Goal: Task Accomplishment & Management: Use online tool/utility

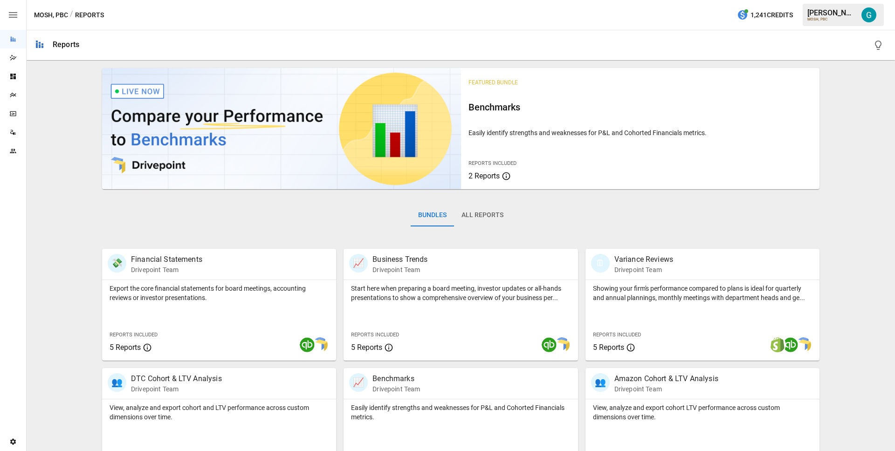
click at [13, 55] on icon "Dazzler Studio" at bounding box center [12, 57] width 7 height 7
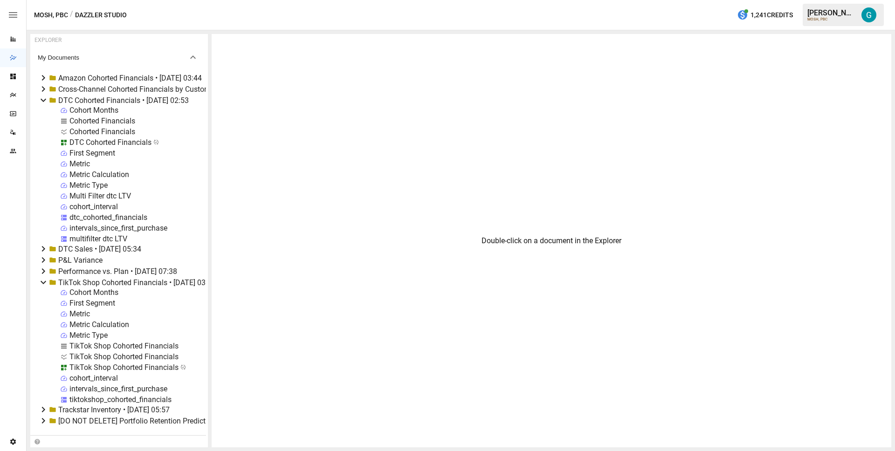
click at [43, 101] on icon at bounding box center [44, 100] width 6 height 3
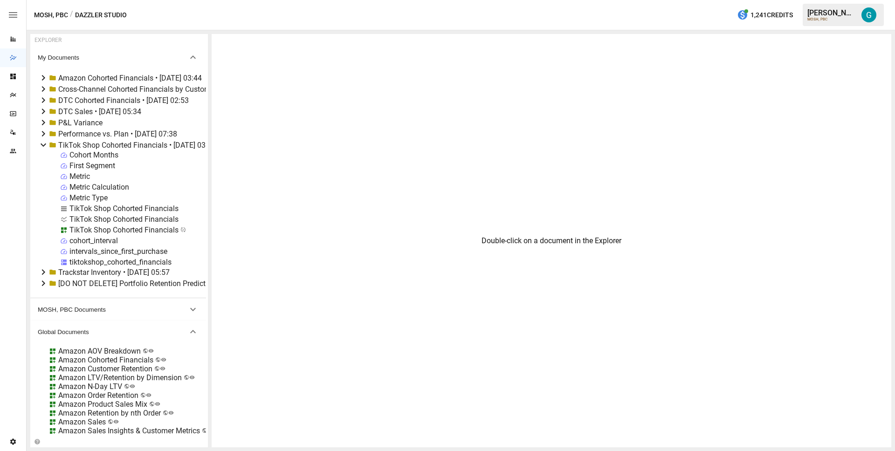
click at [43, 144] on icon at bounding box center [43, 144] width 11 height 11
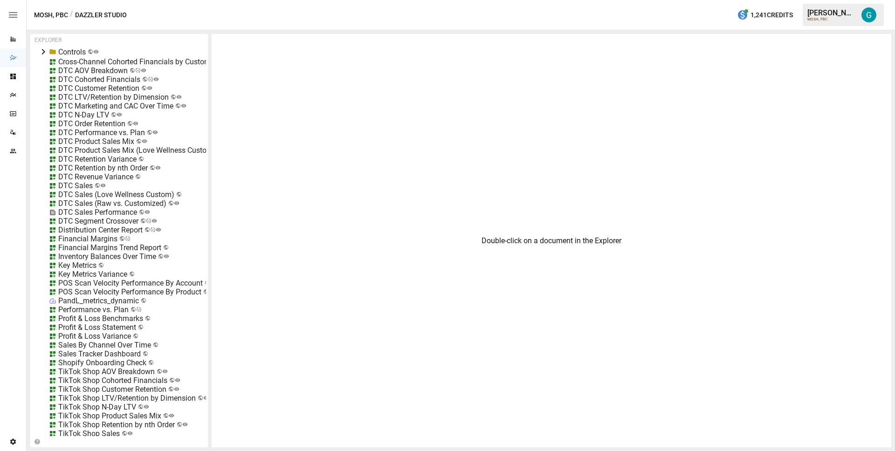
scroll to position [397, 0]
click at [95, 115] on div "DTC N-Day LTV" at bounding box center [83, 115] width 51 height 9
click at [110, 169] on li "Edit" at bounding box center [119, 167] width 64 height 19
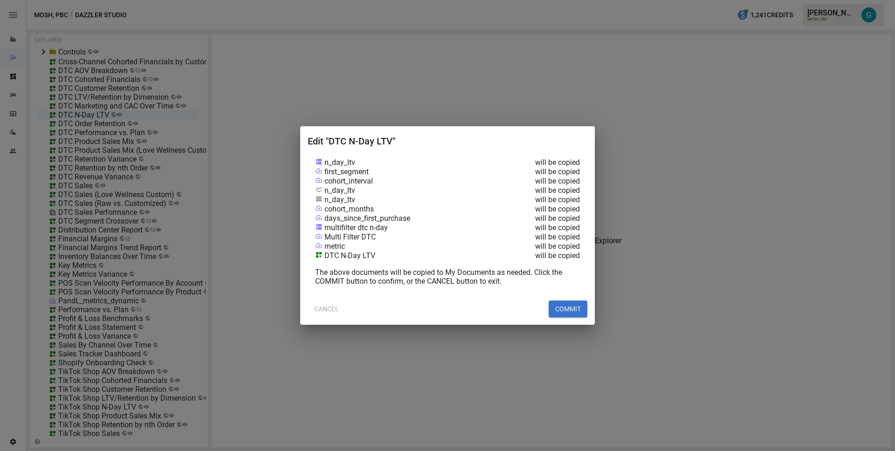
click at [580, 309] on button "COMMIT" at bounding box center [568, 309] width 39 height 17
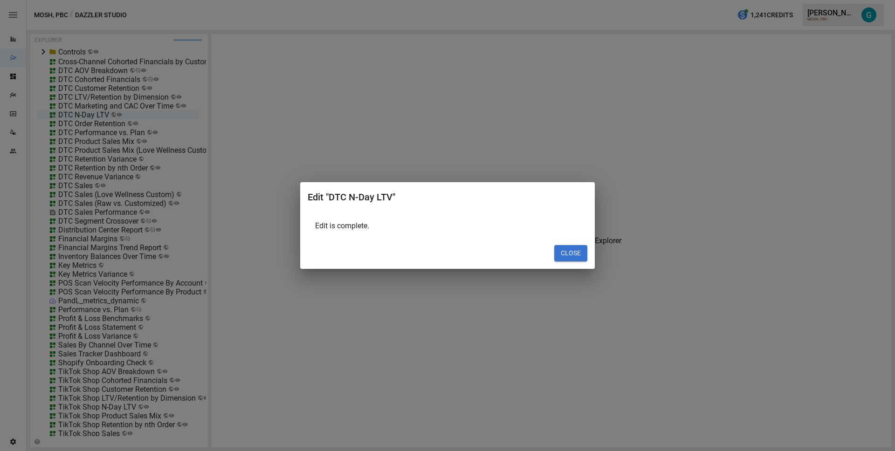
click at [577, 254] on button "CLOSE" at bounding box center [571, 253] width 33 height 17
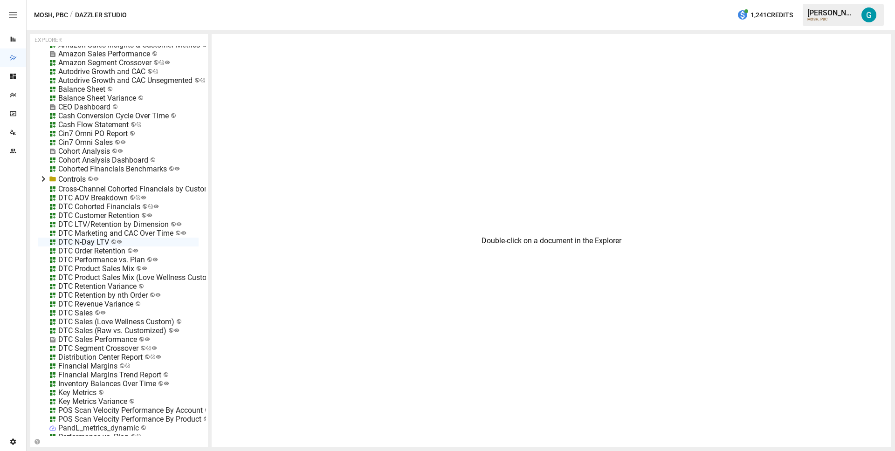
scroll to position [0, 0]
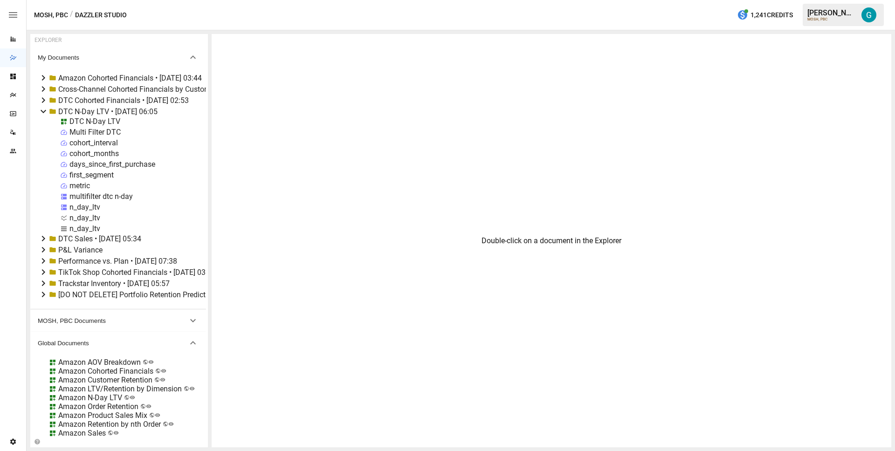
click at [88, 120] on div "DTC N-Day LTV" at bounding box center [94, 121] width 51 height 9
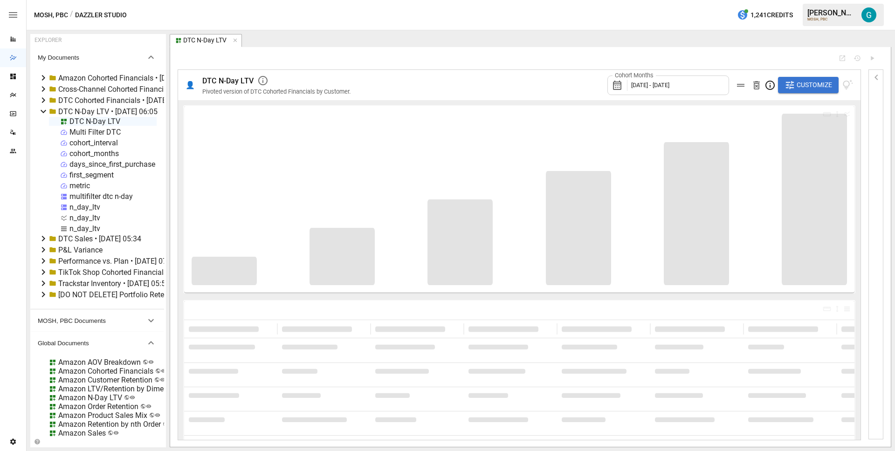
drag, startPoint x: 207, startPoint y: 167, endPoint x: 166, endPoint y: 167, distance: 40.6
click at [166, 167] on div "EXPLORER My Documents Amazon Cohorted Financials • 2025-09-16 03:44 Cross-Chann…" at bounding box center [460, 241] width 861 height 414
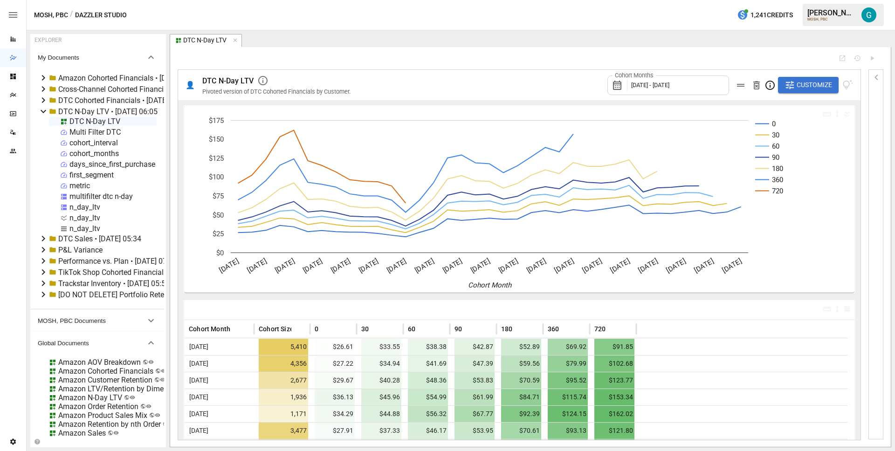
click at [81, 226] on div "n_day_ltv" at bounding box center [84, 228] width 31 height 9
select select "**********"
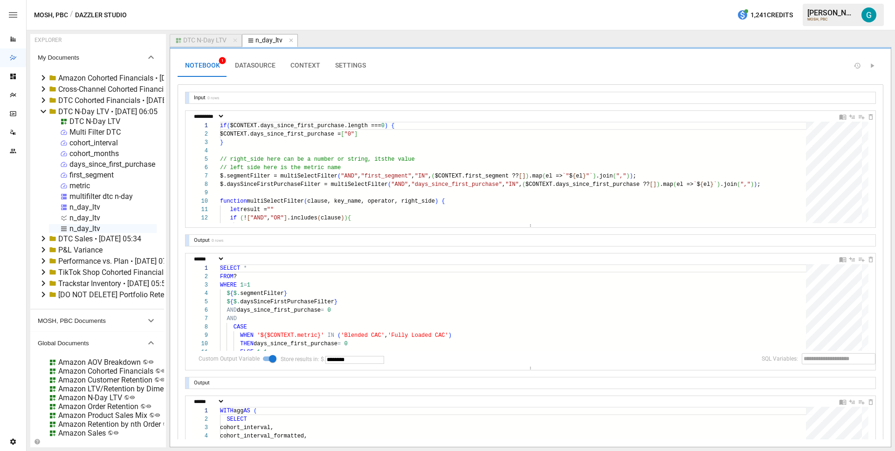
click at [331, 66] on button "SETTINGS" at bounding box center [351, 66] width 46 height 22
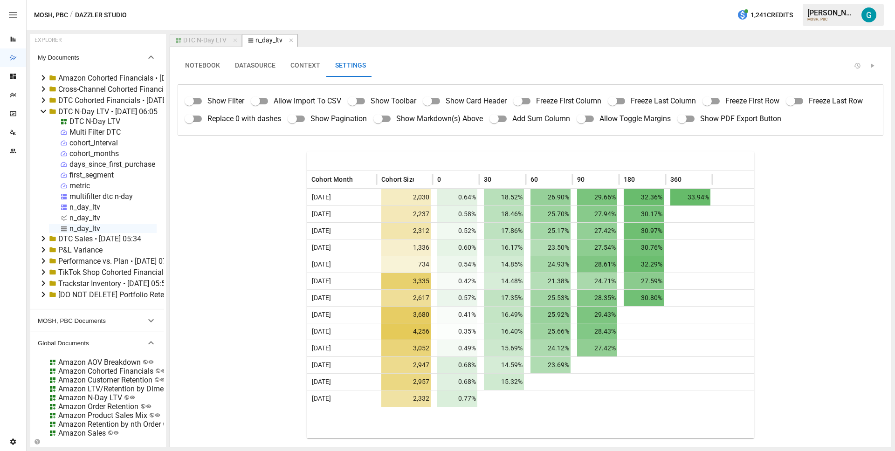
click at [89, 205] on div "n_day_ltv" at bounding box center [84, 207] width 31 height 9
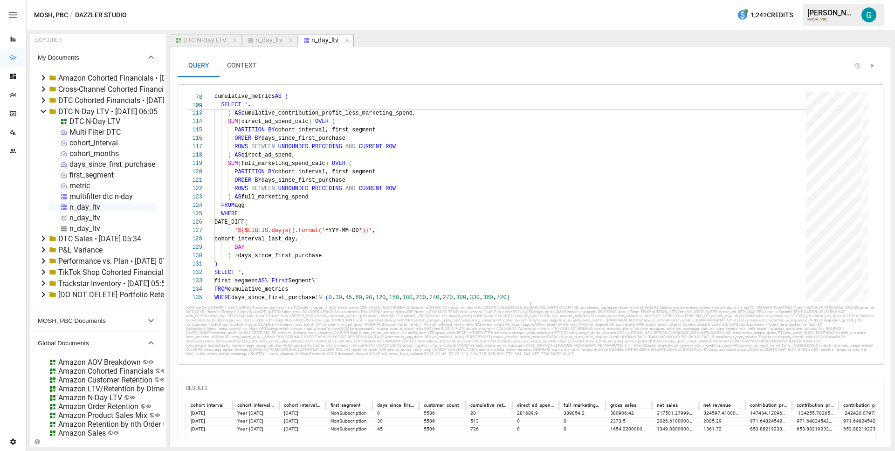
click at [261, 36] on div "n_day_ltv" at bounding box center [269, 40] width 27 height 8
select select "**********"
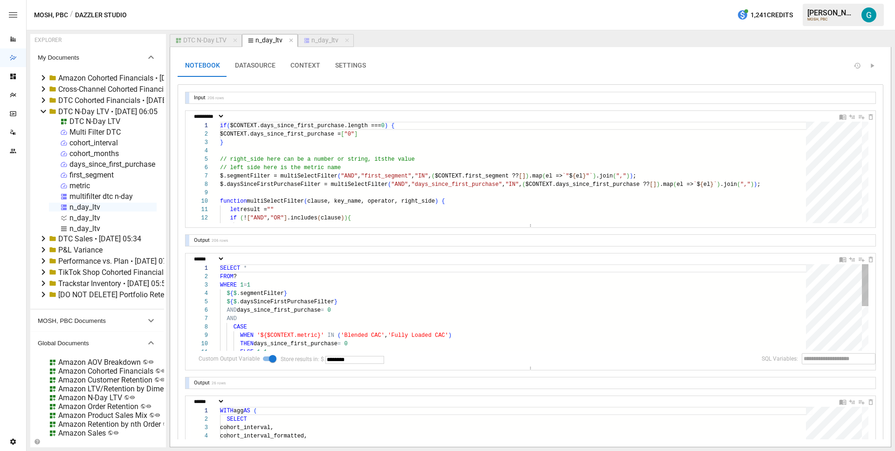
type textarea "**********"
click at [370, 308] on div "SELECT * FROM ? WHERE 1 = 1 $ { $. segmentFilter } $ { $. daysSinceFirstPurchas…" at bounding box center [516, 353] width 593 height 179
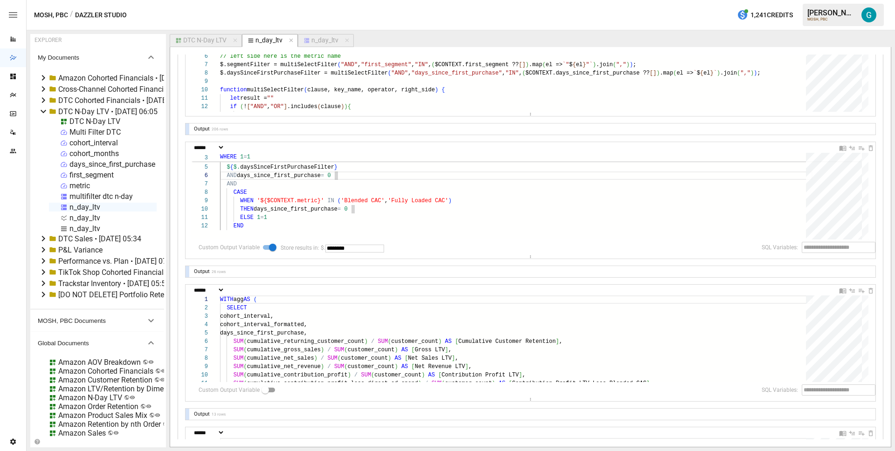
scroll to position [121, 0]
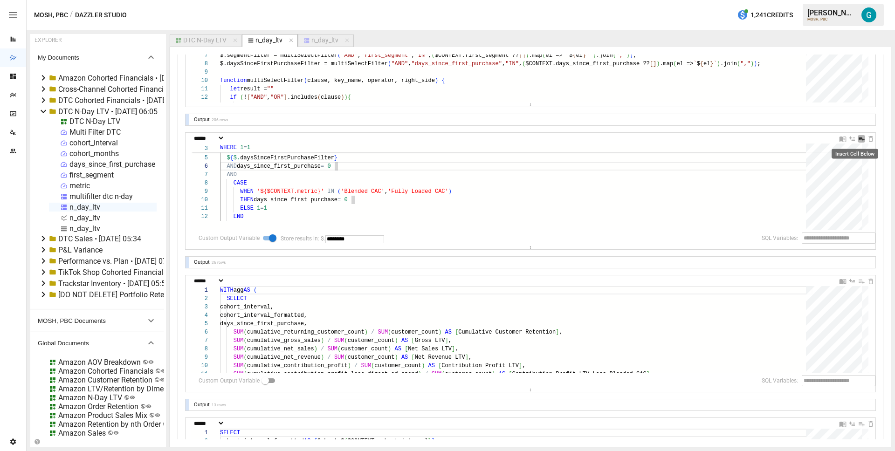
click at [858, 136] on icon "Insert Cell Below" at bounding box center [861, 138] width 7 height 7
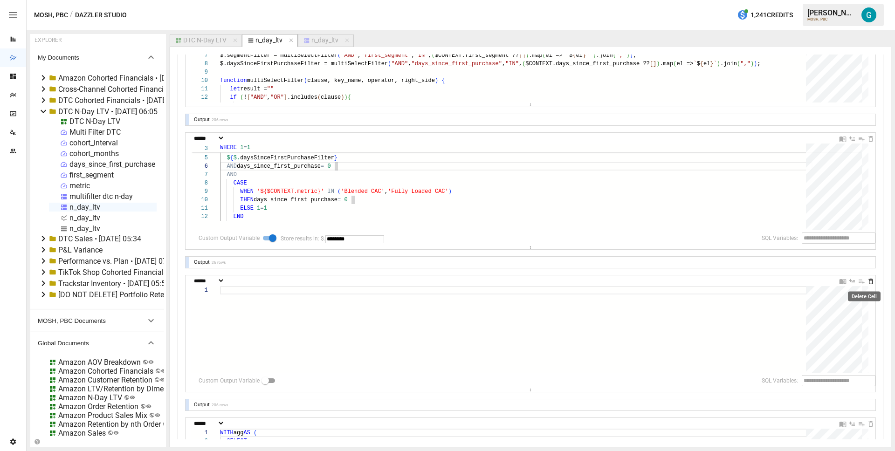
click at [867, 280] on icon "Delete Cell" at bounding box center [870, 281] width 7 height 7
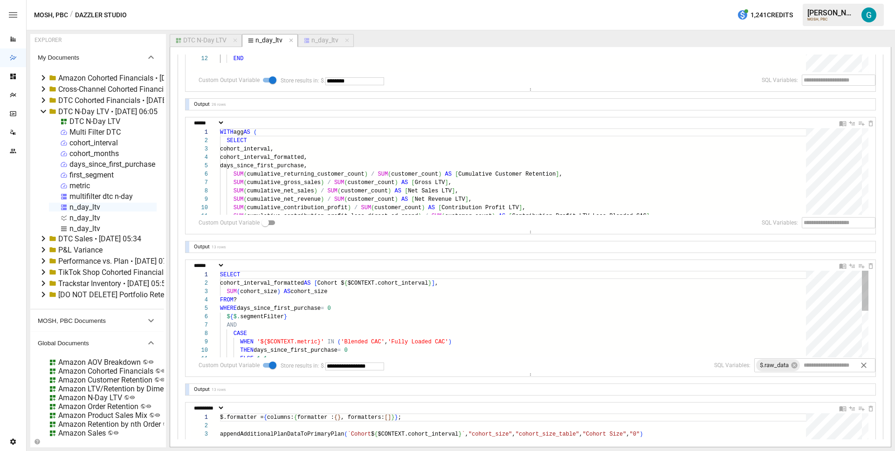
scroll to position [0, 20]
click at [563, 277] on div "SELECT cohort_interval_formatted AS [ Cohort $ { $CONTEXT.cohort_interval } ] ,…" at bounding box center [516, 364] width 593 height 187
click at [561, 284] on div "SELECT cohort_interval_formatted AS [ Cohort $ { $CONTEXT.cohort_interval } ] ,…" at bounding box center [516, 364] width 593 height 187
click at [188, 390] on div at bounding box center [188, 389] width 4 height 11
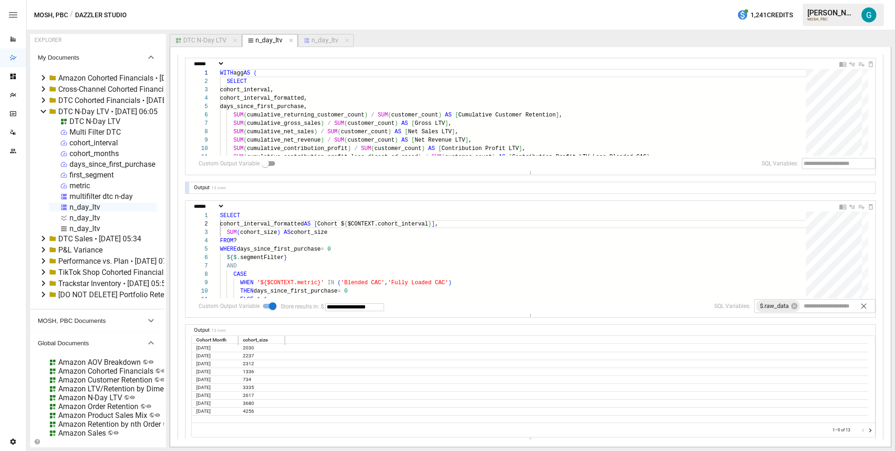
scroll to position [337, 0]
click at [188, 340] on div at bounding box center [188, 382] width 4 height 113
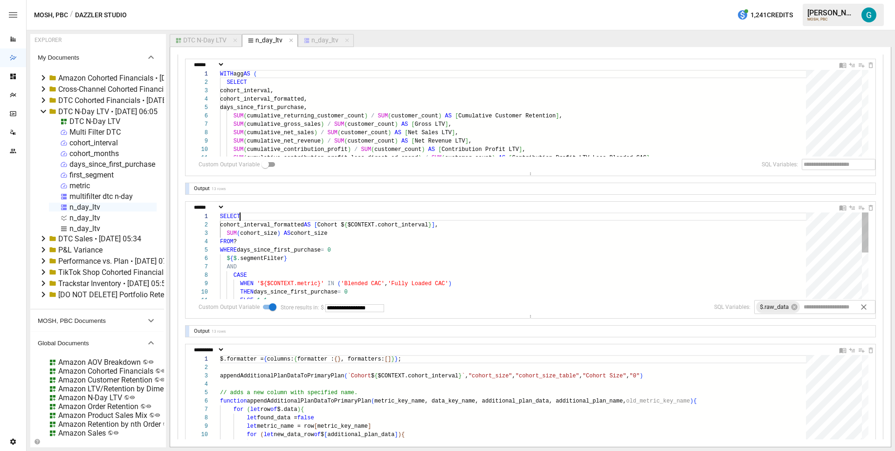
click at [584, 220] on div "SELECT cohort_interval_formatted AS [ Cohort $ { $CONTEXT.cohort_interval } ] ,…" at bounding box center [516, 306] width 593 height 187
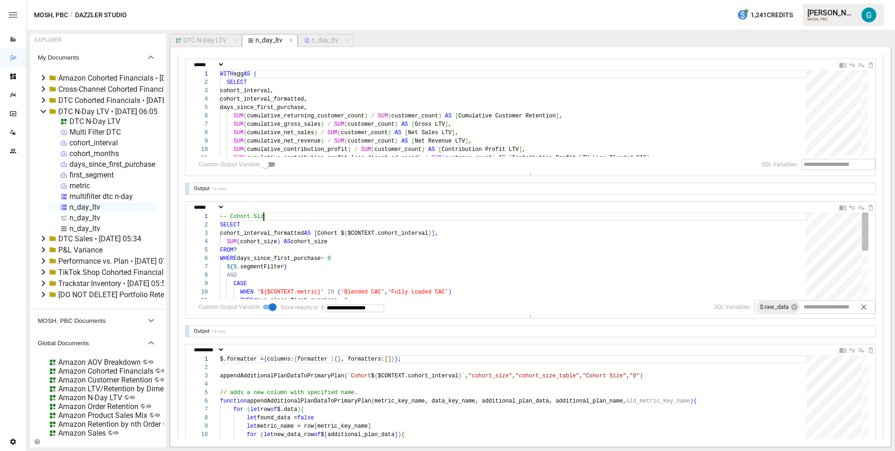
scroll to position [0, 50]
type textarea "**********"
click at [498, 82] on div "WITH agg AS ( SELECT cohort_interval, cohort_interval_formatted, days_since_fir…" at bounding box center [516, 247] width 593 height 355
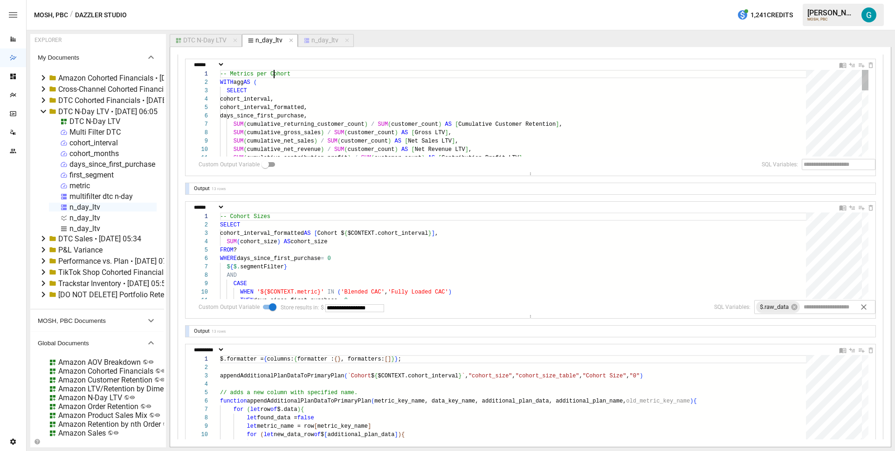
scroll to position [0, 54]
click at [347, 75] on div "-- Metrics per Cohort SELECT cohort_interval, cohort_interval_formatted, days_s…" at bounding box center [516, 252] width 593 height 364
type textarea "**********"
click at [858, 205] on icon "Insert Cell Below" at bounding box center [861, 207] width 7 height 7
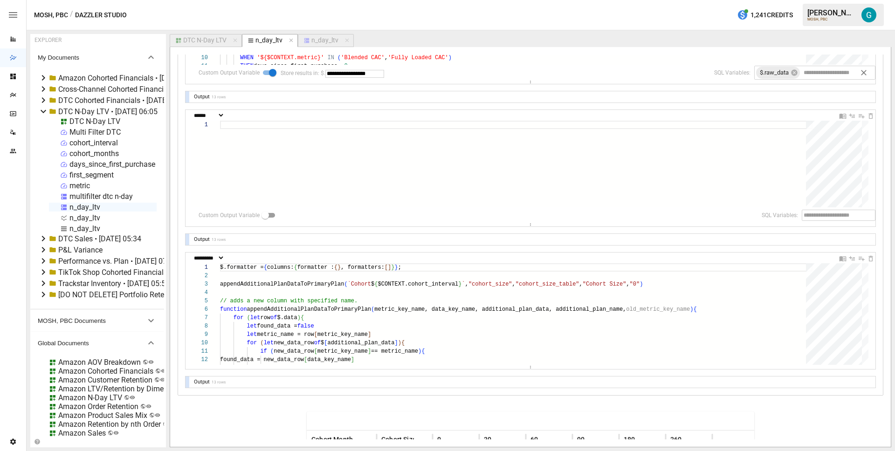
scroll to position [419, 0]
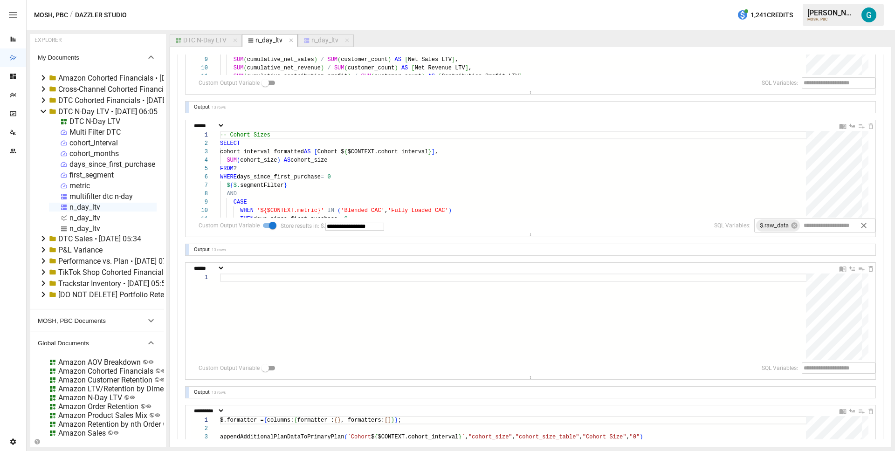
click at [274, 344] on div at bounding box center [516, 317] width 593 height 87
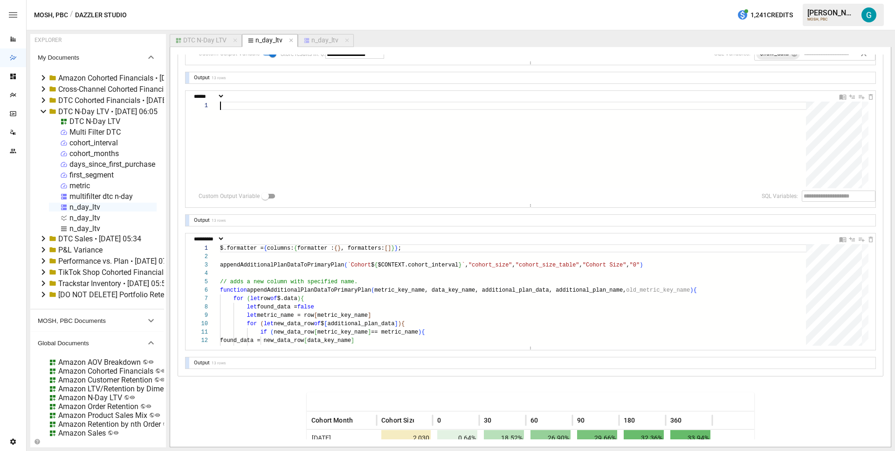
scroll to position [493, 0]
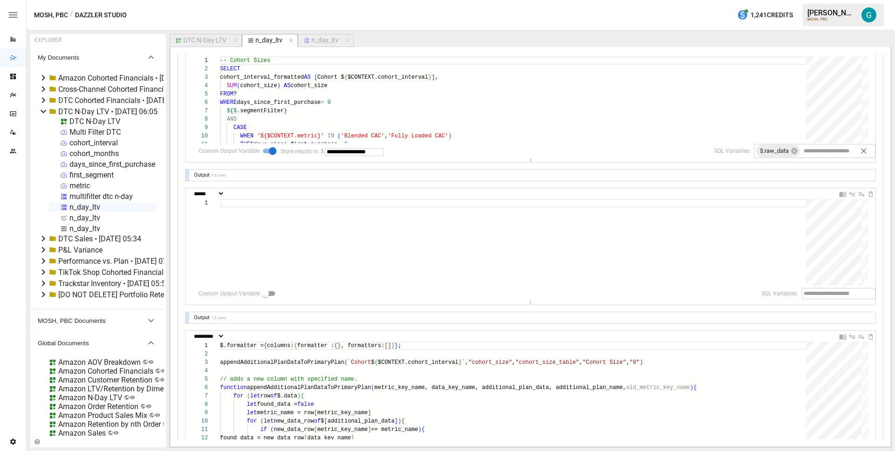
click at [360, 260] on div at bounding box center [516, 242] width 593 height 87
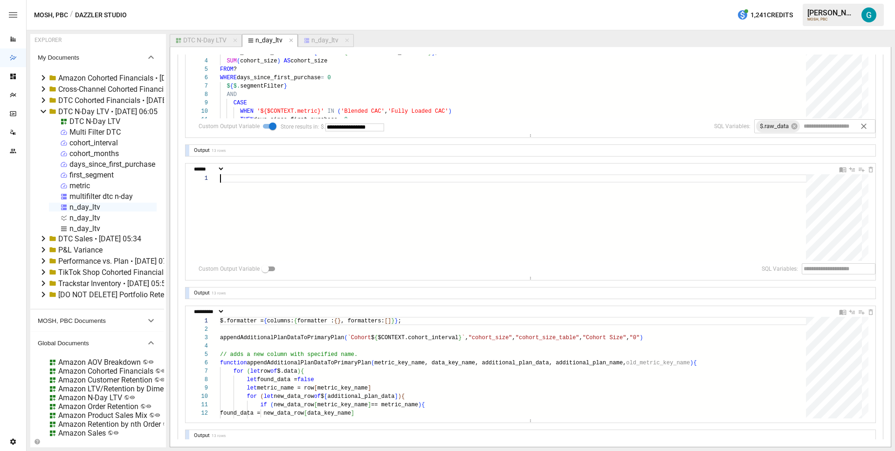
scroll to position [513, 0]
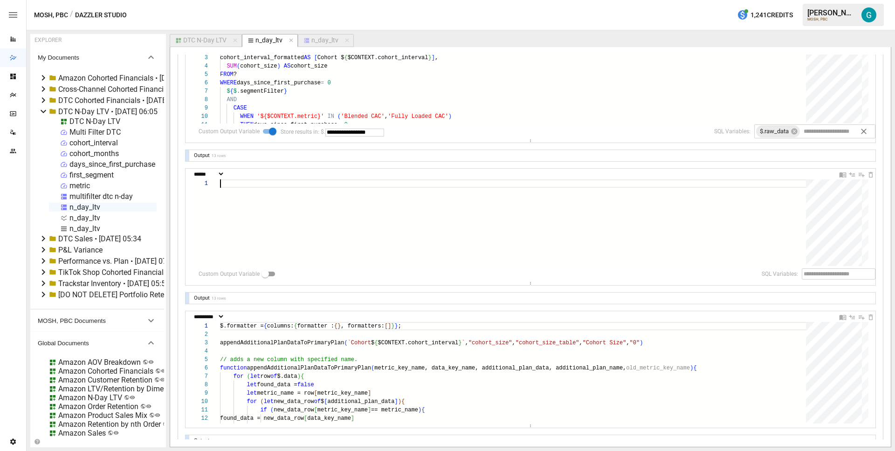
click at [815, 273] on input "text" at bounding box center [832, 274] width 60 height 11
type input "**********"
click at [596, 203] on div at bounding box center [516, 223] width 593 height 87
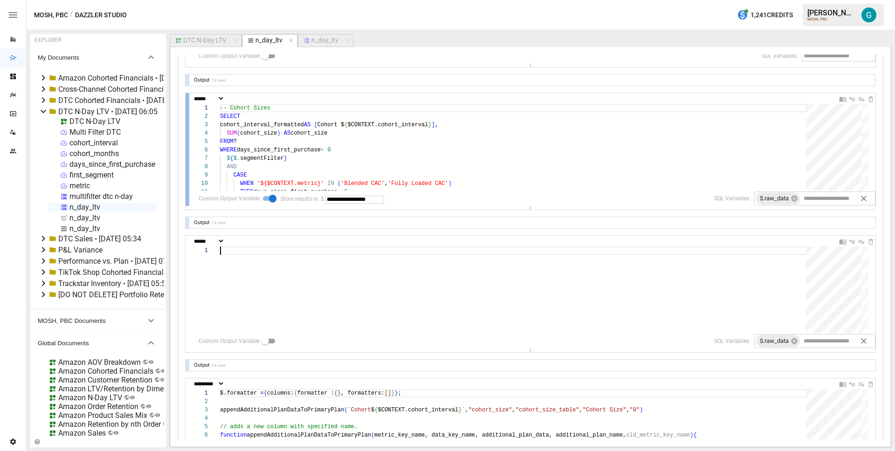
scroll to position [442, 0]
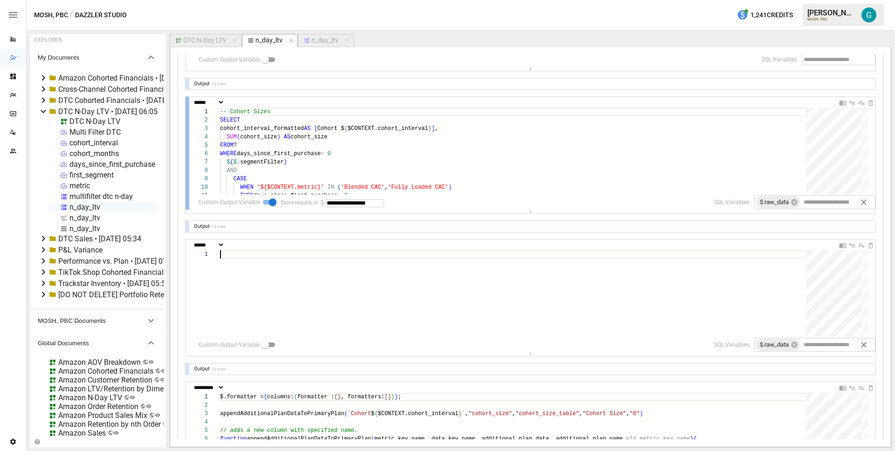
type textarea "*"
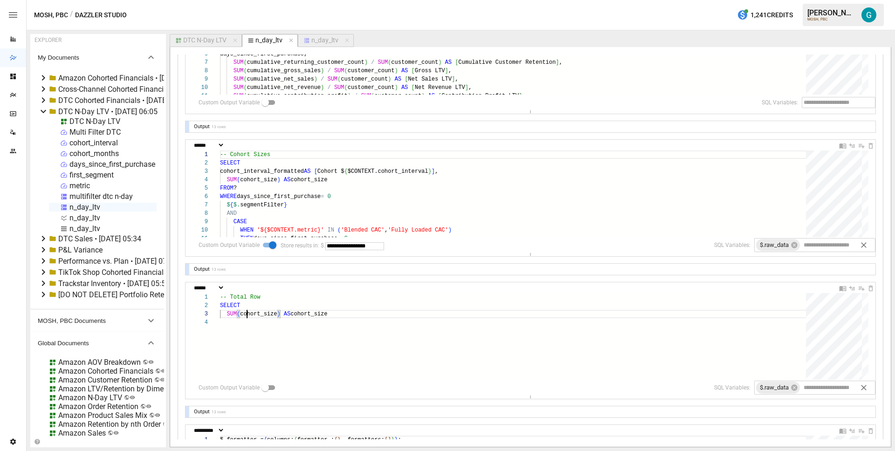
scroll to position [25, 0]
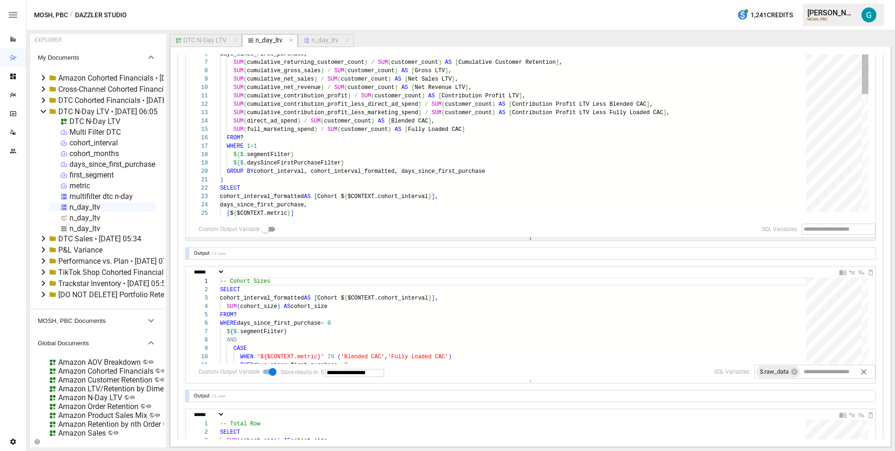
drag, startPoint x: 538, startPoint y: 113, endPoint x: 511, endPoint y: 250, distance: 139.3
click at [513, 251] on div "**********" at bounding box center [531, 190] width 690 height 994
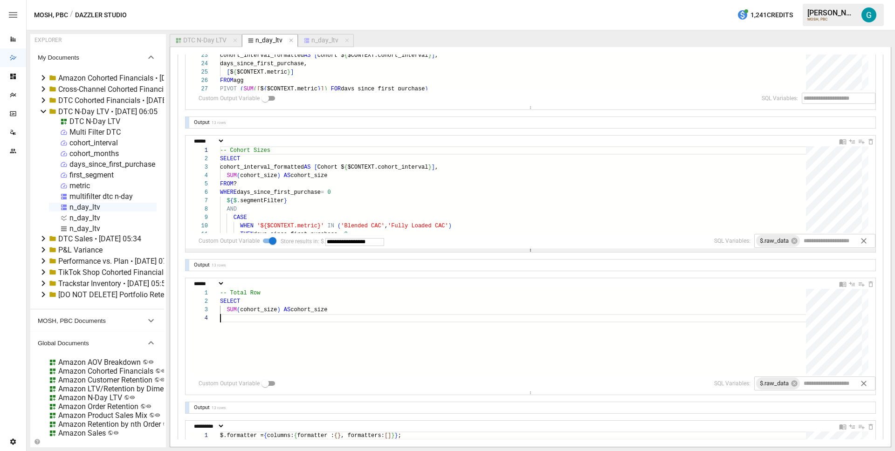
scroll to position [540, 0]
type textarea "**********"
click at [361, 204] on div "-- Cohort Sizes cohort_interval_formatted AS [ Cohort $ { $CONTEXT.cohort_inter…" at bounding box center [516, 245] width 593 height 196
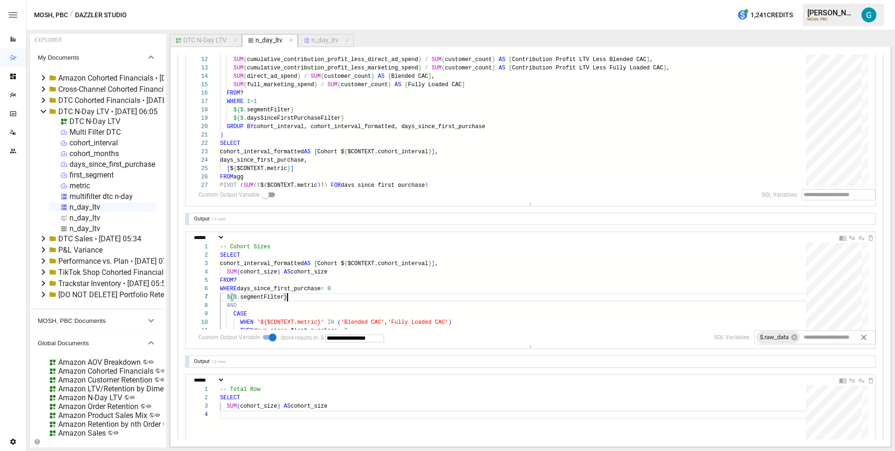
scroll to position [444, 0]
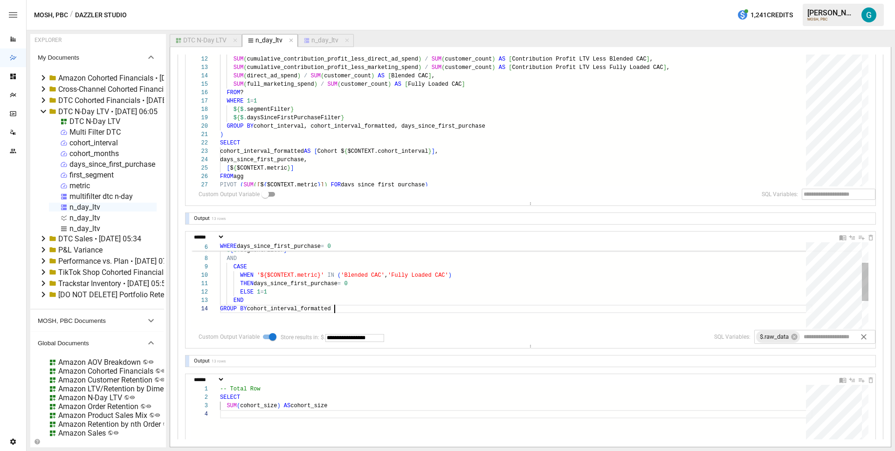
click at [411, 307] on div "CASE WHEN '${$CONTEXT.metric}' IN ( 'Blended CAC' , 'Fully Loaded CAC' ) THEN d…" at bounding box center [516, 294] width 593 height 196
click at [411, 296] on div "CASE WHEN '${$CONTEXT.metric}' IN ( 'Blended CAC' , 'Fully Loaded CAC' ) THEN d…" at bounding box center [516, 294] width 593 height 196
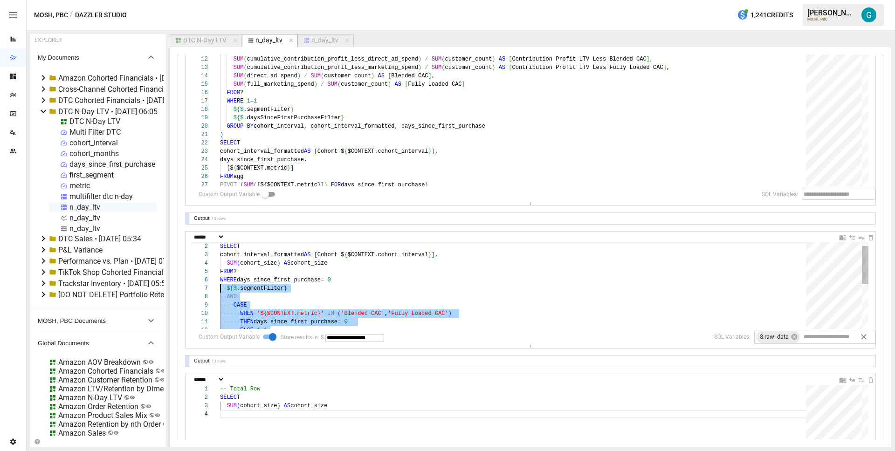
scroll to position [50, 0]
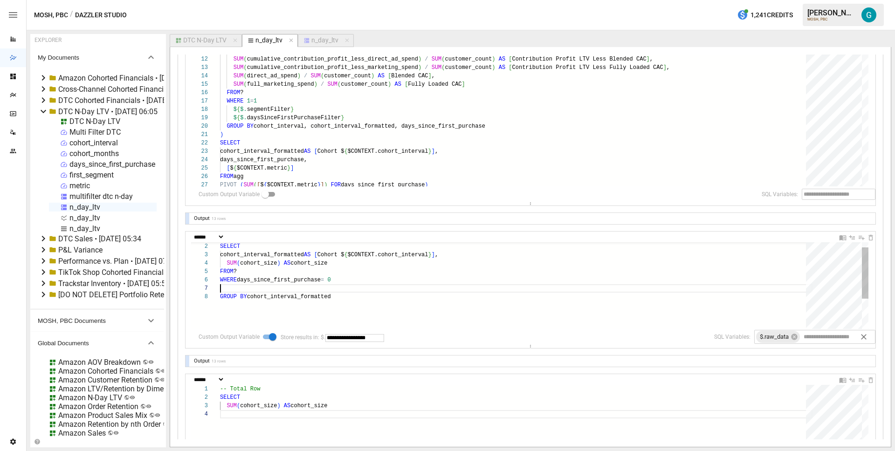
type textarea "**********"
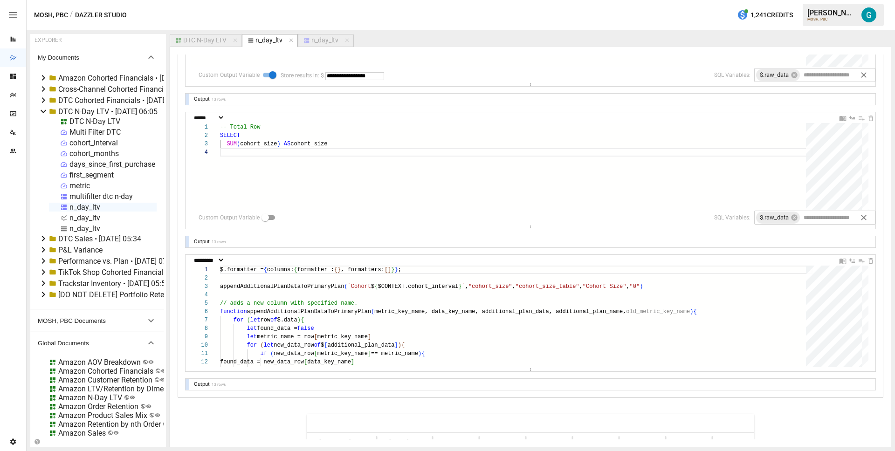
scroll to position [706, 0]
click at [364, 149] on div "-- Total Row SELECT SUM ( cohort_size ) AS cohort_size" at bounding box center [516, 180] width 593 height 112
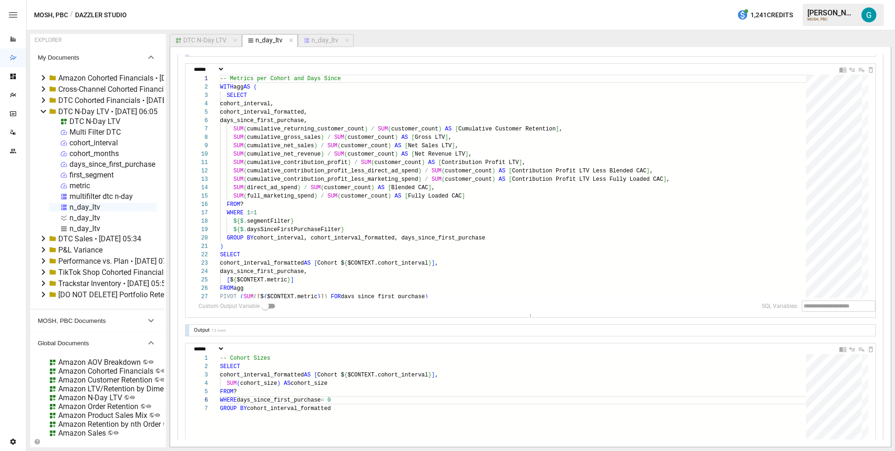
scroll to position [326, 0]
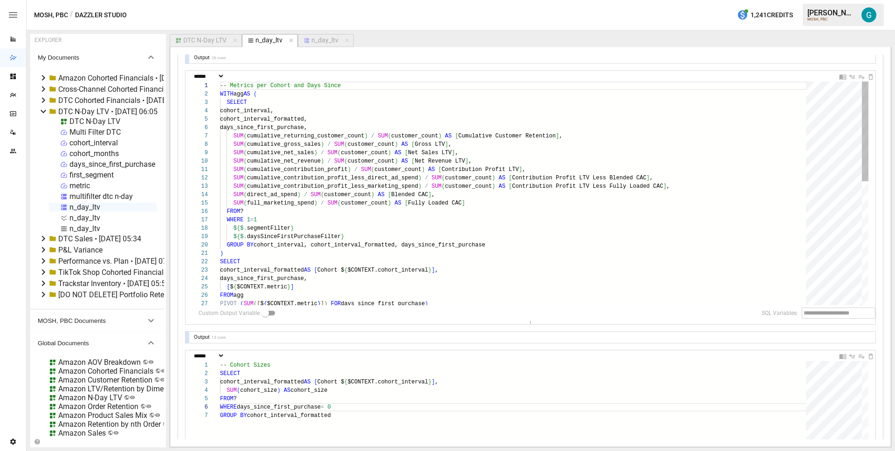
click at [527, 202] on div "-- Metrics per Cohort and Days Since SELECT cohort_interval, cohort_interval_fo…" at bounding box center [516, 332] width 593 height 501
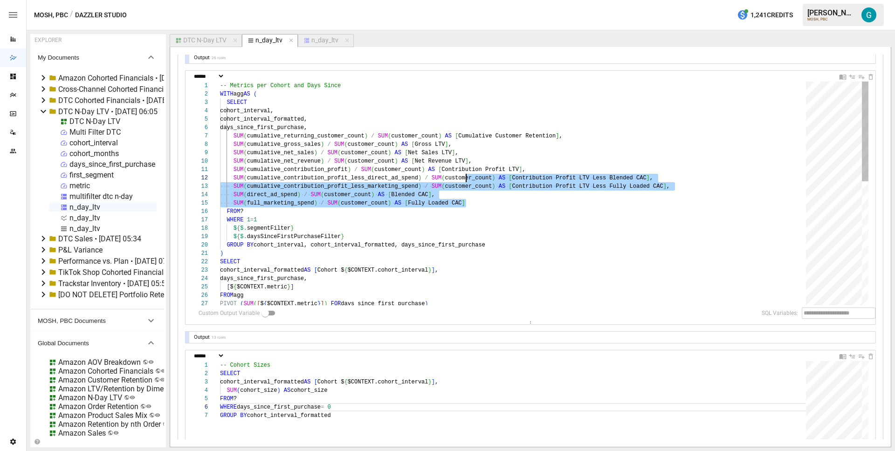
scroll to position [0, 246]
type textarea "**********"
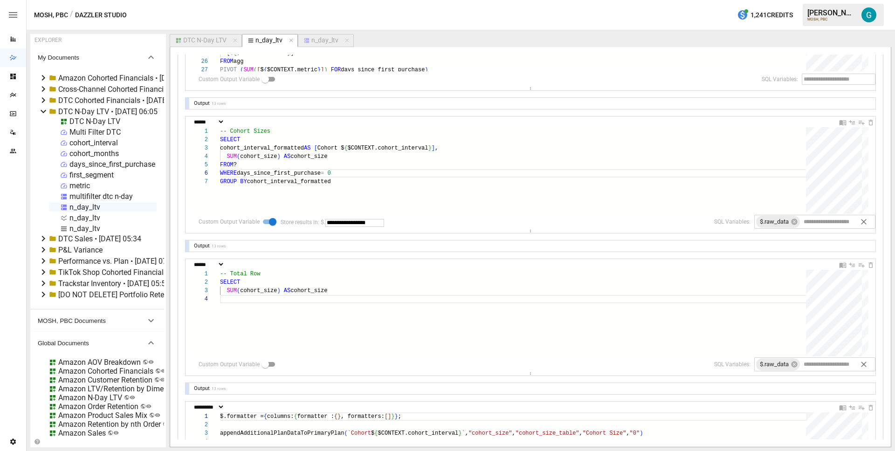
scroll to position [561, 0]
click at [374, 289] on div "-- Total Row SELECT SUM ( cohort_size ) AS cohort_size" at bounding box center [516, 324] width 593 height 112
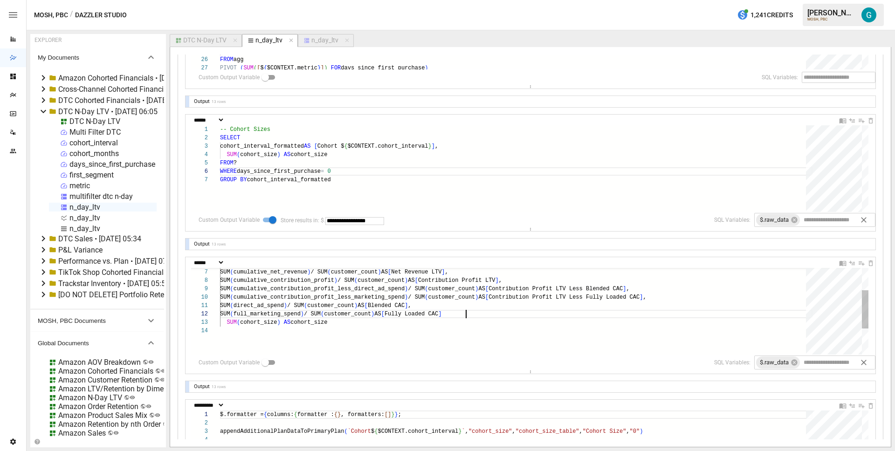
scroll to position [8, 245]
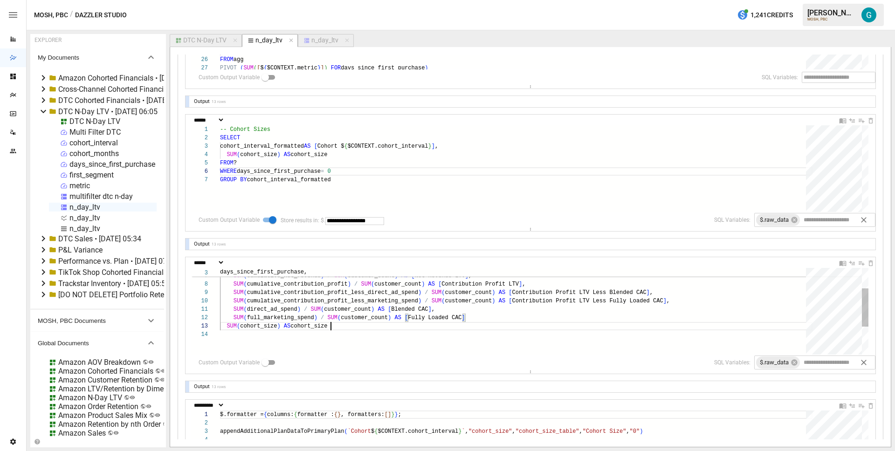
click at [348, 331] on div "SUM ( cumulative_net_revenue ) / SUM ( customer_count ) AS [ Net Revenue LTV ] …" at bounding box center [516, 320] width 593 height 196
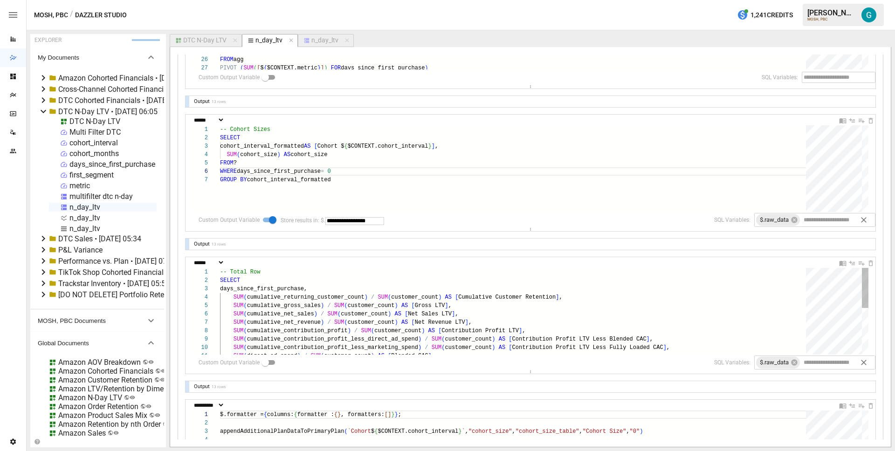
click at [370, 286] on div "SUM ( cumulative_contribution_profit ) / SUM ( customer_count ) AS [ Contributi…" at bounding box center [516, 361] width 593 height 187
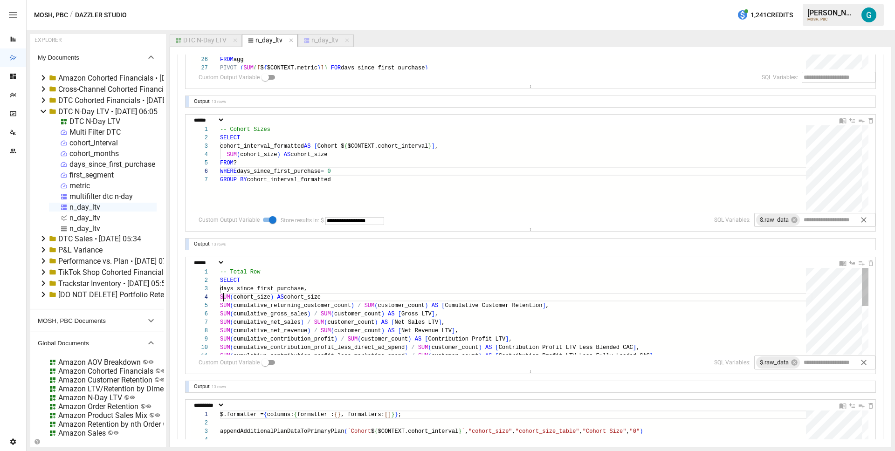
scroll to position [0, 0]
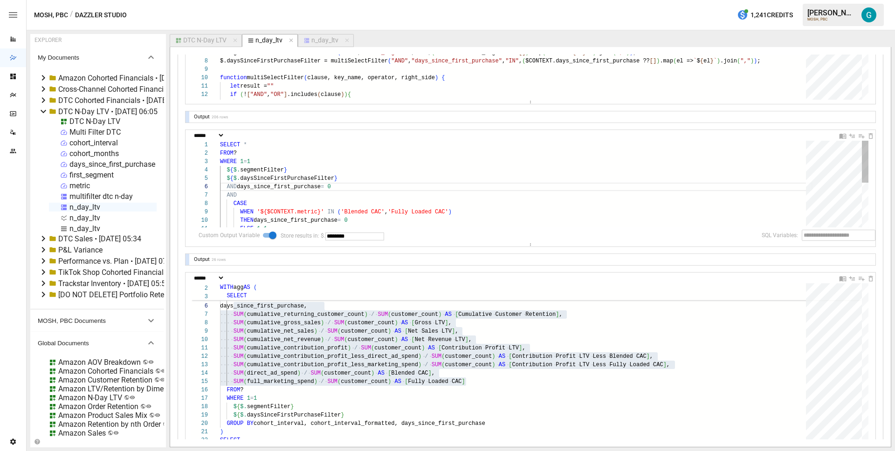
type textarea "**********"
click at [360, 187] on div "WHEN '${$CONTEXT.metric}' IN ( 'Blended CAC' , 'Fully Loaded CAC' ) THEN days_s…" at bounding box center [516, 230] width 593 height 179
type textarea "**********"
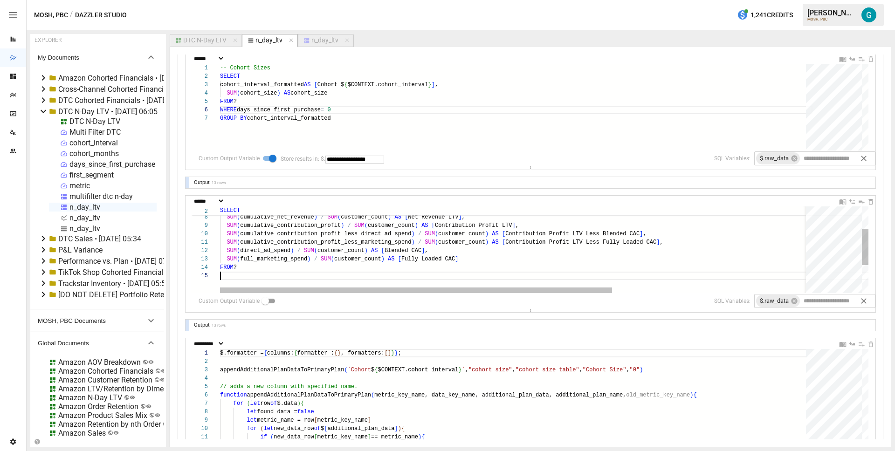
click at [369, 286] on div "SUM ( cumulative_contribution_profit_less_direct_ad_spen d ) / SUM ( customer_c…" at bounding box center [663, 256] width 886 height 204
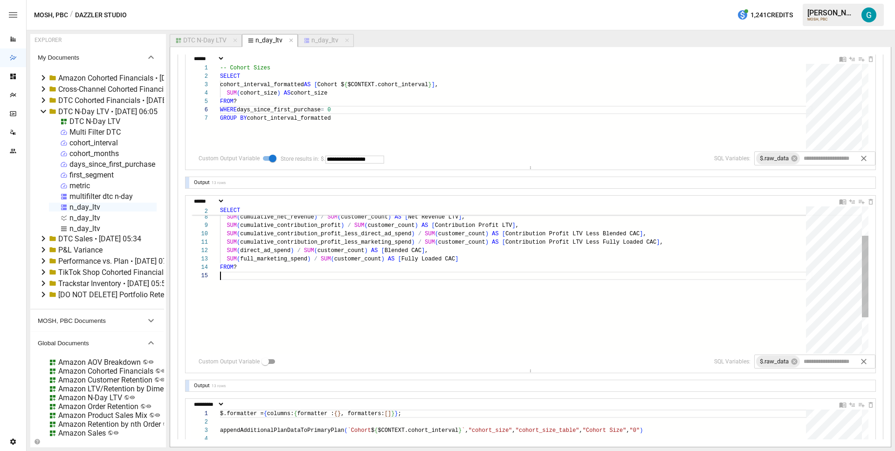
drag, startPoint x: 508, startPoint y: 311, endPoint x: 506, endPoint y: 373, distance: 62.1
click at [506, 373] on div "**********" at bounding box center [531, 1] width 690 height 1065
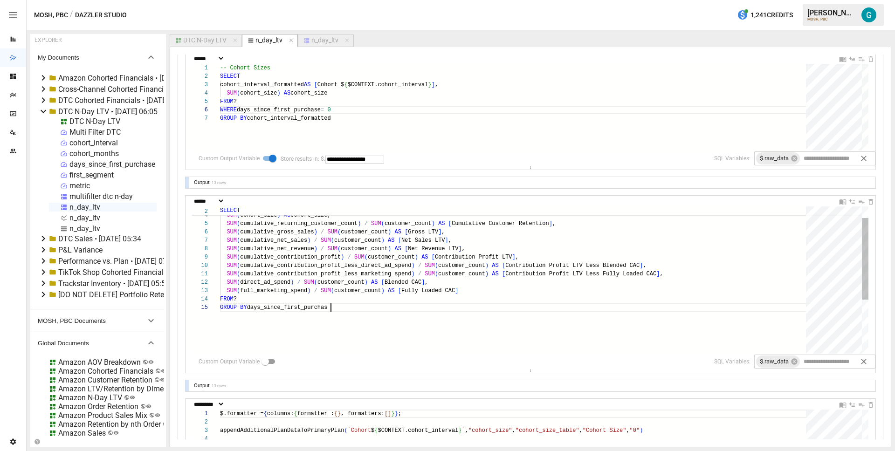
scroll to position [34, 115]
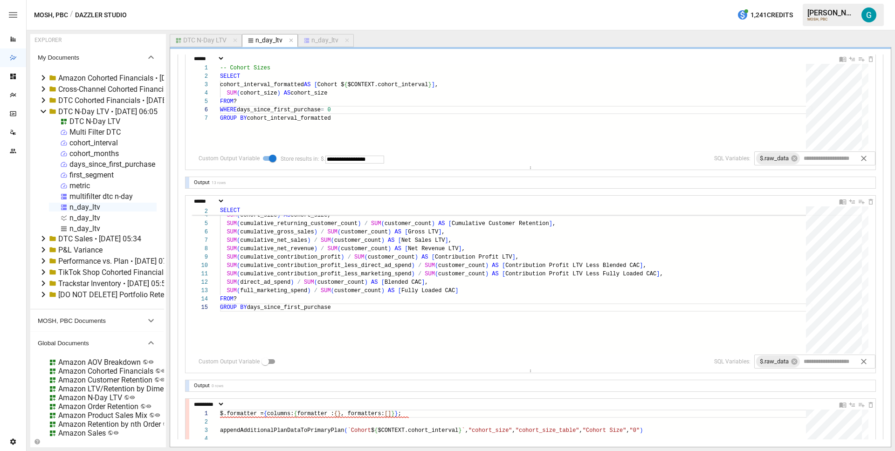
type textarea "**********"
click at [187, 386] on div at bounding box center [188, 386] width 4 height 11
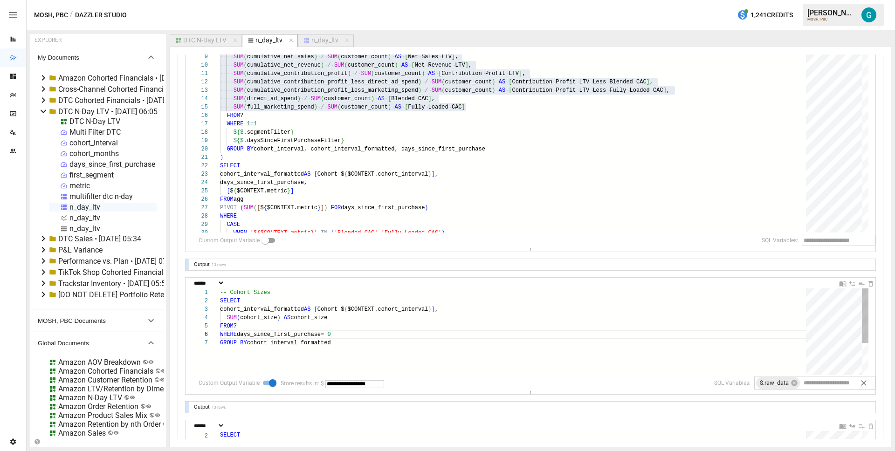
scroll to position [398, 0]
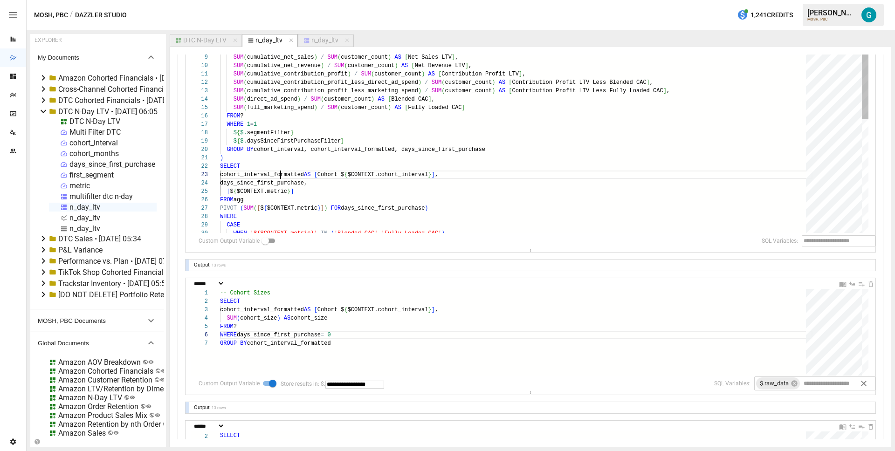
click at [279, 171] on div "SELECT cohort_interval, cohort_interval_formatted, days_since_first_purchase, S…" at bounding box center [516, 236] width 593 height 501
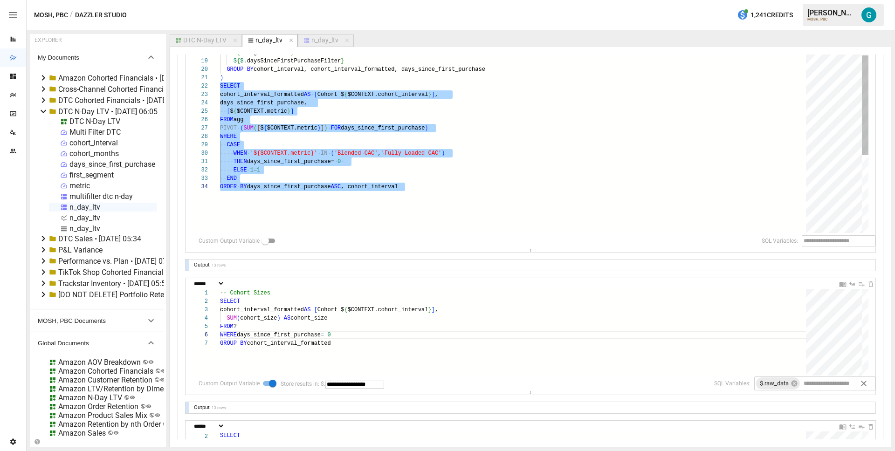
type textarea "**********"
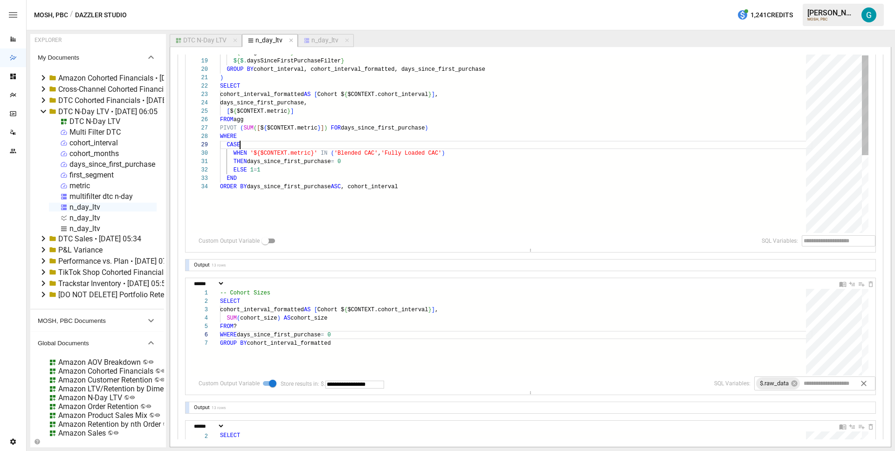
scroll to position [67, 20]
click at [361, 144] on div "SUM ( cumulative_contribution_profit_less_marketing_spen d ) / SUM ( customer_c…" at bounding box center [516, 156] width 593 height 501
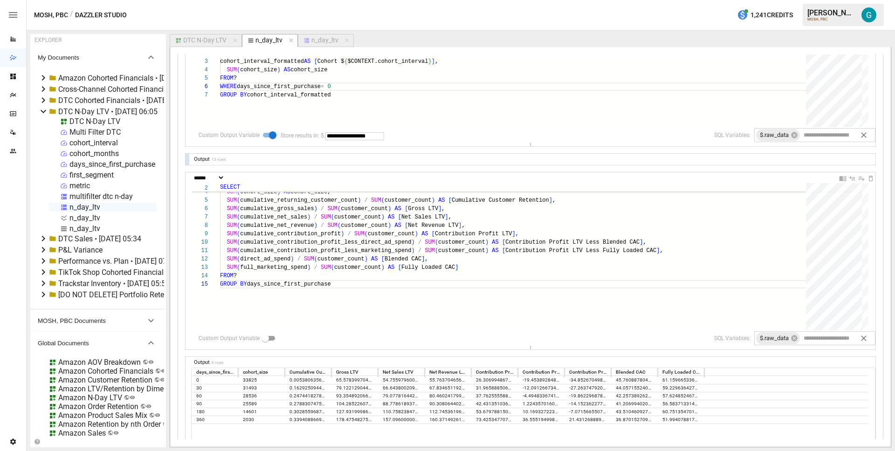
scroll to position [628, 0]
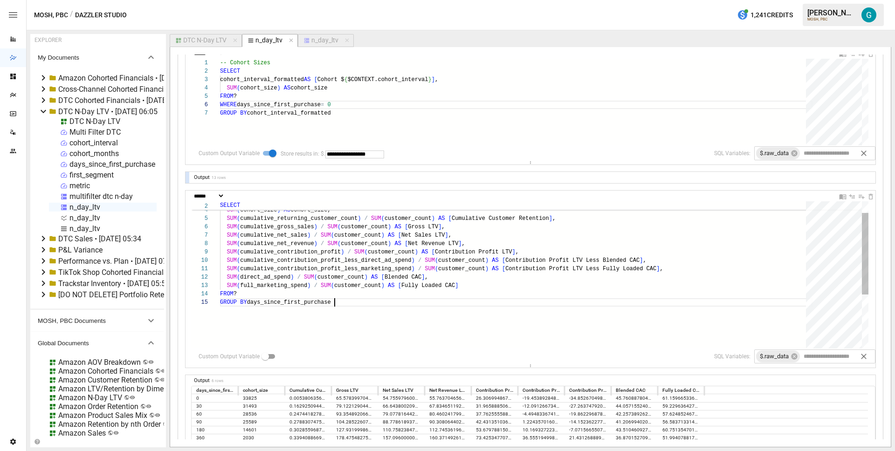
click at [395, 306] on div "SUM ( cumulative_contribution_profit_less_direct_ad_spen d ) / SUM ( customer_c…" at bounding box center [516, 313] width 593 height 265
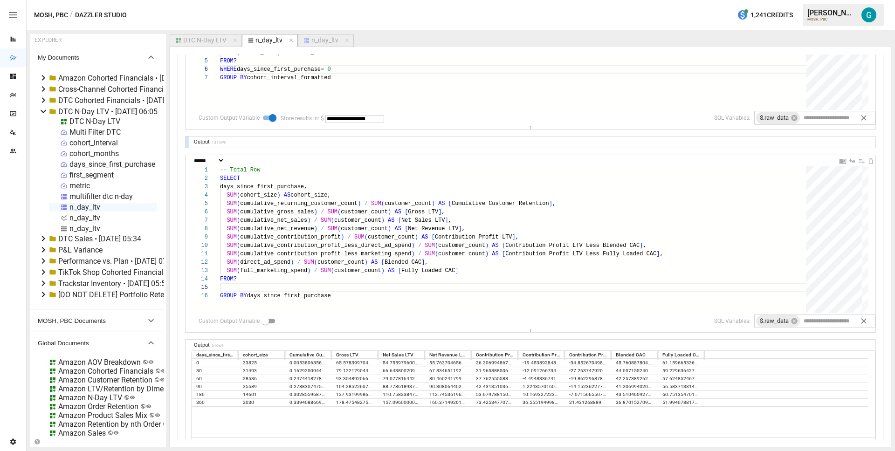
scroll to position [672, 0]
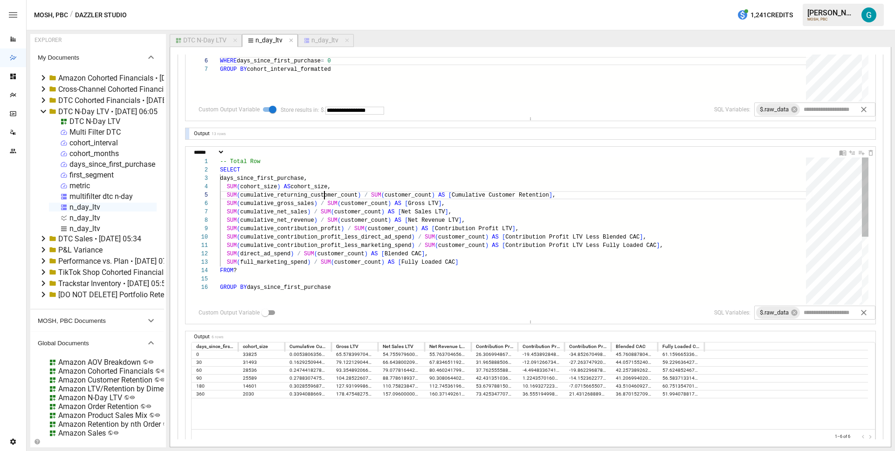
click at [326, 193] on div "SUM ( direct_ad_spend ) / SUM ( customer_count ) AS [ Blended CAC ] , SUM ( ful…" at bounding box center [516, 294] width 593 height 273
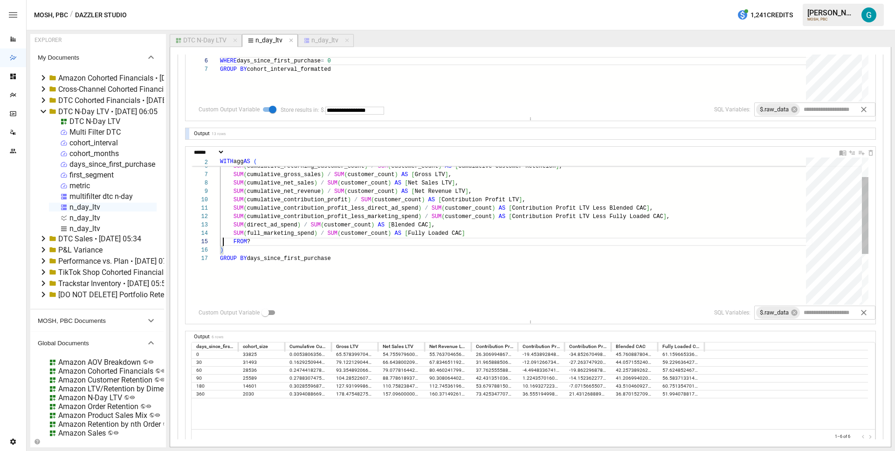
scroll to position [34, 3]
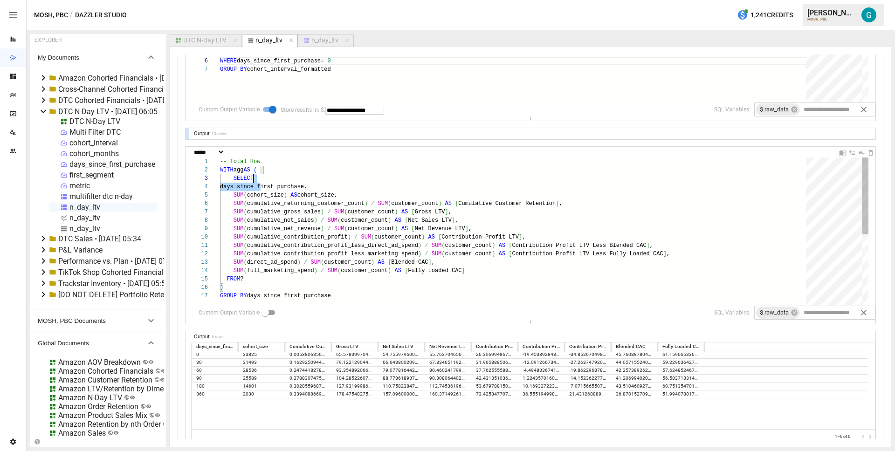
click at [261, 181] on div ") SUM ( direct_ad_spend ) / SUM ( customer_count ) AS [ Blended CAC ] , SUM ( f…" at bounding box center [516, 299] width 593 height 282
click at [268, 176] on div ") SUM ( direct_ad_spend ) / SUM ( customer_count ) AS [ Blended CAC ] , SUM ( f…" at bounding box center [516, 299] width 593 height 282
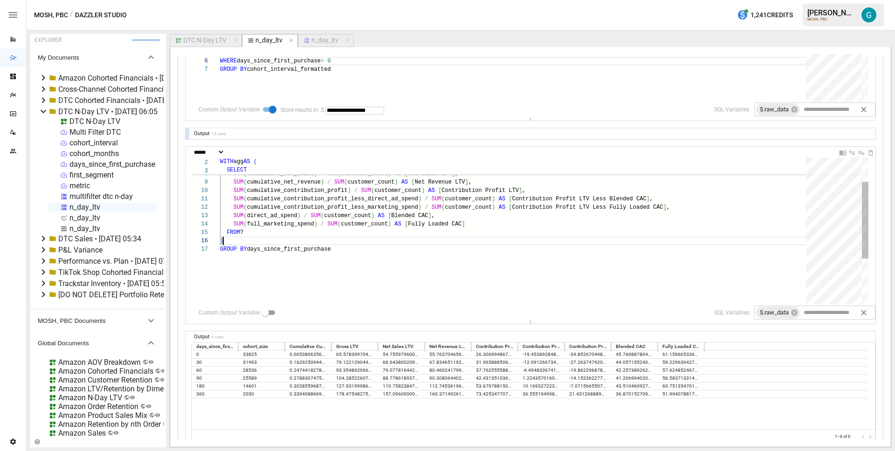
click at [296, 242] on div ") SUM ( direct_ad_spend ) / SUM ( customer_count ) AS [ Blended CAC ] , SUM ( f…" at bounding box center [516, 252] width 593 height 282
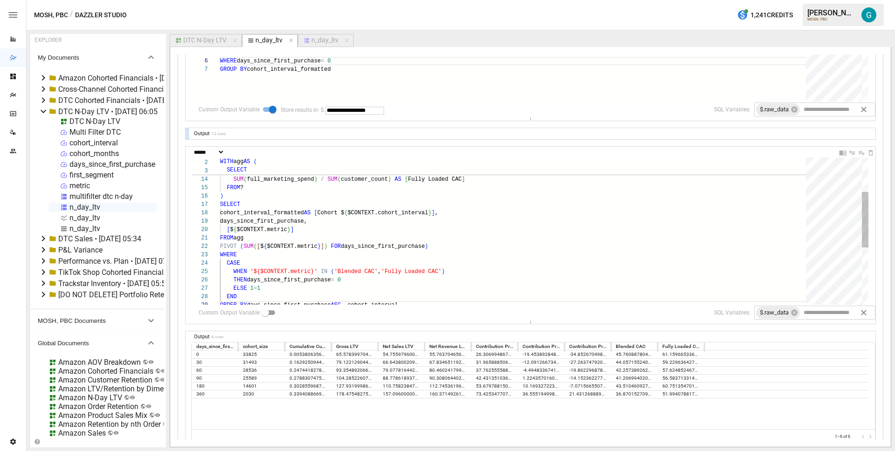
click at [461, 215] on div "SELECT cohort_interval_formatted AS [ Cohort $ { $CONTEXT.cohort_interval } ] ,…" at bounding box center [516, 261] width 593 height 391
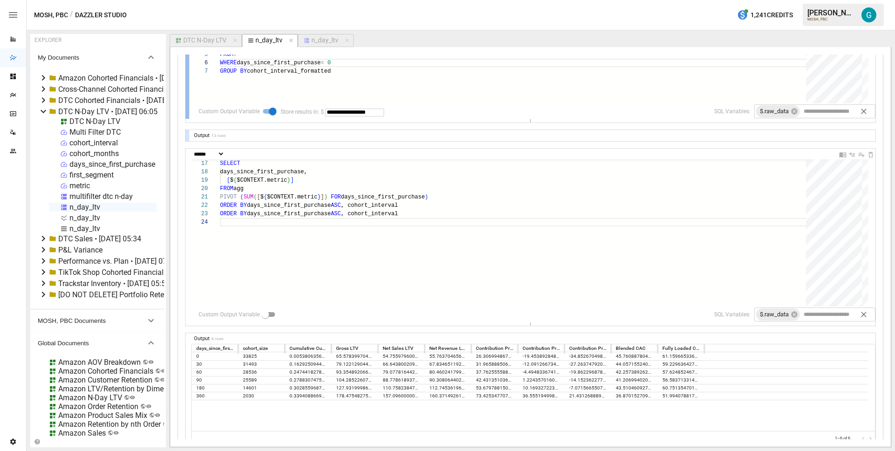
click at [187, 90] on div at bounding box center [188, 62] width 4 height 113
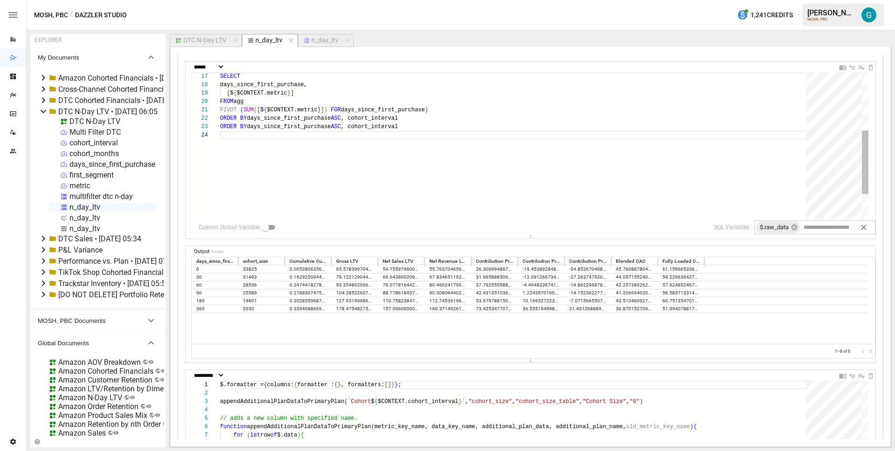
click at [446, 127] on div "SELECT days_since_first_purchase, [ $ { $CONTEXT.metric } ] FROM agg PIVOT ( SU…" at bounding box center [516, 108] width 593 height 340
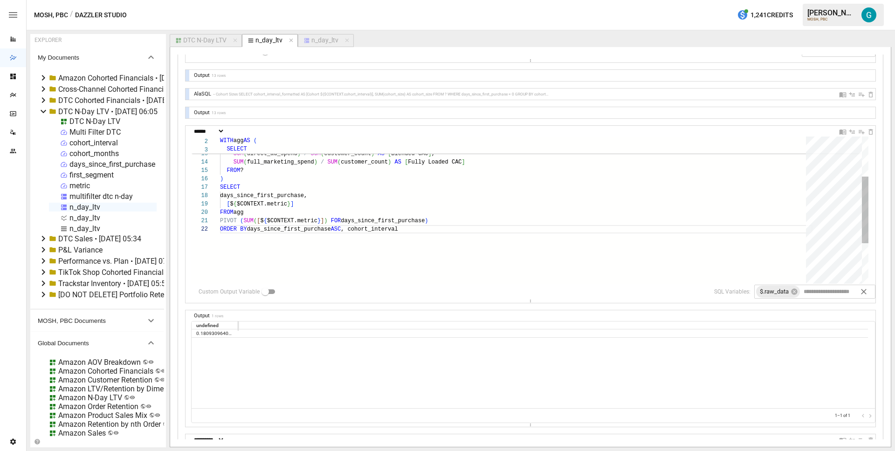
click at [463, 191] on div "SELECT days_since_first_purchase, [ $ { $CONTEXT.metric } ] FROM agg PIVOT ( SU…" at bounding box center [516, 211] width 593 height 324
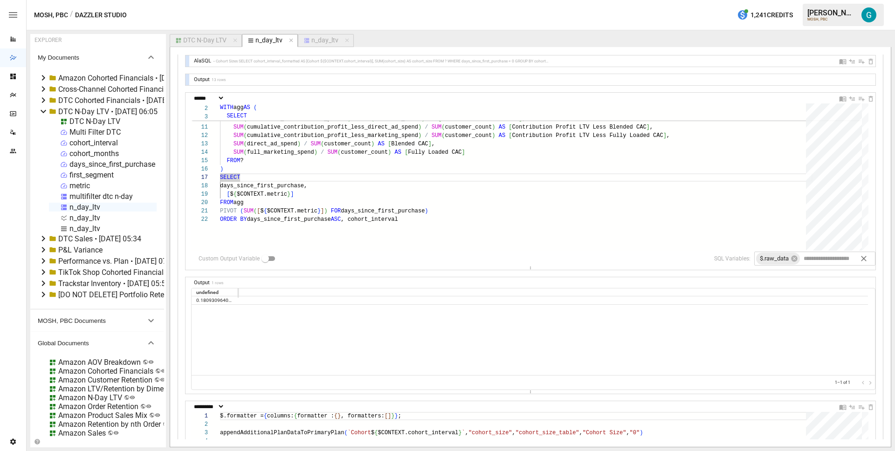
scroll to position [623, 0]
click at [362, 175] on div "SELECT days_since_first_purchase, [ $ { $CONTEXT.metric } ] FROM agg PIVOT ( SU…" at bounding box center [516, 199] width 593 height 324
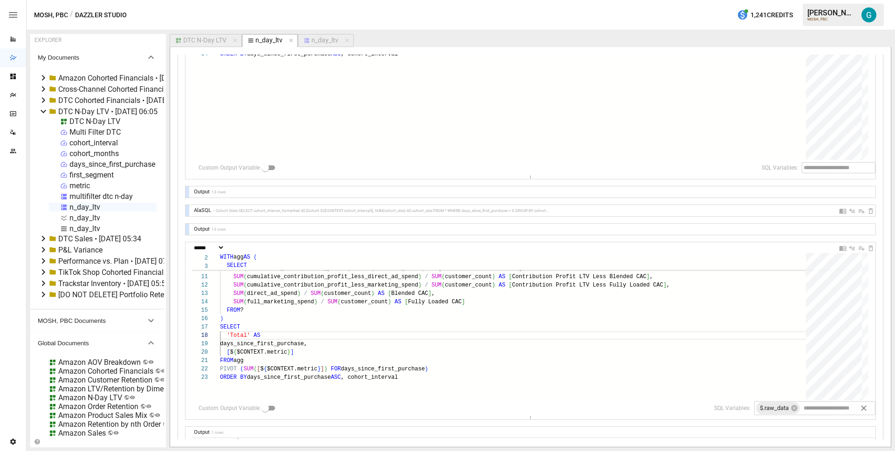
scroll to position [445, 0]
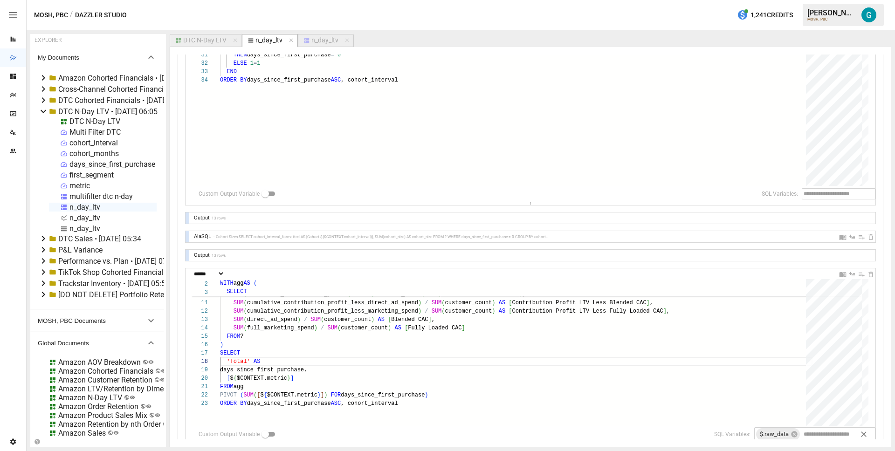
click at [186, 236] on div at bounding box center [188, 236] width 4 height 11
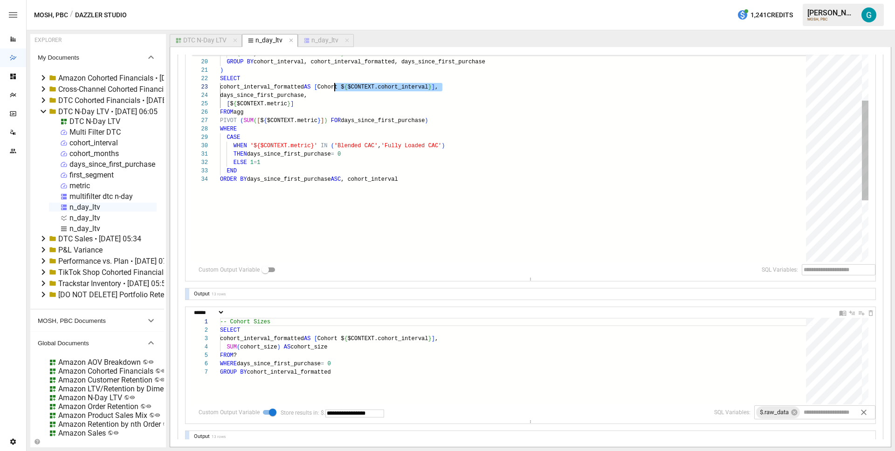
scroll to position [17, 104]
drag, startPoint x: 444, startPoint y: 84, endPoint x: 326, endPoint y: 89, distance: 118.5
click at [326, 89] on div "GROUP BY cohort_interval, cohort_interval_formatted, days_ since_first_purchase…" at bounding box center [516, 148] width 593 height 501
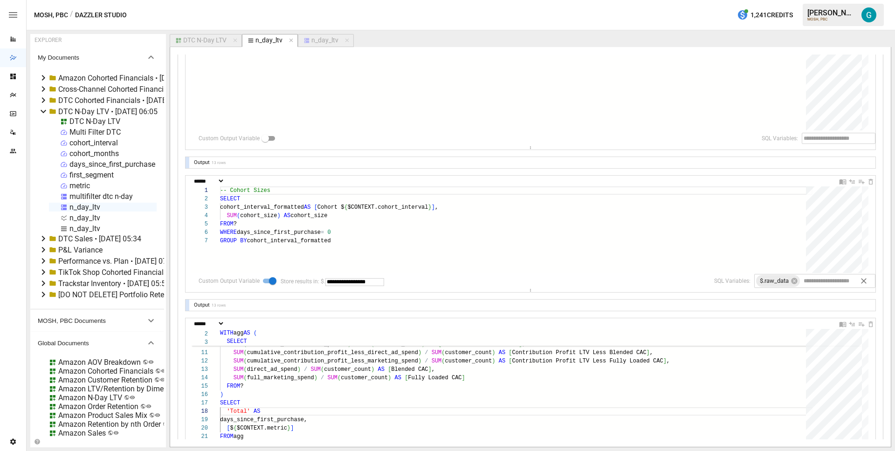
scroll to position [528, 0]
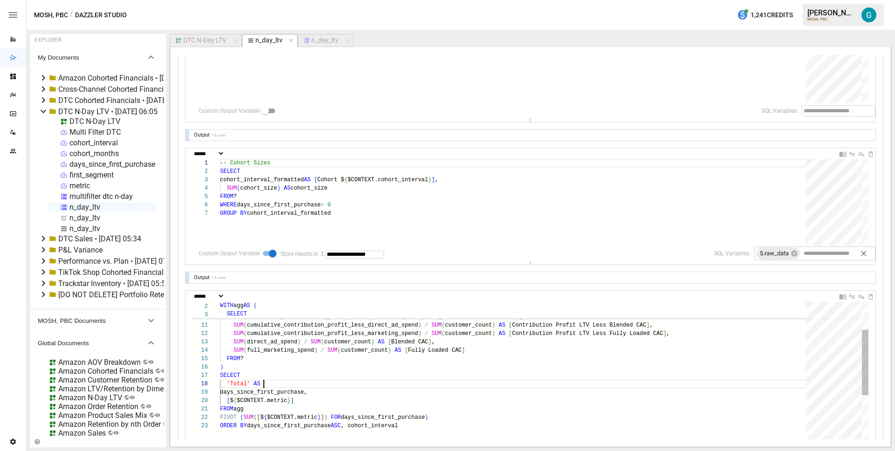
click at [328, 386] on div "SELECT days_since_first_purchase, [ $ { $CONTEXT.metric } ] FROM agg PIVOT ( SU…" at bounding box center [516, 403] width 593 height 332
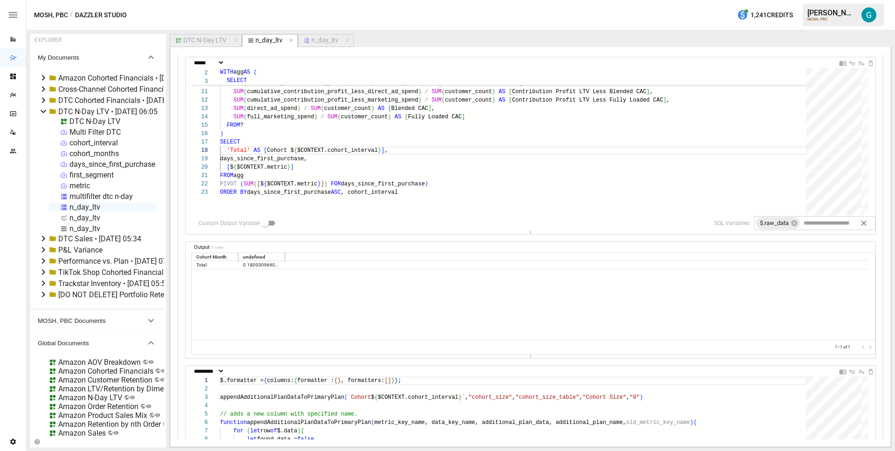
scroll to position [766, 0]
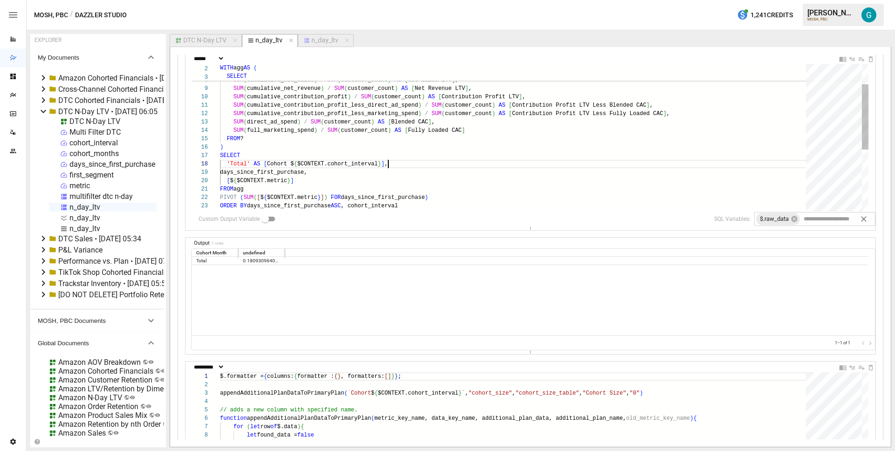
click at [360, 173] on div "SELECT SUM ( full_marketing_spend ) / SUM ( customer_count ) AS [ Fully Loaded …" at bounding box center [516, 183] width 593 height 332
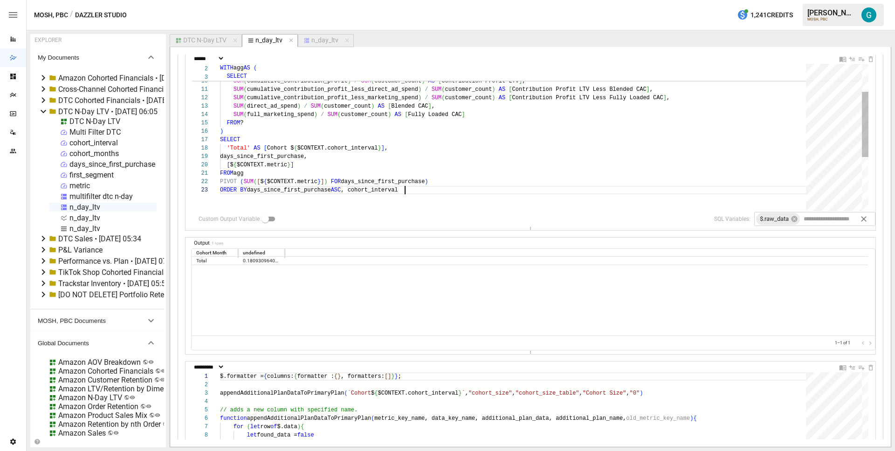
scroll to position [17, 185]
click at [476, 193] on div "SELECT SUM ( full_marketing_spend ) / SUM ( customer_count ) AS [ Fully Loaded …" at bounding box center [516, 167] width 593 height 332
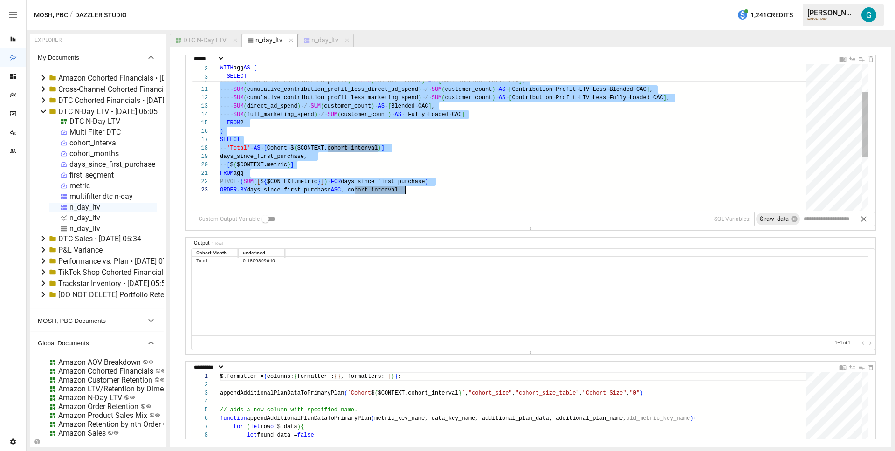
scroll to position [0, 185]
click at [501, 142] on div "SELECT SUM ( full_marketing_spend ) / SUM ( customer_count ) AS [ Fully Loaded …" at bounding box center [516, 167] width 593 height 332
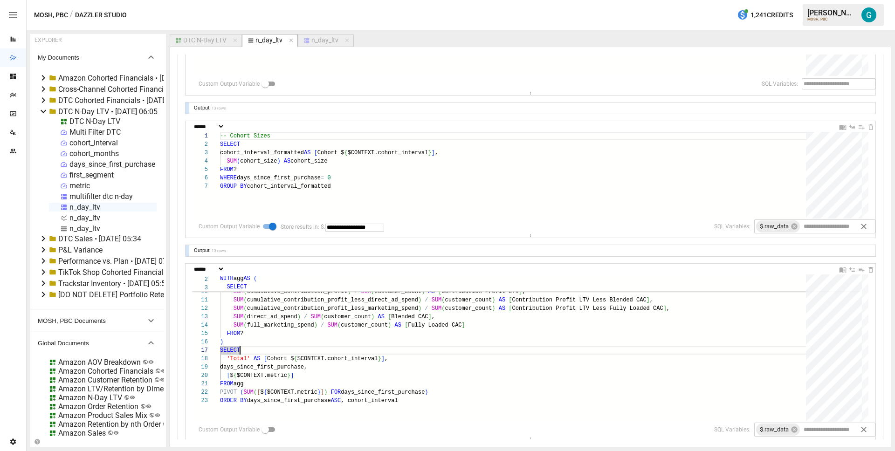
scroll to position [533, 0]
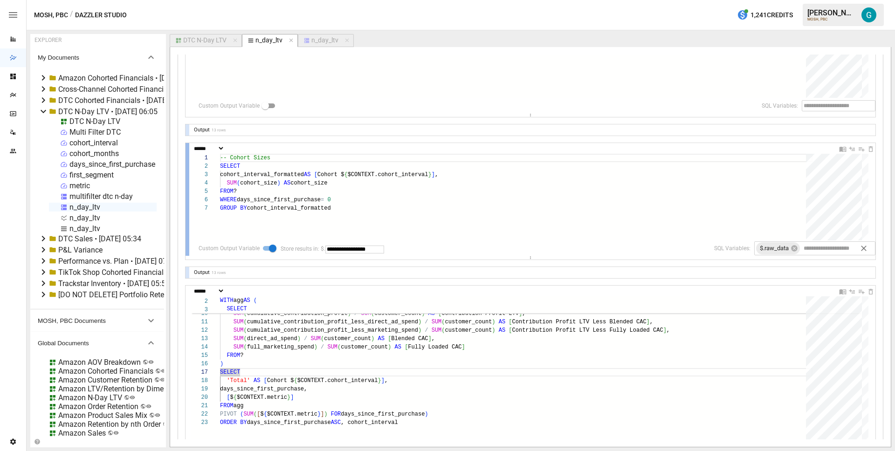
click at [187, 206] on div at bounding box center [188, 199] width 4 height 113
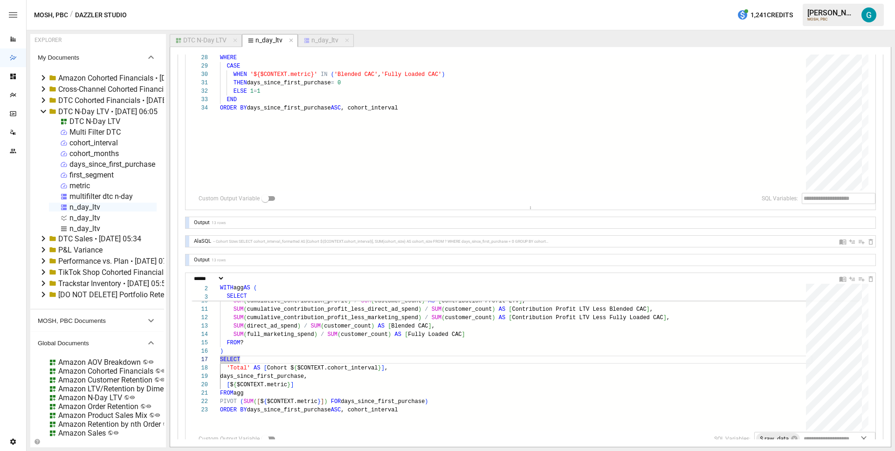
scroll to position [454, 0]
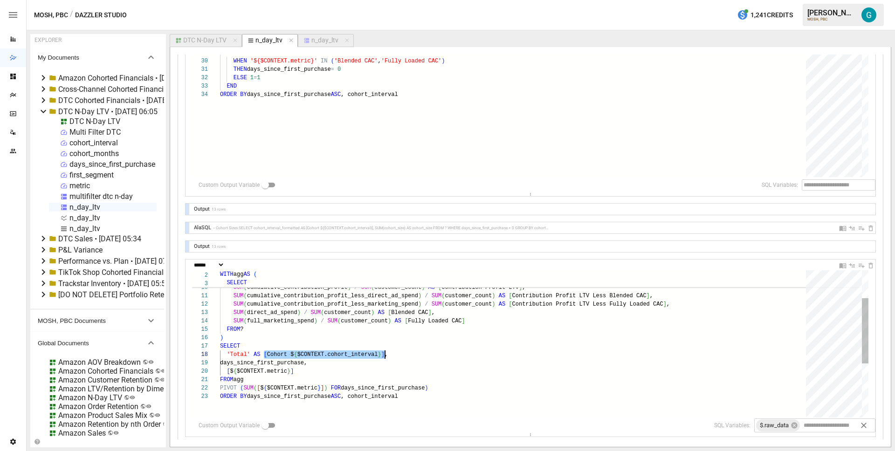
drag, startPoint x: 264, startPoint y: 355, endPoint x: 385, endPoint y: 355, distance: 121.3
click at [385, 355] on div "SELECT SUM ( full_marketing_spend ) / SUM ( customer_count ) AS [ Fully Loaded …" at bounding box center [516, 374] width 593 height 332
click at [384, 402] on div "SELECT SUM ( full_marketing_spend ) / SUM ( customer_count ) AS [ Fully Loaded …" at bounding box center [516, 374] width 593 height 332
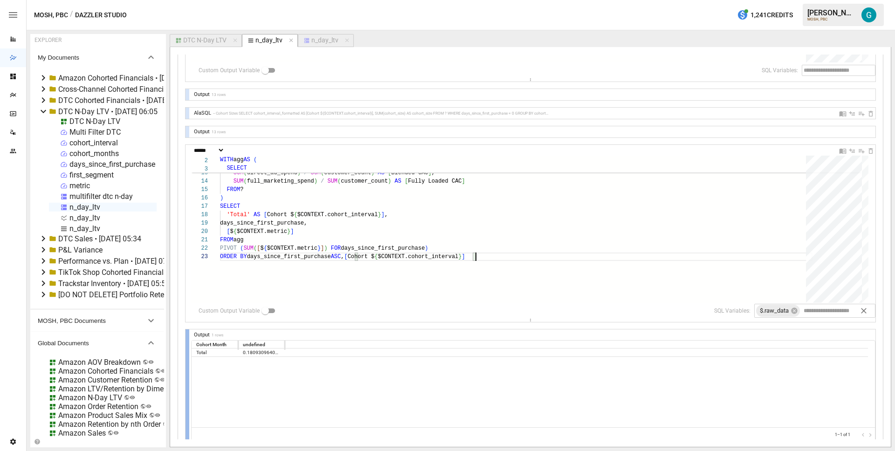
scroll to position [566, 0]
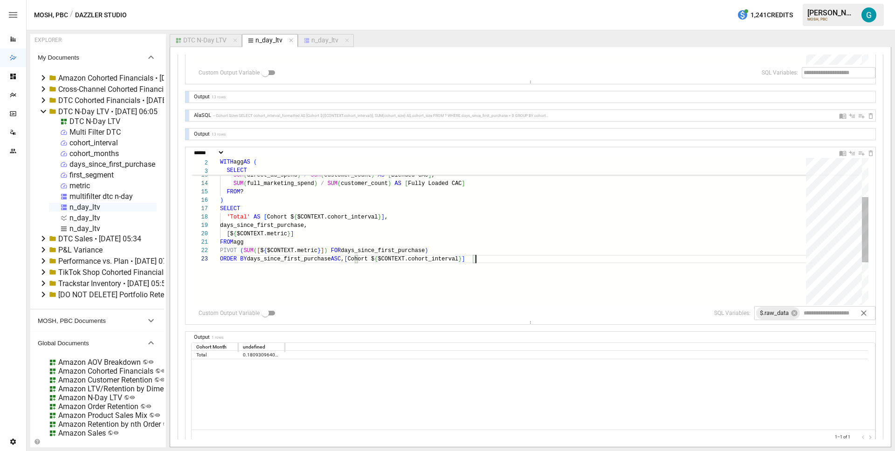
click at [354, 258] on div "SELECT SUM ( full_marketing_spend ) / SUM ( customer_count ) AS [ Fully Loaded …" at bounding box center [516, 236] width 593 height 332
click at [384, 282] on div "SELECT SUM ( full_marketing_spend ) / SUM ( customer_count ) AS [ Fully Loaded …" at bounding box center [516, 236] width 593 height 332
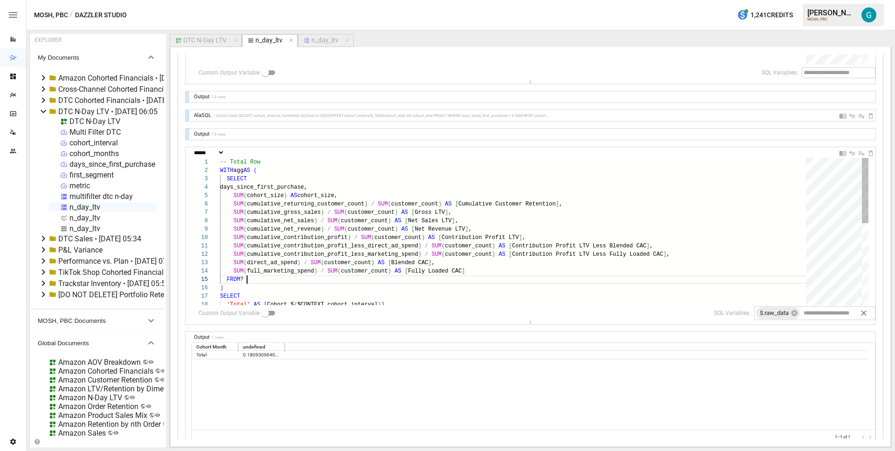
click at [269, 277] on div "SELECT SUM ( full_marketing_spend ) / SUM ( customer_count ) AS [ Fully Loaded …" at bounding box center [516, 324] width 593 height 332
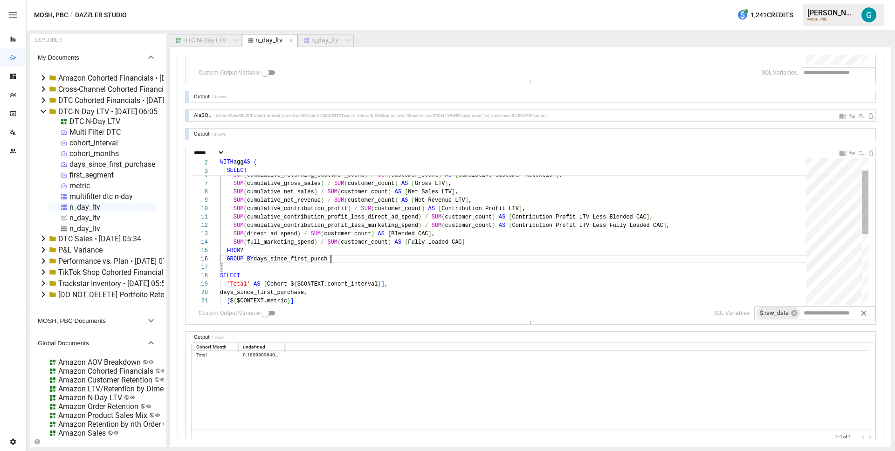
scroll to position [42, 121]
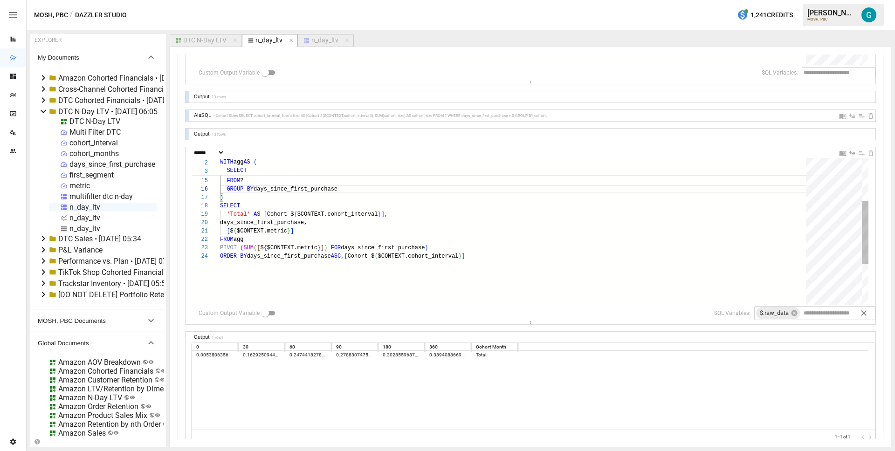
click at [353, 256] on div "SELECT SUM ( full_marketing_spend ) / SUM ( customer_count ) AS [ Fully Loaded …" at bounding box center [516, 229] width 593 height 340
click at [178, 152] on div "**********" at bounding box center [531, 58] width 706 height 1081
type textarea "**********"
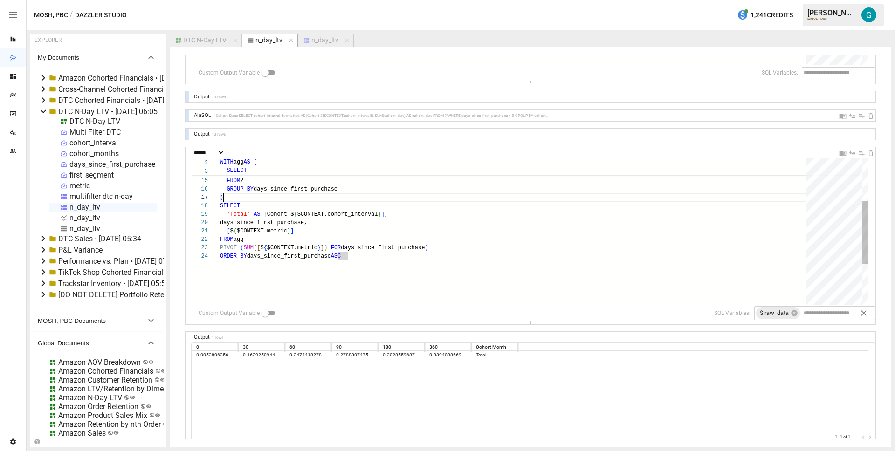
click at [416, 195] on div "SELECT SUM ( full_marketing_spend ) / SUM ( customer_count ) AS [ Fully Loaded …" at bounding box center [516, 229] width 593 height 340
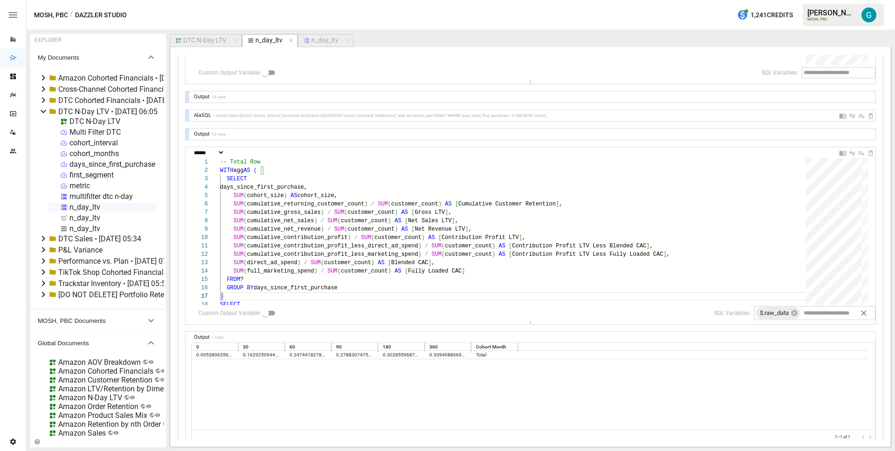
click at [41, 102] on icon at bounding box center [43, 100] width 11 height 11
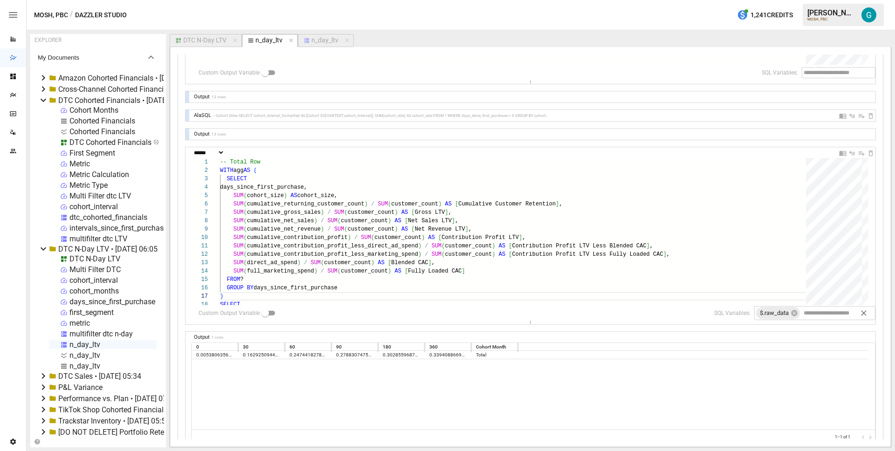
click at [98, 121] on div "Cohorted Financials" at bounding box center [102, 121] width 66 height 9
select select "**********"
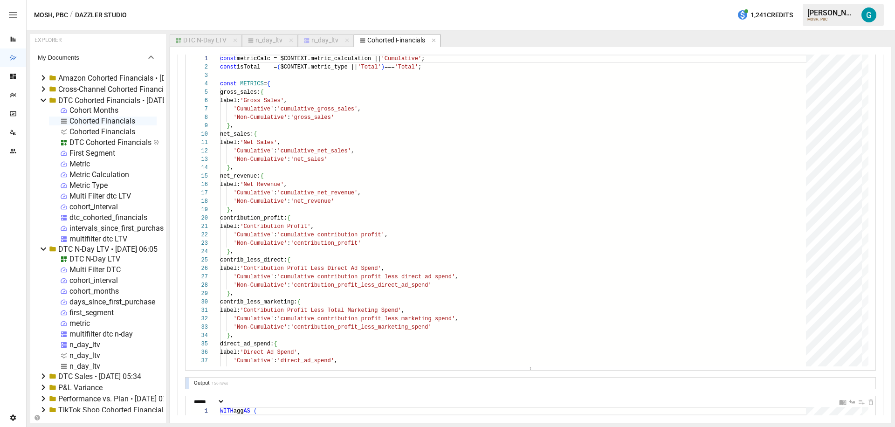
scroll to position [158, 0]
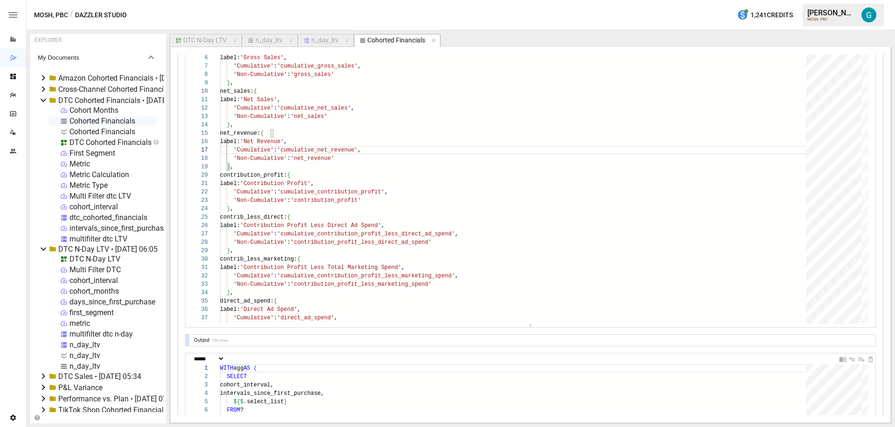
scroll to position [227, 0]
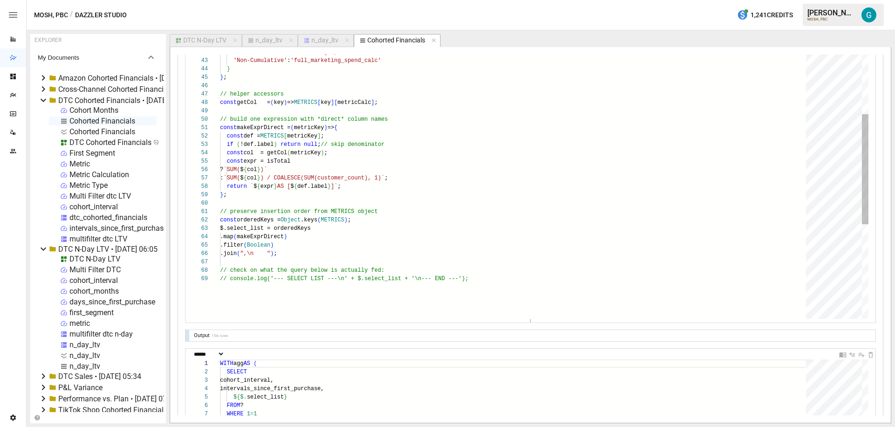
type textarea "**********"
drag, startPoint x: 265, startPoint y: 162, endPoint x: 451, endPoint y: 178, distance: 186.3
click at [451, 178] on div "'Cumulative' : 'direct_ad_spend' , 'Non-Cumulative' : 'direct_ad_spend_calc' } …" at bounding box center [516, 145] width 593 height 883
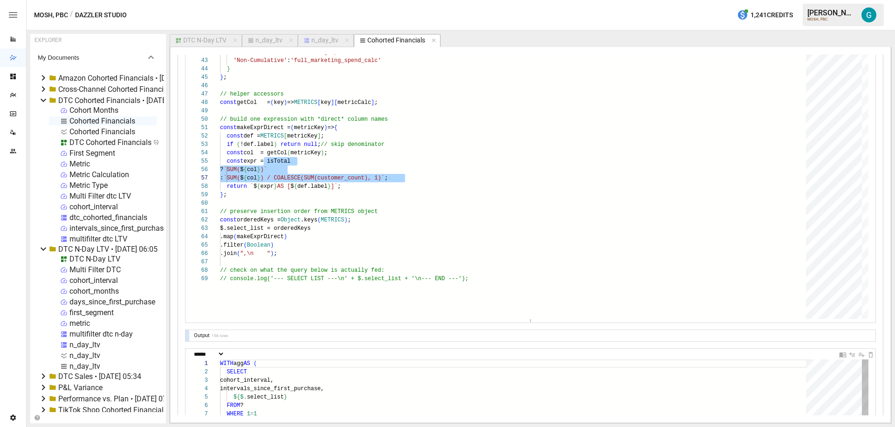
type textarea "**********"
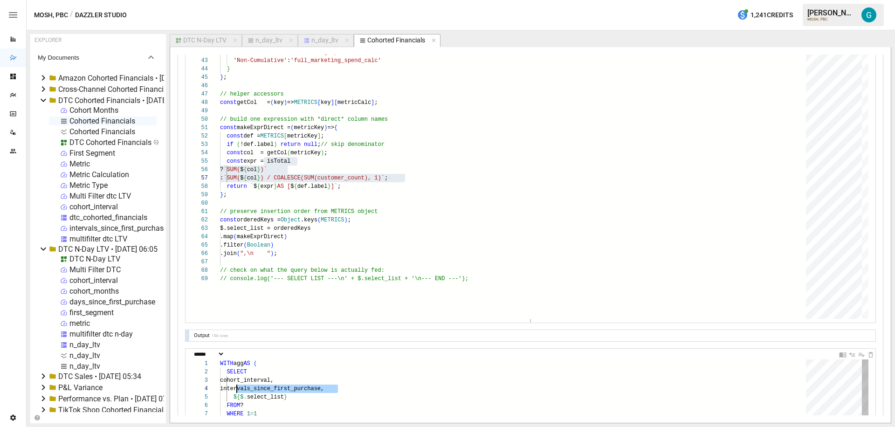
scroll to position [25, 17]
drag, startPoint x: 399, startPoint y: 388, endPoint x: 237, endPoint y: 390, distance: 162.3
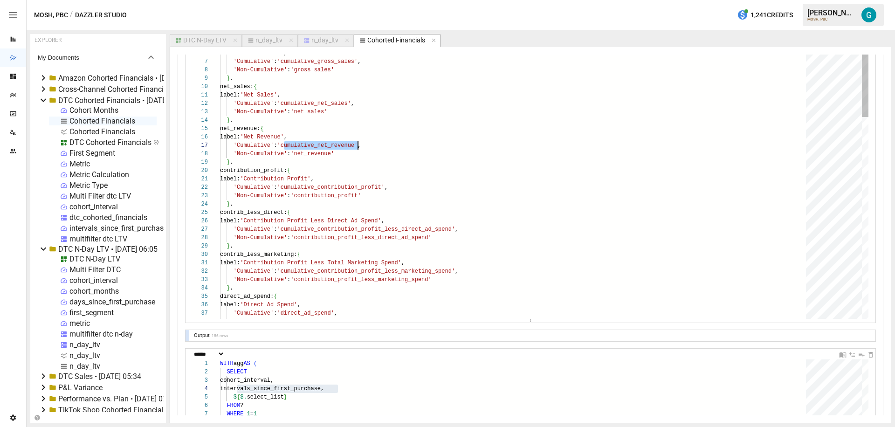
scroll to position [50, 138]
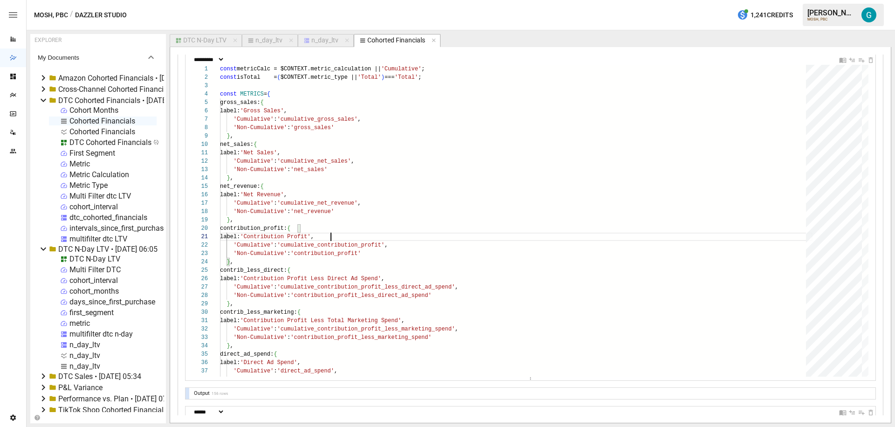
scroll to position [166, 0]
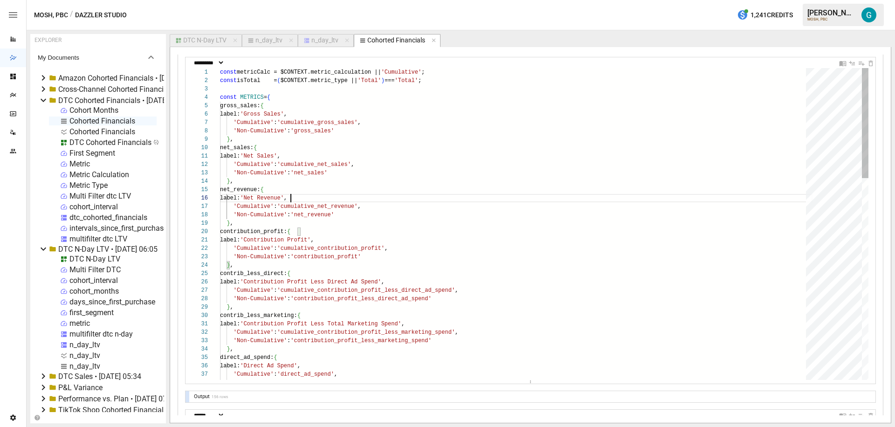
drag, startPoint x: 310, startPoint y: 194, endPoint x: 249, endPoint y: 193, distance: 60.6
drag, startPoint x: 402, startPoint y: 207, endPoint x: 281, endPoint y: 207, distance: 121.7
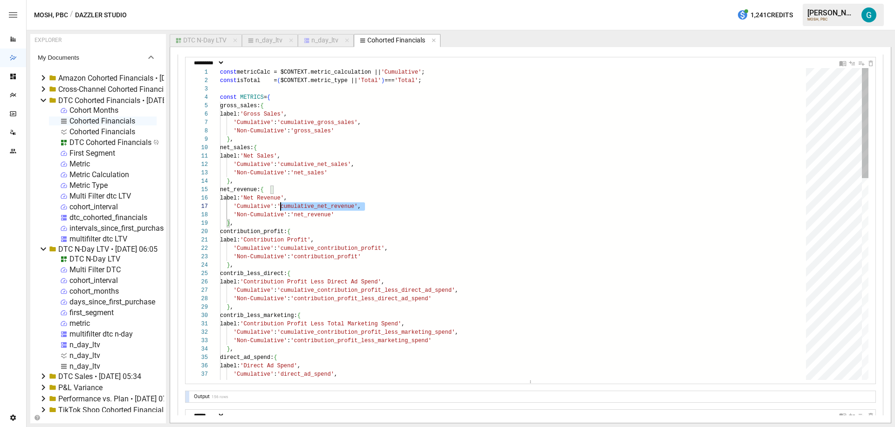
drag, startPoint x: 364, startPoint y: 213, endPoint x: 329, endPoint y: 209, distance: 34.7
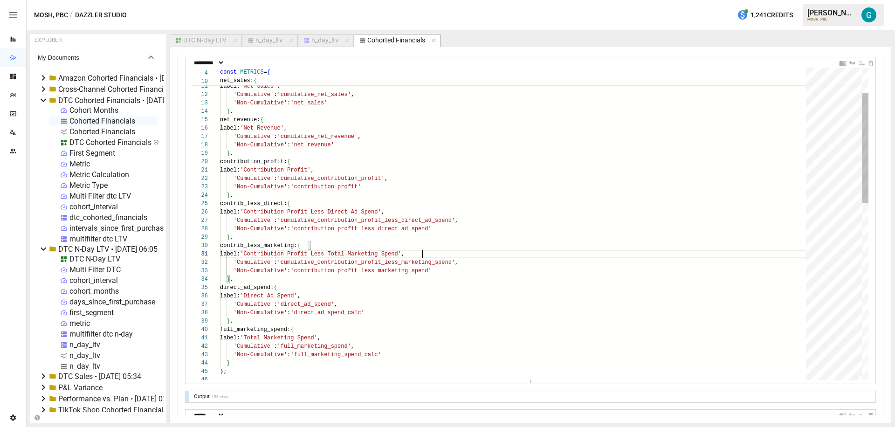
drag, startPoint x: 455, startPoint y: 251, endPoint x: 192, endPoint y: 253, distance: 263.5
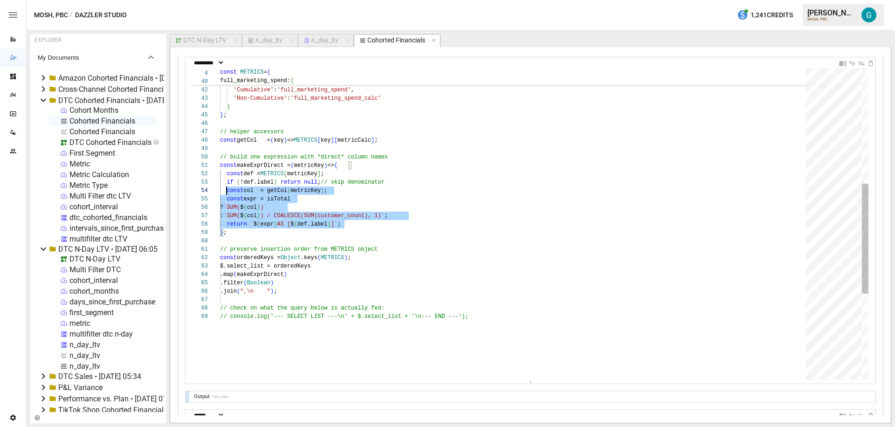
scroll to position [25, 0]
drag, startPoint x: 404, startPoint y: 222, endPoint x: 194, endPoint y: 189, distance: 212.5
click at [220, 189] on div "} , full_marketing_spend: { label: 'Total Marketing Spend' , 'Cumulative' : 'fu…" at bounding box center [516, 183] width 593 height 883
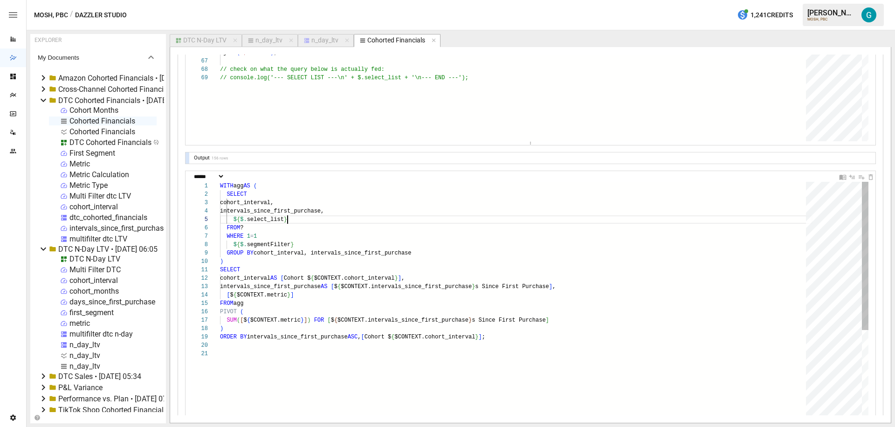
click at [354, 219] on div "WITH agg AS ( SELECT cohort_interval, intervals_since_first_purchase, $ { $. se…" at bounding box center [516, 390] width 593 height 416
drag, startPoint x: 351, startPoint y: 220, endPoint x: 234, endPoint y: 217, distance: 117.1
click at [234, 217] on div "WITH agg AS ( SELECT cohort_interval, intervals_since_first_purchase, $ { $. se…" at bounding box center [516, 390] width 593 height 416
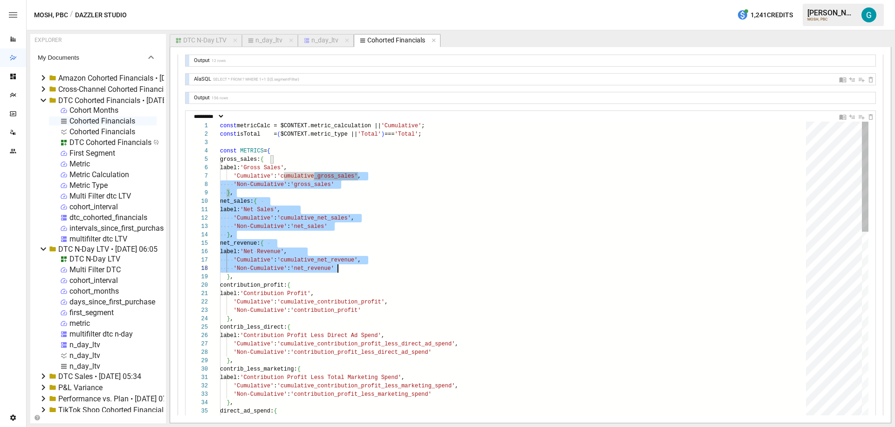
scroll to position [50, 118]
drag, startPoint x: 313, startPoint y: 177, endPoint x: 358, endPoint y: 272, distance: 104.9
type textarea "**********"
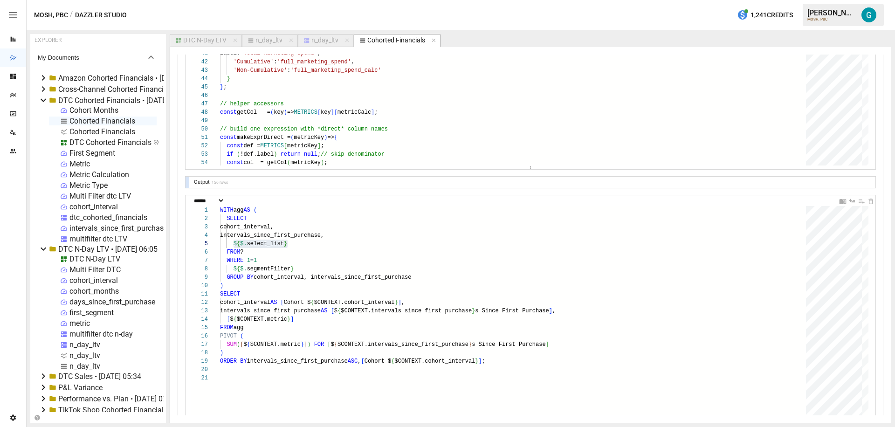
scroll to position [394, 0]
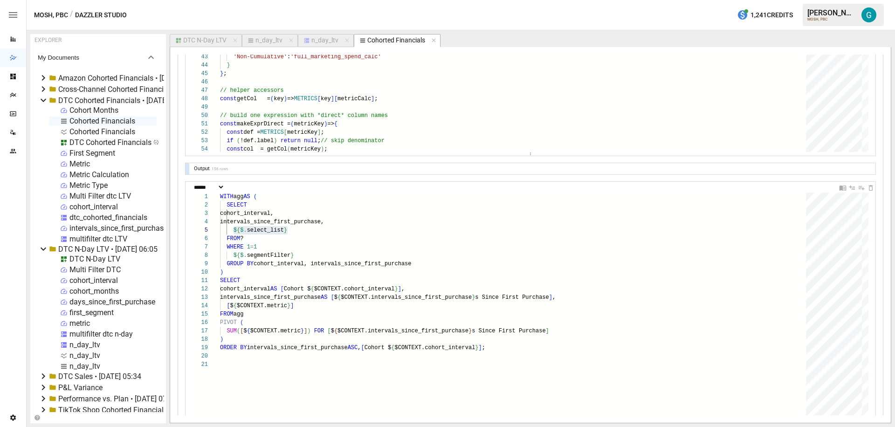
click at [101, 238] on div "multifilter dtc LTV" at bounding box center [98, 239] width 58 height 9
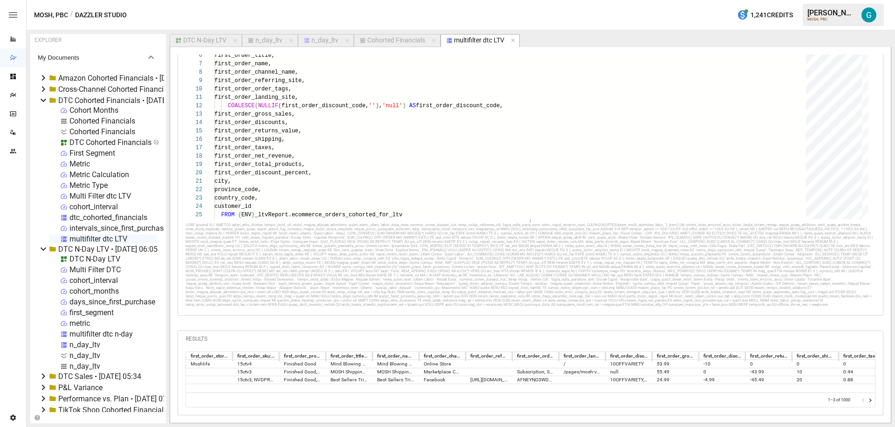
scroll to position [0, 0]
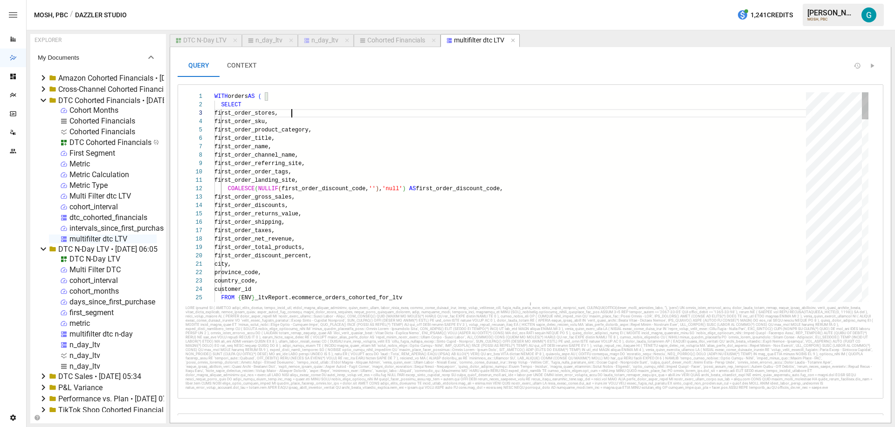
drag, startPoint x: 317, startPoint y: 115, endPoint x: 317, endPoint y: 122, distance: 7.0
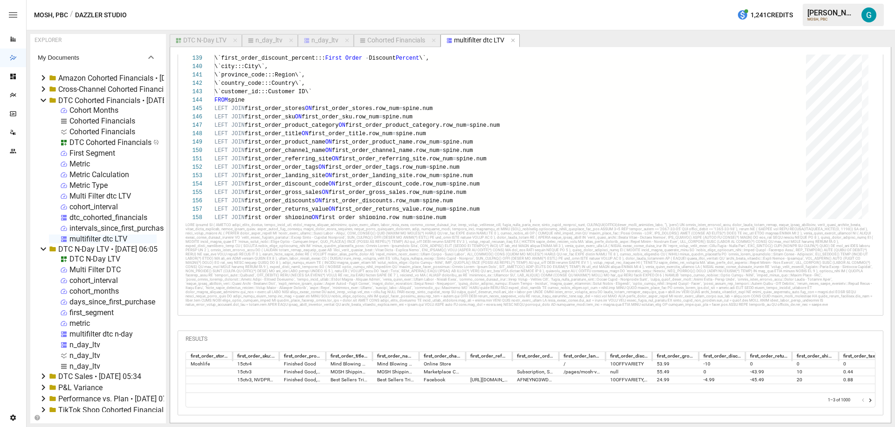
scroll to position [107, 0]
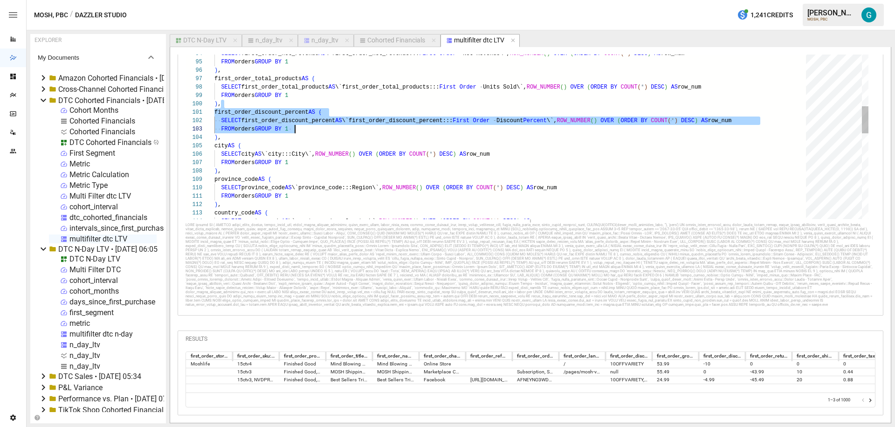
drag, startPoint x: 276, startPoint y: 78, endPoint x: 340, endPoint y: 104, distance: 69.5
click at [340, 104] on div "SELECT country_code AS \`country_code:::Country\`, ROW_NUMBER ( ) OVER ( ORDER …" at bounding box center [514, 70] width 598 height 1603
click at [462, 115] on div "SELECT country_code AS \`country_code:::Country\`, ROW_NUMBER ( ) OVER ( ORDER …" at bounding box center [514, 70] width 598 height 1603
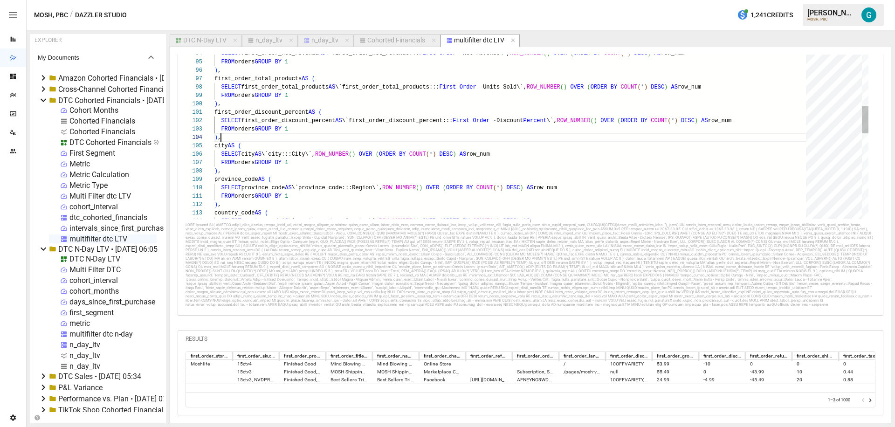
click at [284, 96] on div "SELECT country_code AS \`country_code:::Country\`, ROW_NUMBER ( ) OVER ( ORDER …" at bounding box center [514, 70] width 598 height 1603
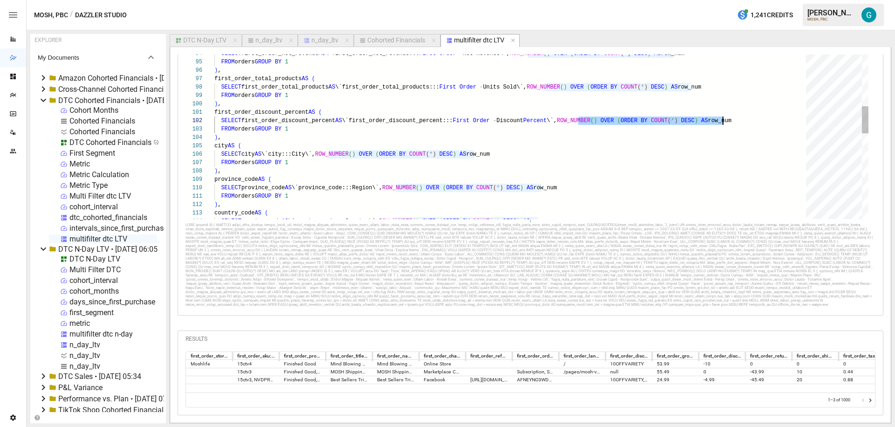
scroll to position [8, 509]
drag, startPoint x: 580, startPoint y: 97, endPoint x: 724, endPoint y: 97, distance: 144.6
click at [724, 97] on div "SELECT country_code AS \`country_code:::Country\`, ROW_NUMBER ( ) OVER ( ORDER …" at bounding box center [514, 70] width 598 height 1603
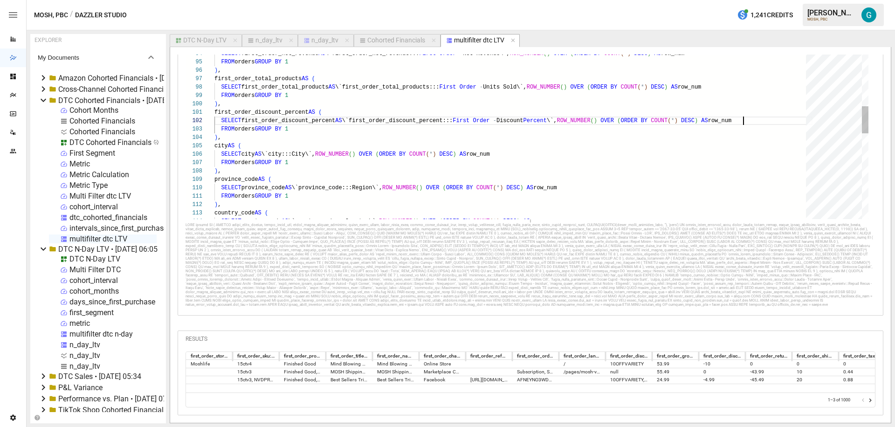
click at [742, 94] on div "SELECT country_code AS \`country_code:::Country\`, ROW_NUMBER ( ) OVER ( ORDER …" at bounding box center [514, 70] width 598 height 1603
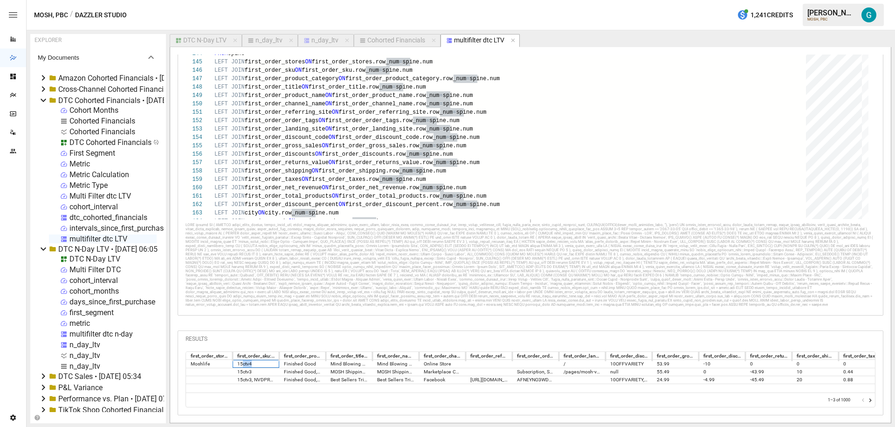
drag, startPoint x: 242, startPoint y: 362, endPoint x: 256, endPoint y: 362, distance: 14.5
click at [256, 362] on div "15ctv4" at bounding box center [256, 364] width 47 height 8
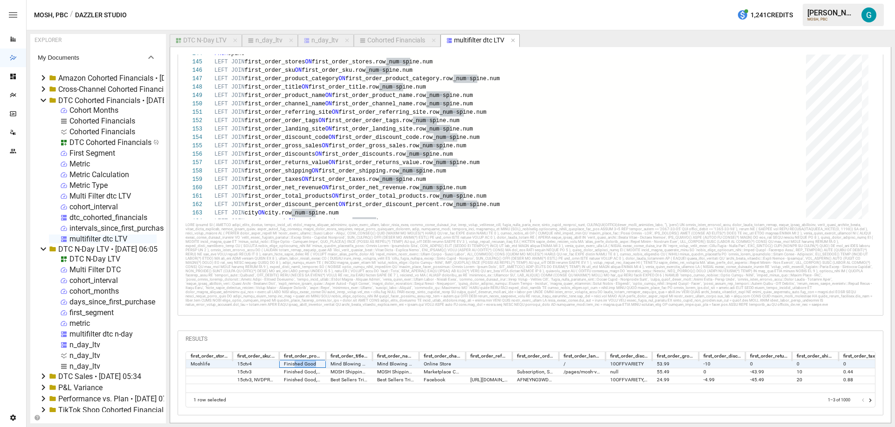
drag, startPoint x: 294, startPoint y: 365, endPoint x: 315, endPoint y: 365, distance: 21.0
click at [315, 365] on div "Finished Good" at bounding box center [302, 364] width 47 height 8
drag, startPoint x: 325, startPoint y: 356, endPoint x: 366, endPoint y: 358, distance: 41.1
click at [367, 358] on div at bounding box center [367, 355] width 5 height 11
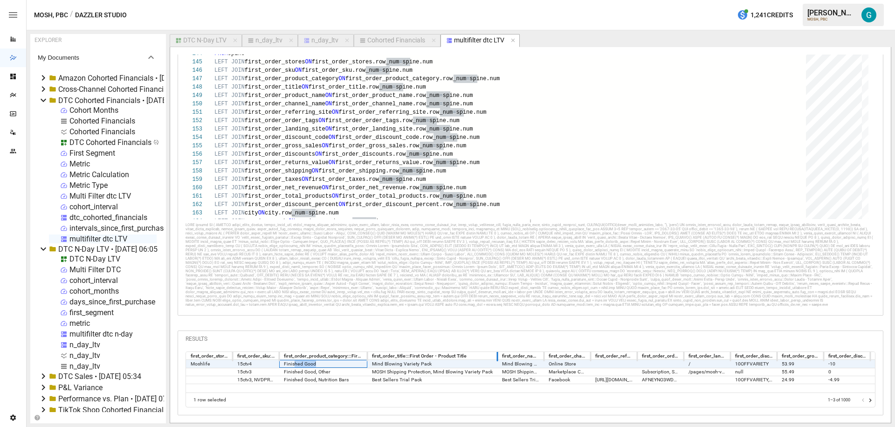
drag, startPoint x: 413, startPoint y: 355, endPoint x: 497, endPoint y: 357, distance: 83.5
click at [497, 357] on div at bounding box center [497, 355] width 5 height 11
drag, startPoint x: 379, startPoint y: 360, endPoint x: 437, endPoint y: 361, distance: 58.3
click at [437, 361] on div "Mind Blowing Variety Pack" at bounding box center [432, 364] width 130 height 8
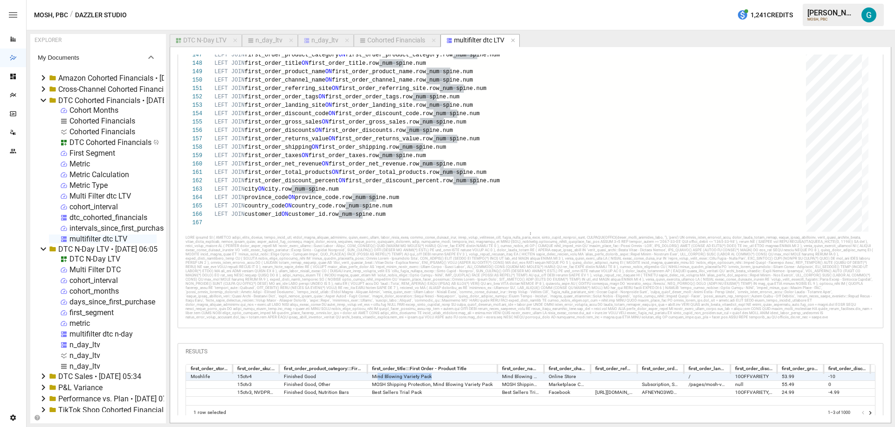
drag, startPoint x: 526, startPoint y: 197, endPoint x: 531, endPoint y: 232, distance: 34.8
click at [531, 232] on div at bounding box center [531, 234] width 690 height 4
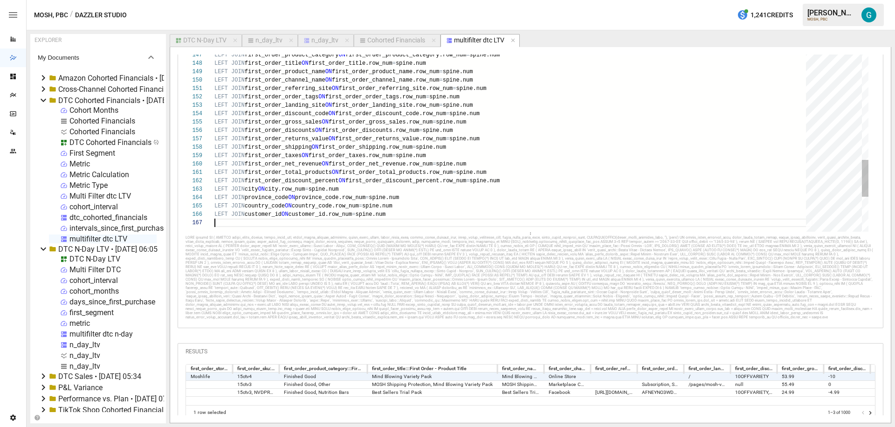
scroll to position [50, 0]
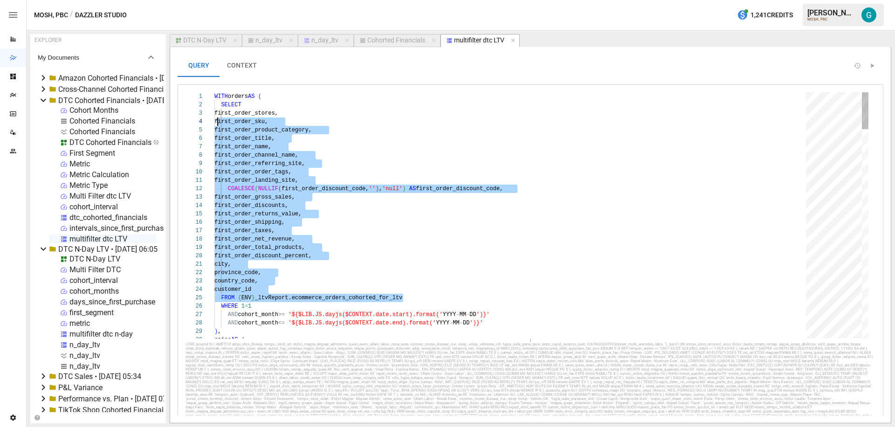
scroll to position [0, 0]
drag, startPoint x: 418, startPoint y: 299, endPoint x: 186, endPoint y: 88, distance: 314.3
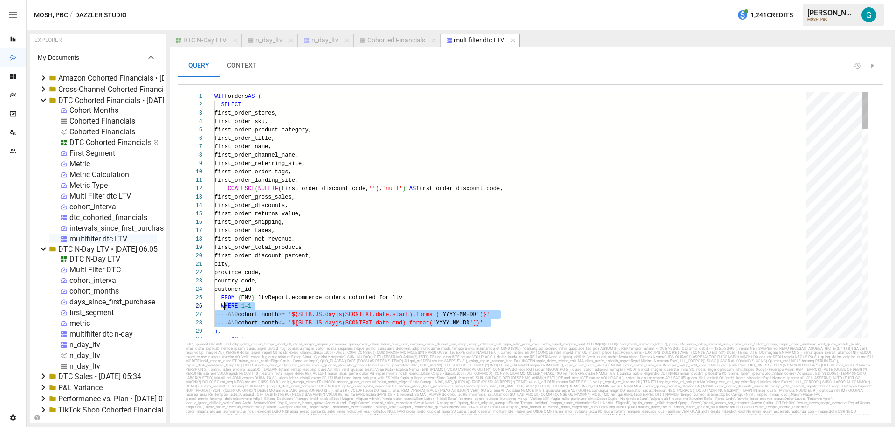
drag, startPoint x: 503, startPoint y: 321, endPoint x: 224, endPoint y: 305, distance: 279.8
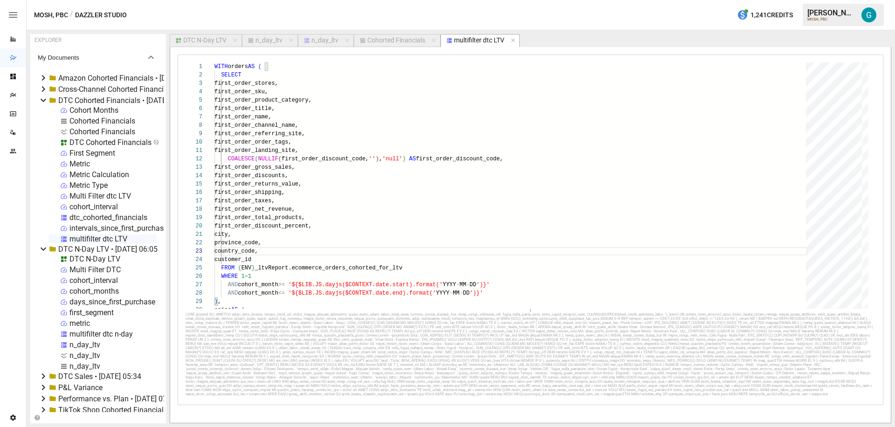
scroll to position [27, 0]
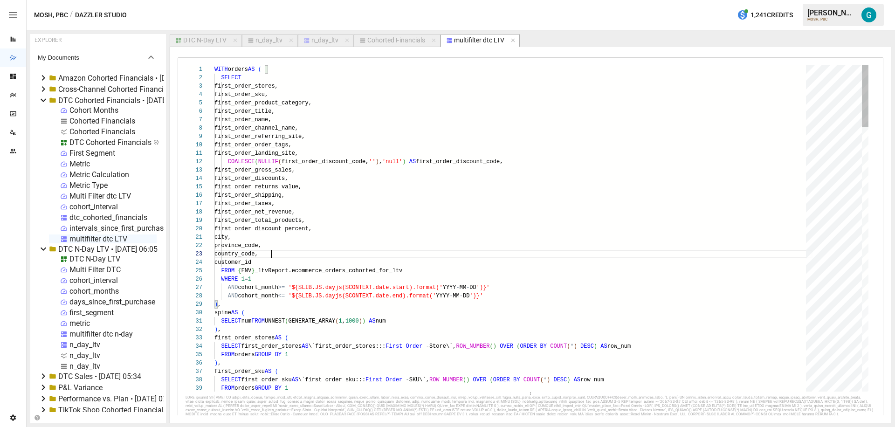
drag, startPoint x: 525, startPoint y: 313, endPoint x: 520, endPoint y: 401, distance: 88.3
click at [520, 402] on div "14 15 16 17 18 19 20 21 22 23 24 25 26 27 28 29 30 11 12 13 8 9 10 1 2 3 4 5 6 …" at bounding box center [531, 272] width 690 height 415
click at [866, 97] on div at bounding box center [865, 96] width 7 height 62
type textarea "**********"
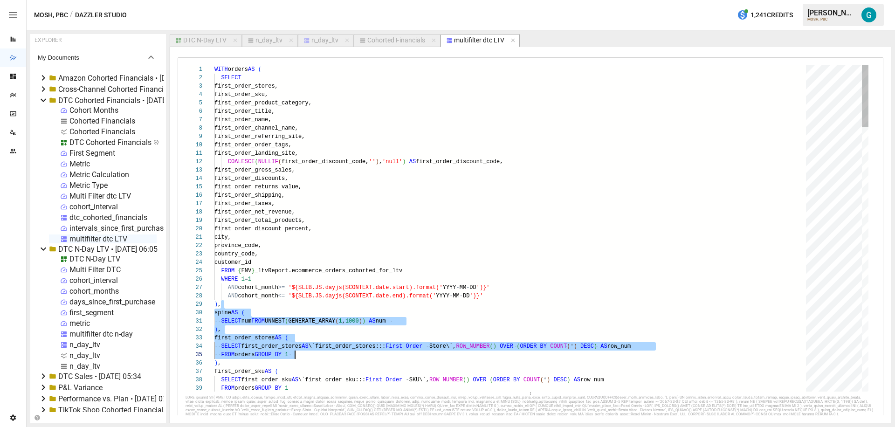
scroll to position [67, 81]
drag, startPoint x: 243, startPoint y: 305, endPoint x: 340, endPoint y: 356, distance: 108.9
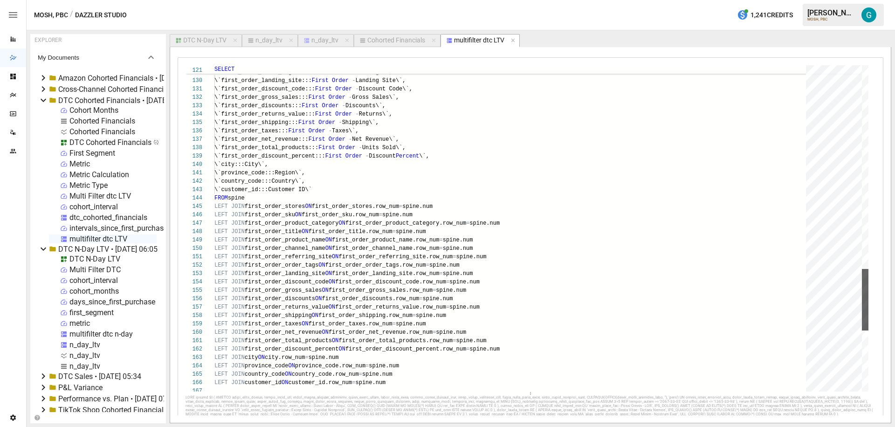
click at [864, 289] on div at bounding box center [865, 300] width 7 height 62
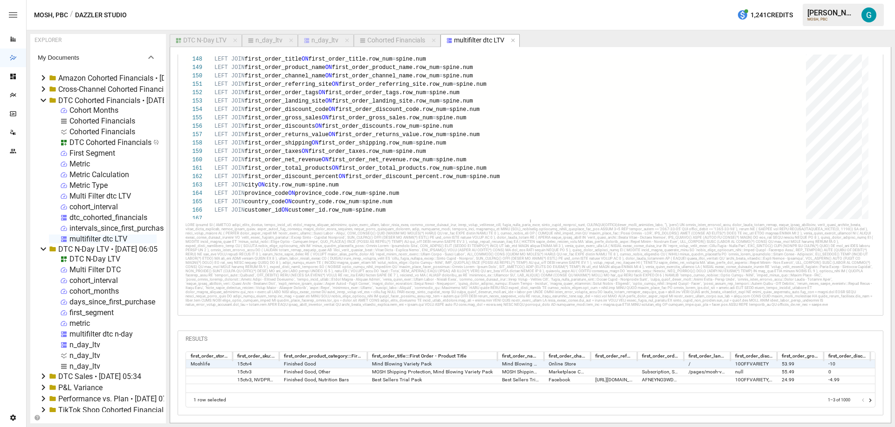
scroll to position [0, 0]
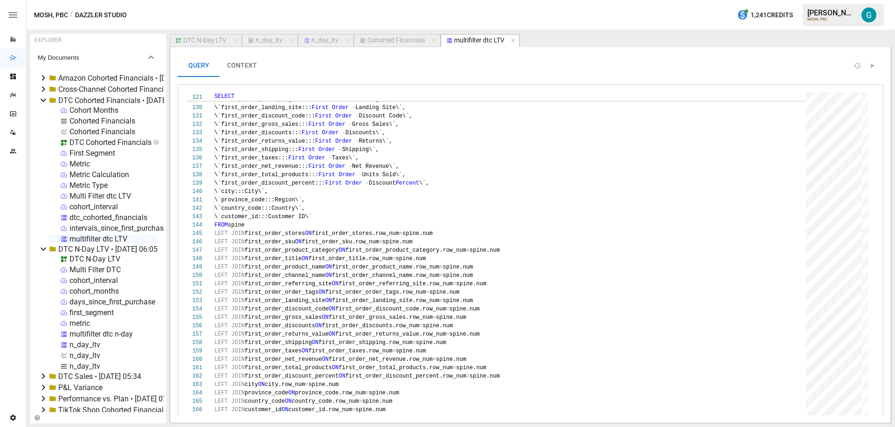
click at [395, 42] on div "Cohorted Financials" at bounding box center [396, 40] width 58 height 8
select select "**********"
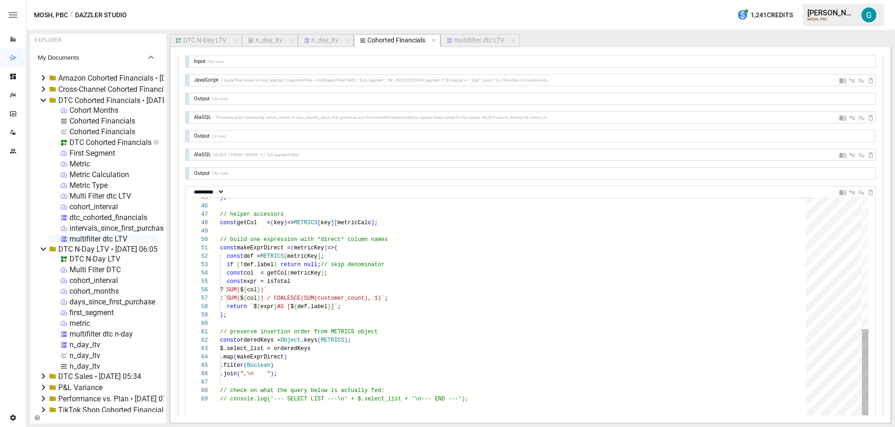
scroll to position [25, 74]
click at [308, 360] on div "const orderedKeys = Object .keys ( METRICS ) ; $.select_list = orderedKeys .map…" at bounding box center [516, 265] width 593 height 882
drag, startPoint x: 229, startPoint y: 358, endPoint x: 251, endPoint y: 356, distance: 22.5
click at [251, 356] on div "const orderedKeys = Object .keys ( METRICS ) ; $.select_list = orderedKeys .map…" at bounding box center [516, 265] width 593 height 882
click at [244, 357] on div "const orderedKeys = Object .keys ( METRICS ) ; $.select_list = orderedKeys .map…" at bounding box center [516, 265] width 593 height 882
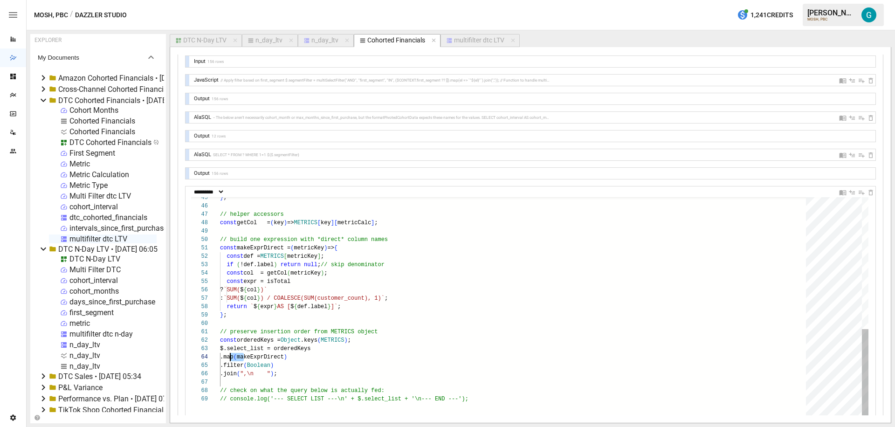
scroll to position [25, 7]
drag, startPoint x: 244, startPoint y: 357, endPoint x: 226, endPoint y: 357, distance: 17.7
click at [226, 357] on div "const orderedKeys = Object .keys ( METRICS ) ; $.select_list = orderedKeys .map…" at bounding box center [516, 265] width 593 height 882
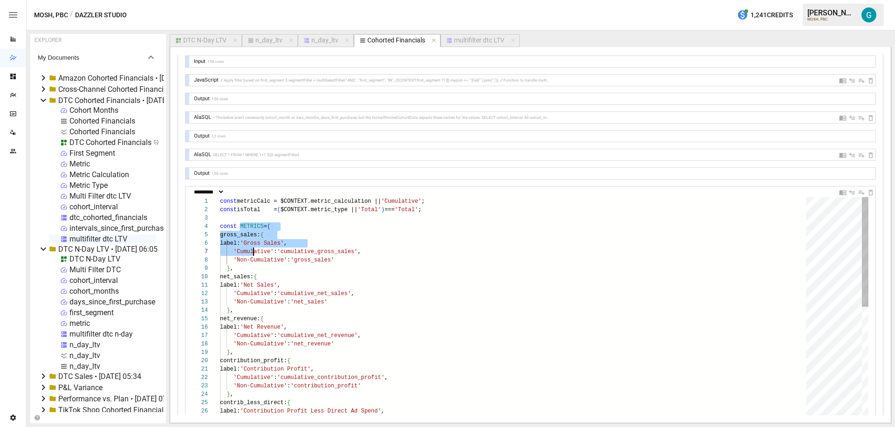
scroll to position [25, 14]
drag, startPoint x: 239, startPoint y: 229, endPoint x: 276, endPoint y: 271, distance: 55.5
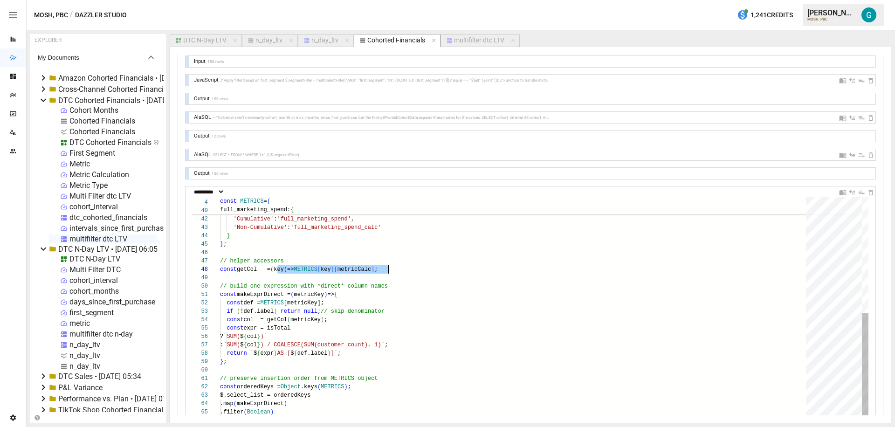
scroll to position [59, 168]
drag, startPoint x: 278, startPoint y: 270, endPoint x: 389, endPoint y: 267, distance: 111.0
click at [389, 267] on div "} , full_marketing_spend: { label: 'Total Marketing Spend' , 'Cumulative' : 'fu…" at bounding box center [516, 312] width 593 height 882
drag, startPoint x: 298, startPoint y: 295, endPoint x: 393, endPoint y: 295, distance: 95.1
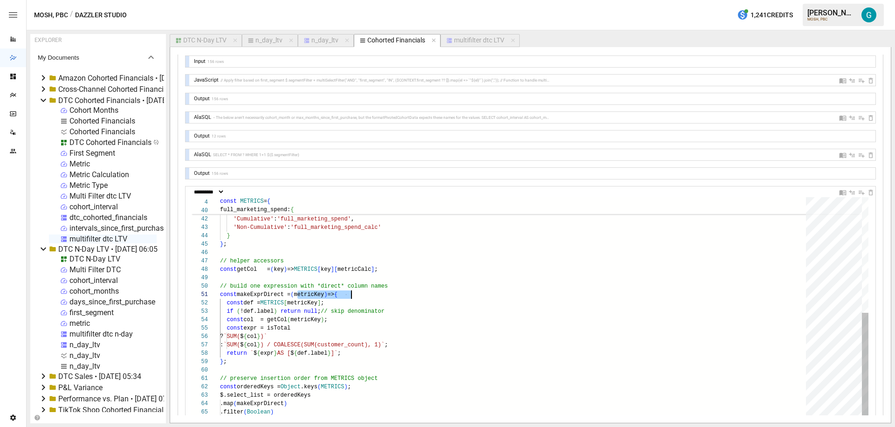
click at [393, 295] on div "} , full_marketing_spend: { label: 'Total Marketing Spend' , 'Cumulative' : 'fu…" at bounding box center [516, 312] width 593 height 882
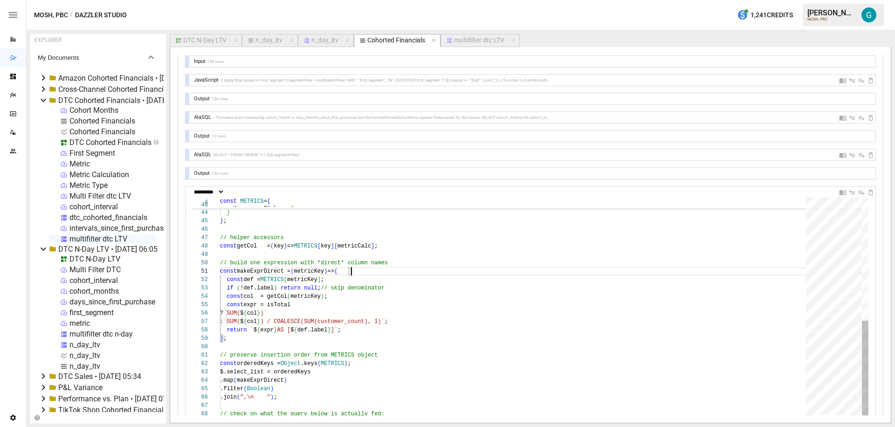
click at [415, 273] on div "'Cumulative' : 'full_marketing_spend' , 'Non-Cumulative' : 'full_marketing_spen…" at bounding box center [516, 288] width 593 height 882
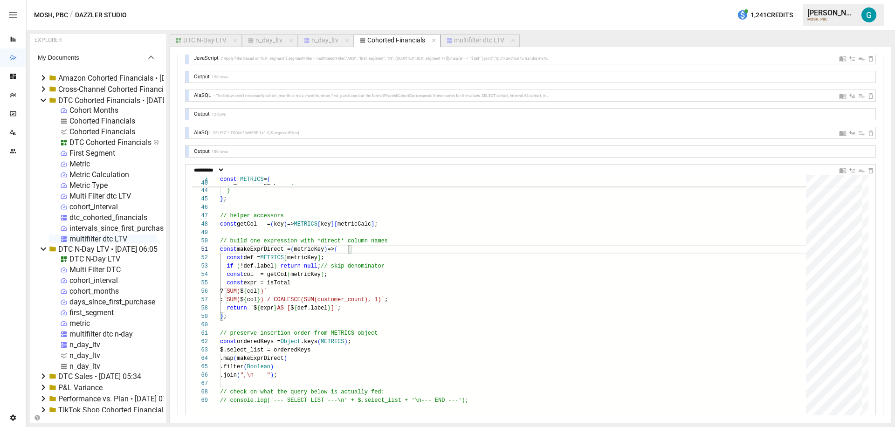
scroll to position [80, 0]
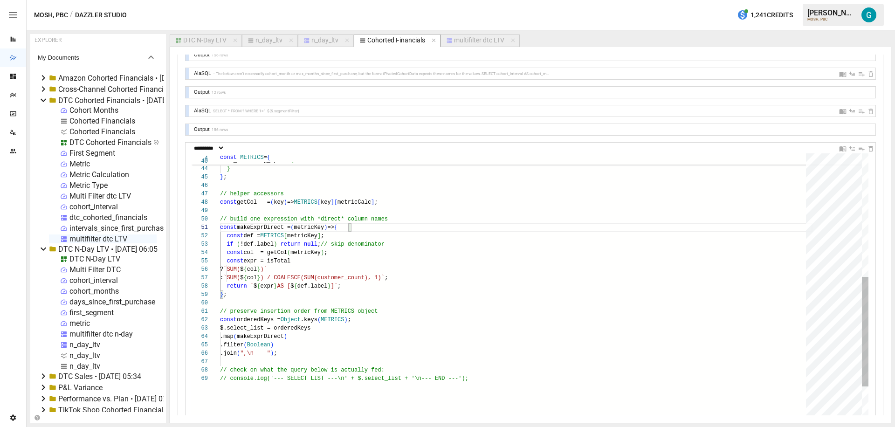
click at [327, 336] on div "'Cumulative' : 'full_marketing_spend' , 'Non-Cumulative' : 'full_marketing_spen…" at bounding box center [516, 245] width 593 height 882
click at [353, 283] on div "'Cumulative' : 'full_marketing_spend' , 'Non-Cumulative' : 'full_marketing_spen…" at bounding box center [516, 245] width 593 height 882
click at [334, 327] on div "'Cumulative' : 'full_marketing_spend' , 'Non-Cumulative' : 'full_marketing_spen…" at bounding box center [516, 245] width 593 height 882
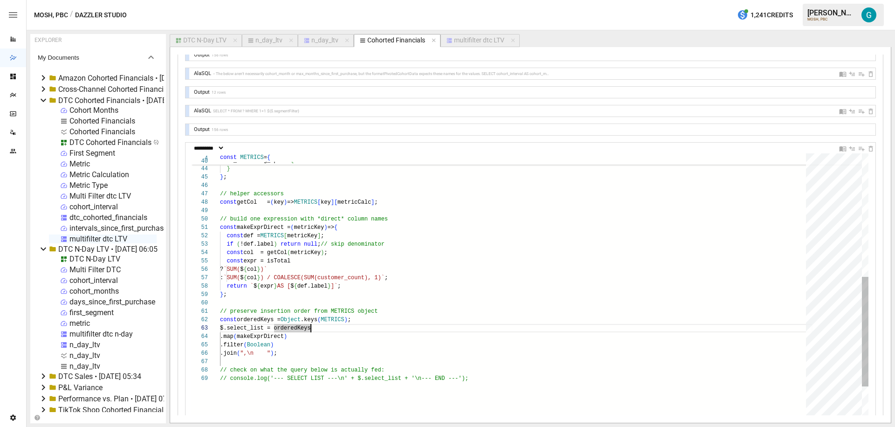
scroll to position [25, 20]
click at [239, 338] on div "'Cumulative' : 'full_marketing_spend' , 'Non-Cumulative' : 'full_marketing_spen…" at bounding box center [516, 245] width 593 height 882
drag, startPoint x: 230, startPoint y: 336, endPoint x: 243, endPoint y: 337, distance: 13.6
click at [243, 337] on div "'Cumulative' : 'full_marketing_spend' , 'Non-Cumulative' : 'full_marketing_spen…" at bounding box center [516, 245] width 593 height 882
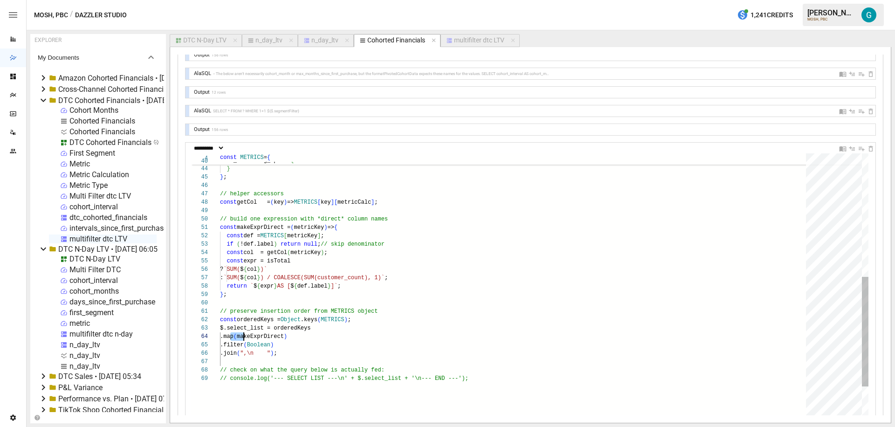
click at [372, 341] on div "'Cumulative' : 'full_marketing_spend' , 'Non-Cumulative' : 'full_marketing_spen…" at bounding box center [516, 245] width 593 height 882
click at [370, 337] on div "'Cumulative' : 'full_marketing_spend' , 'Non-Cumulative' : 'full_marketing_spen…" at bounding box center [516, 245] width 593 height 882
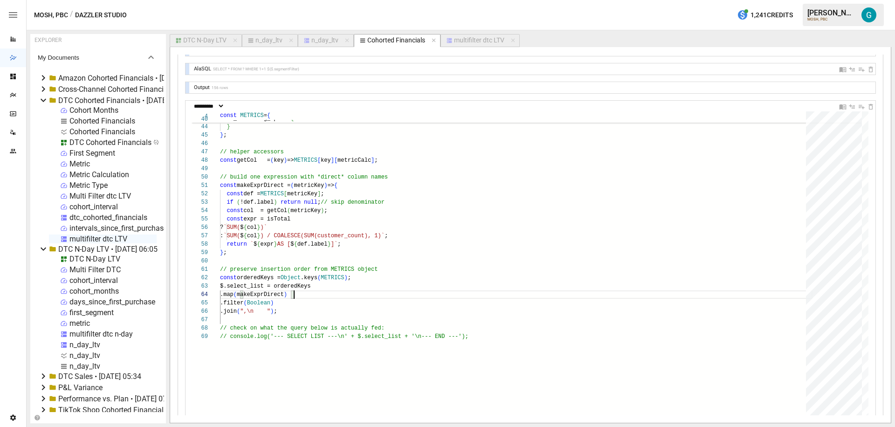
scroll to position [148, 0]
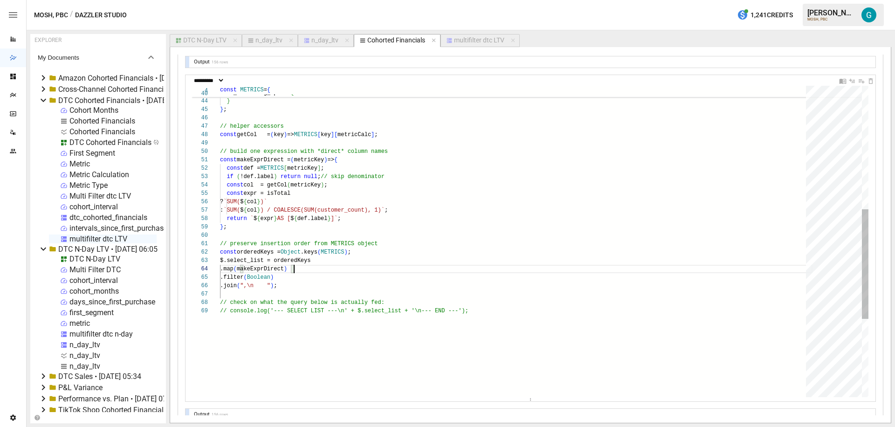
click at [344, 271] on div "'Cumulative' : 'full_marketing_spend' , 'Non-Cumulative' : 'full_marketing_spen…" at bounding box center [516, 177] width 593 height 882
click at [344, 275] on div "'Cumulative' : 'full_marketing_spend' , 'Non-Cumulative' : 'full_marketing_spen…" at bounding box center [516, 177] width 593 height 882
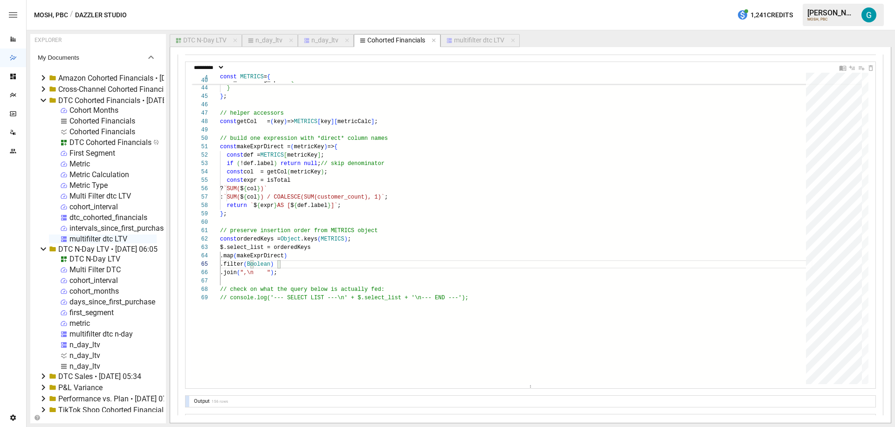
scroll to position [142, 0]
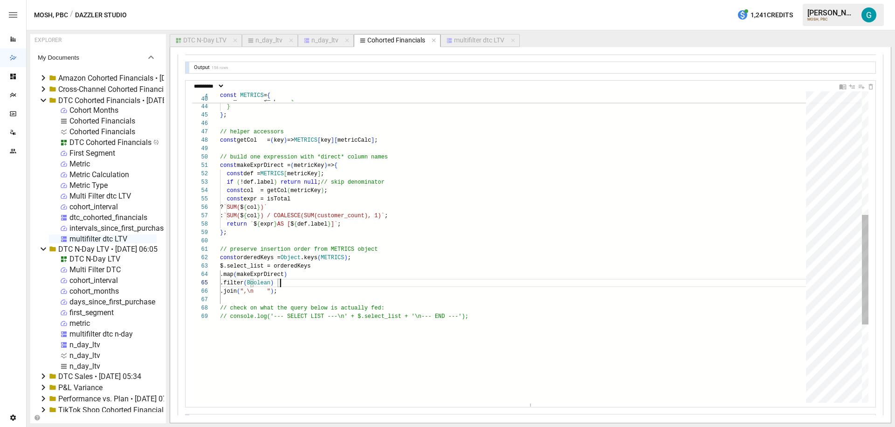
type textarea "**********"
click at [285, 190] on div "'Cumulative' : 'full_marketing_spend' , 'Non-Cumulative' : 'full_marketing_spen…" at bounding box center [516, 183] width 593 height 882
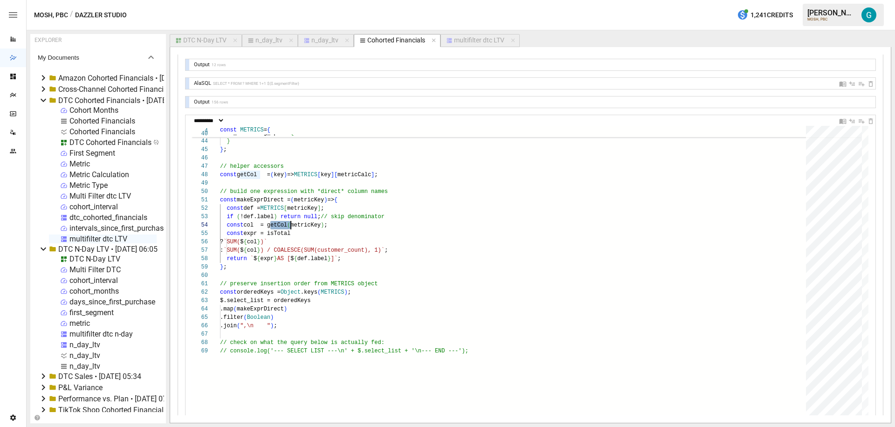
scroll to position [107, 0]
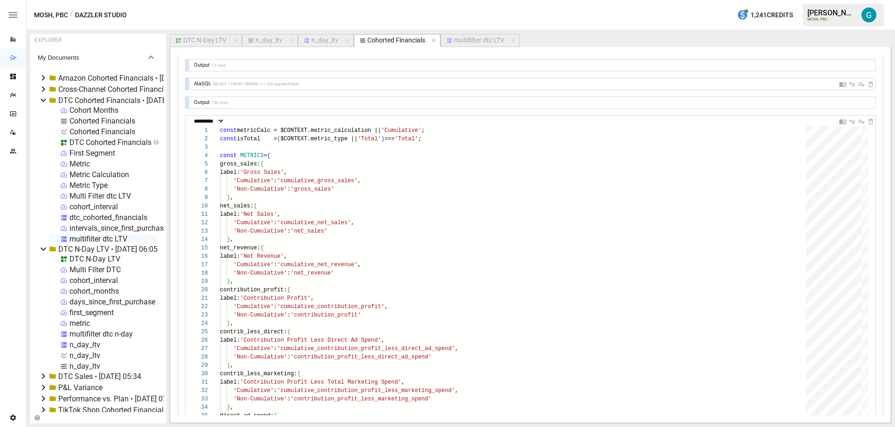
click at [208, 37] on div "DTC N-Day LTV" at bounding box center [204, 40] width 43 height 8
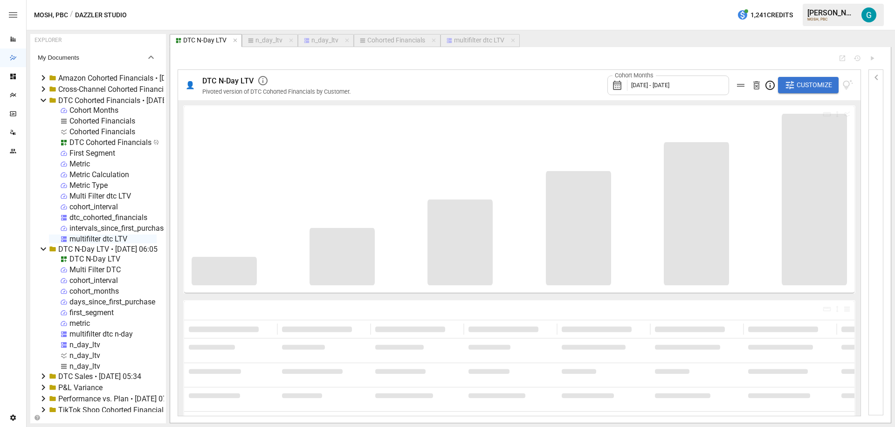
click at [797, 80] on span "Customize" at bounding box center [814, 85] width 35 height 12
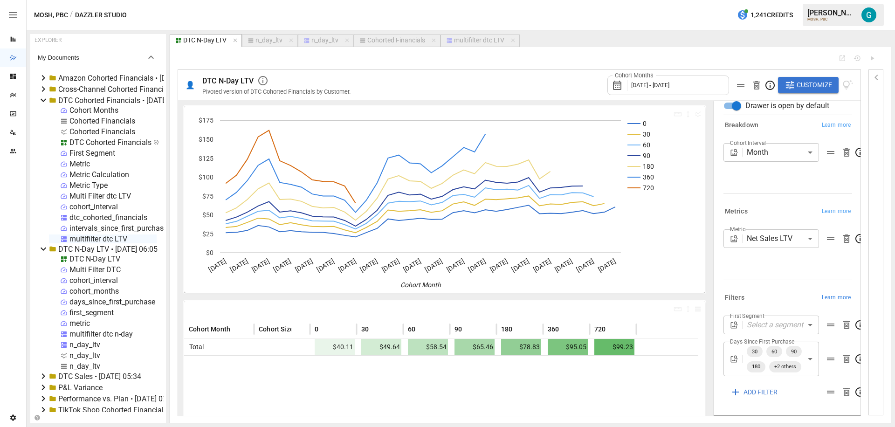
scroll to position [36, 0]
click at [319, 41] on div "n_day_ltv" at bounding box center [325, 40] width 27 height 8
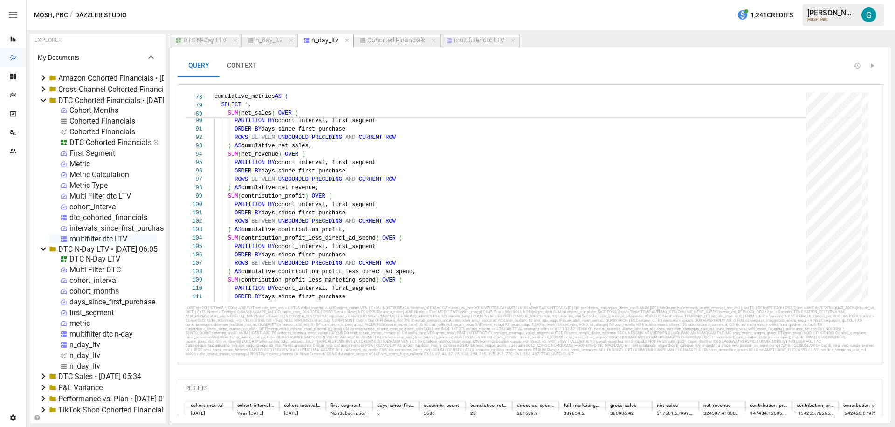
click at [209, 42] on div "DTC N-Day LTV" at bounding box center [204, 40] width 43 height 8
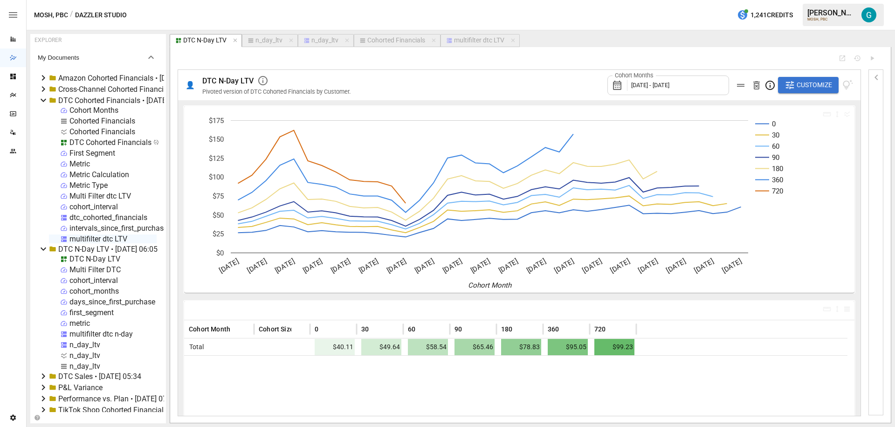
click at [816, 77] on button "Customize" at bounding box center [808, 85] width 61 height 17
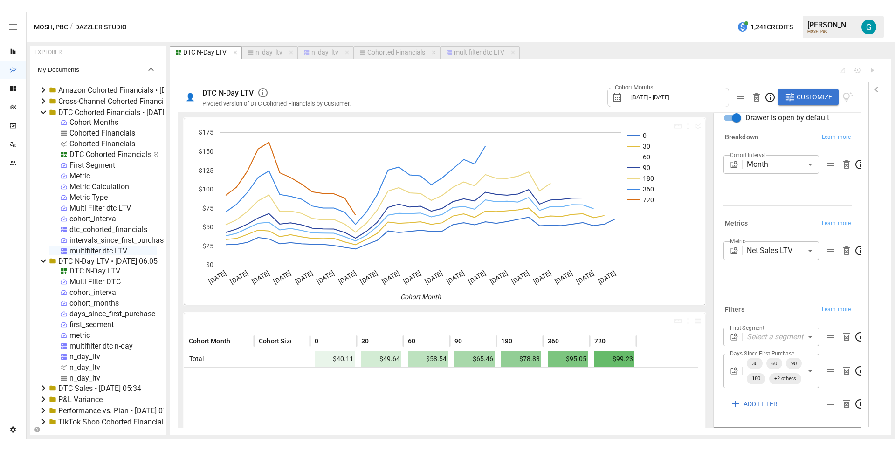
scroll to position [36, 0]
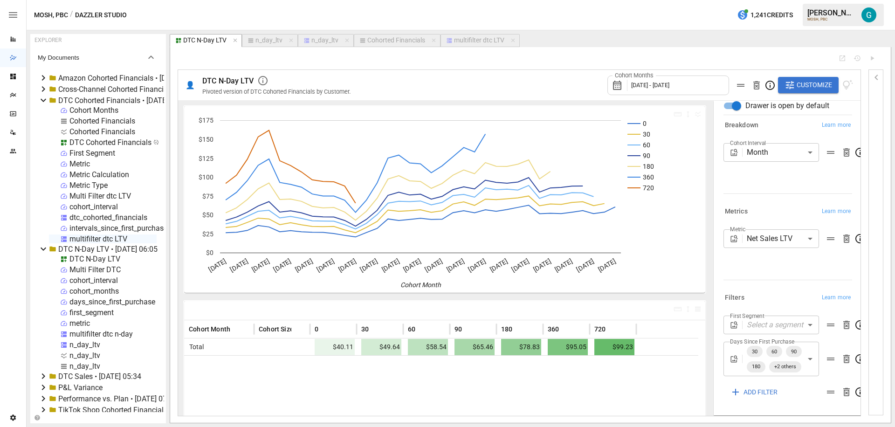
click at [375, 11] on div "MOSH, PBC / Dazzler Studio 1,241 Credits Gavin A. MOSH, PBC" at bounding box center [461, 15] width 869 height 30
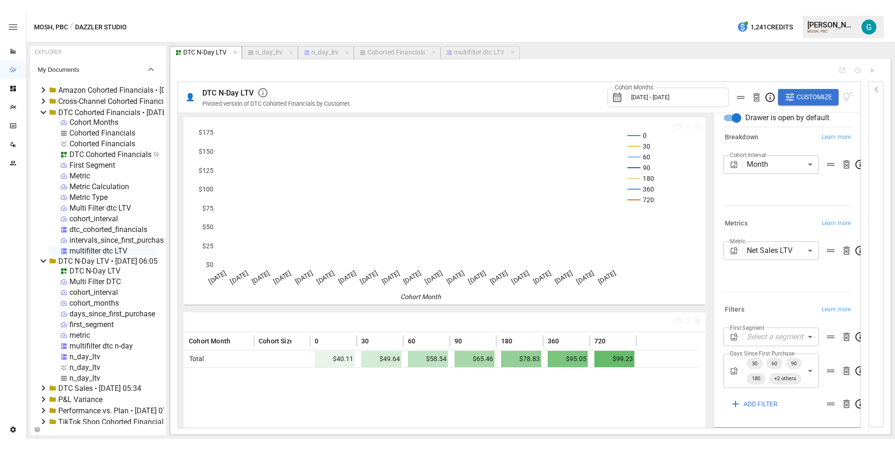
scroll to position [12, 0]
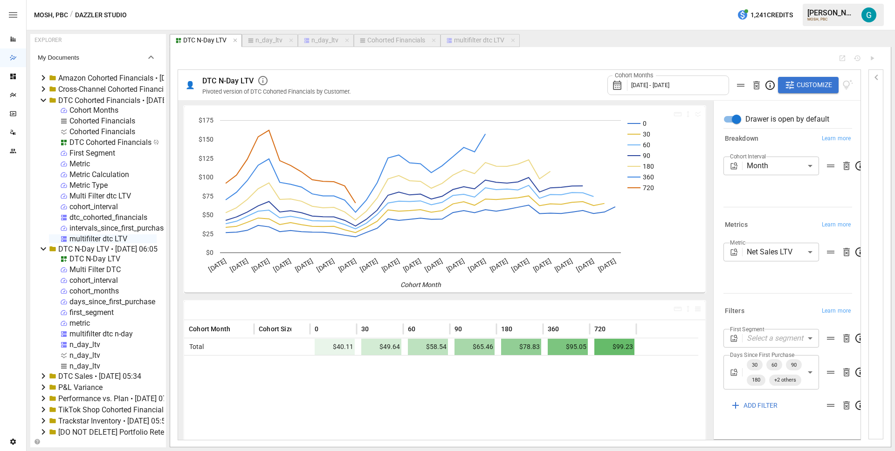
click at [273, 38] on div "n_day_ltv" at bounding box center [269, 40] width 27 height 8
select select "**********"
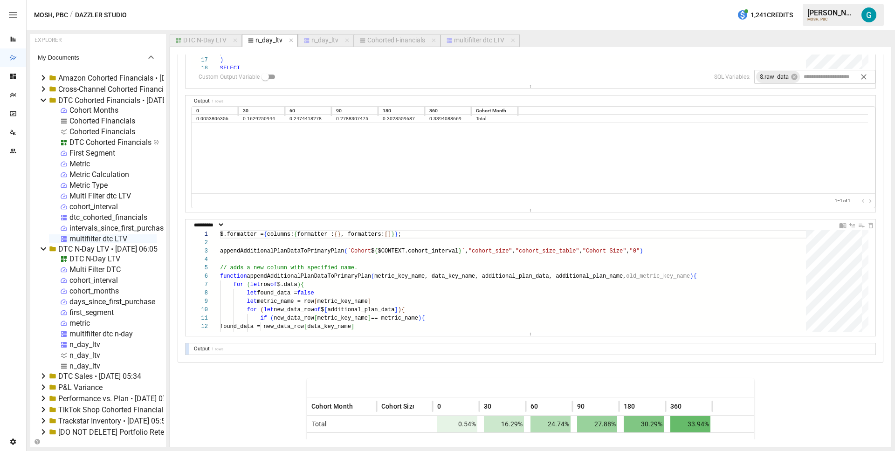
scroll to position [825, 0]
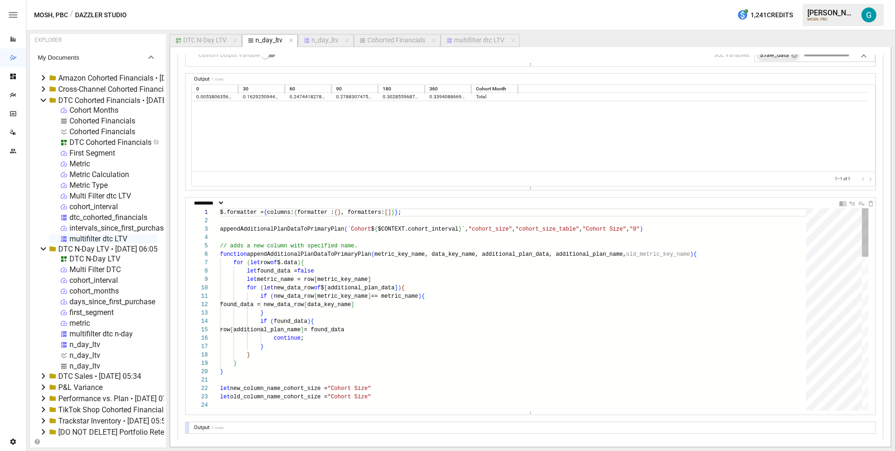
drag, startPoint x: 515, startPoint y: 314, endPoint x: 513, endPoint y: 415, distance: 101.2
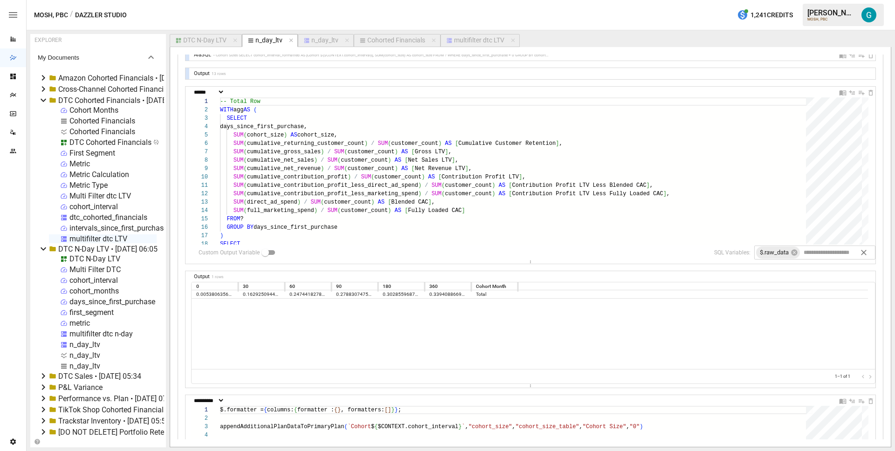
scroll to position [388, 0]
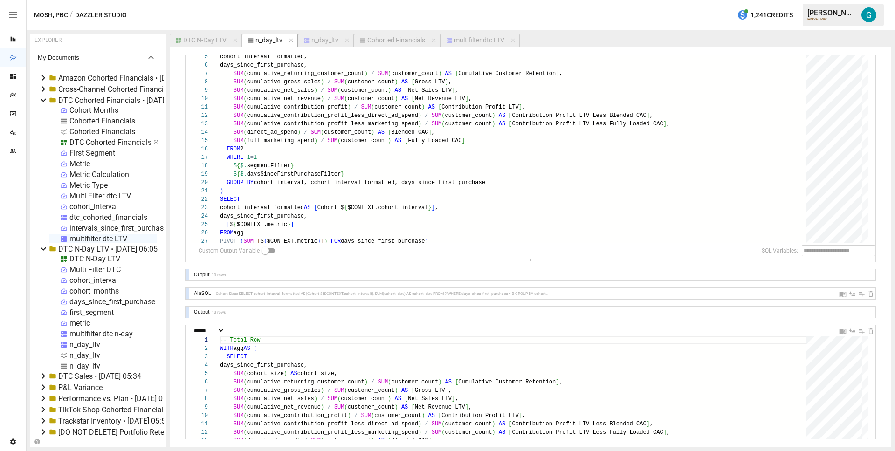
click at [187, 274] on div at bounding box center [188, 275] width 4 height 11
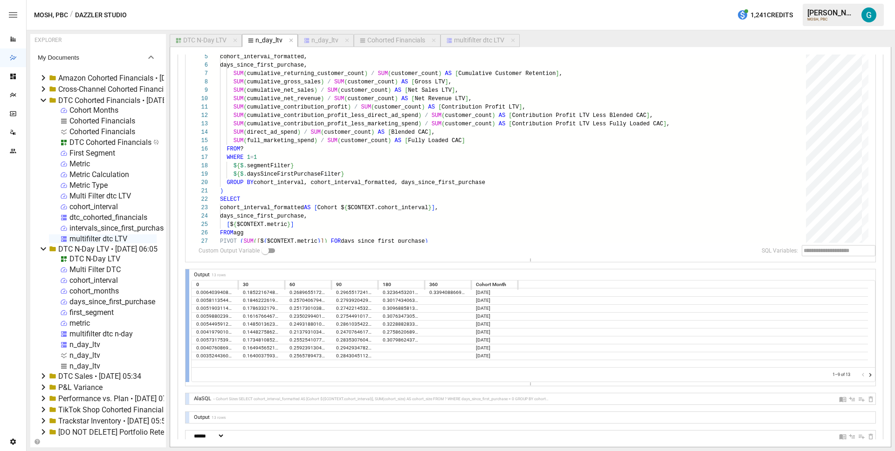
click at [187, 274] on div at bounding box center [188, 326] width 4 height 113
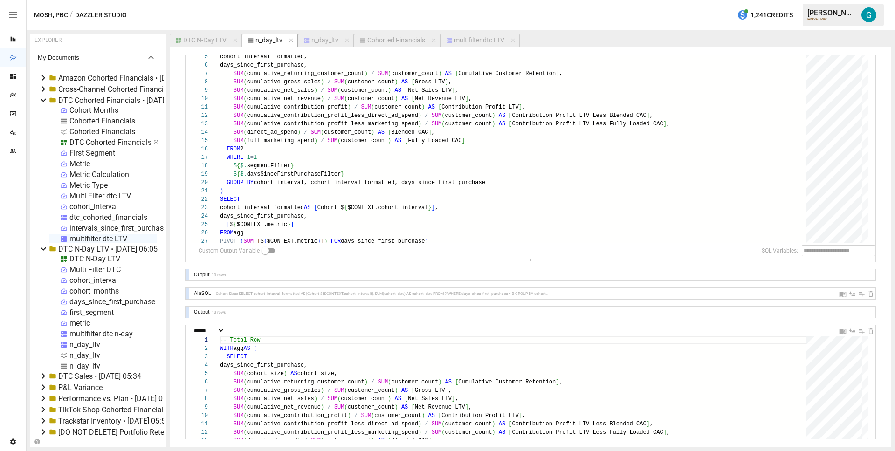
click at [187, 275] on div at bounding box center [188, 275] width 4 height 11
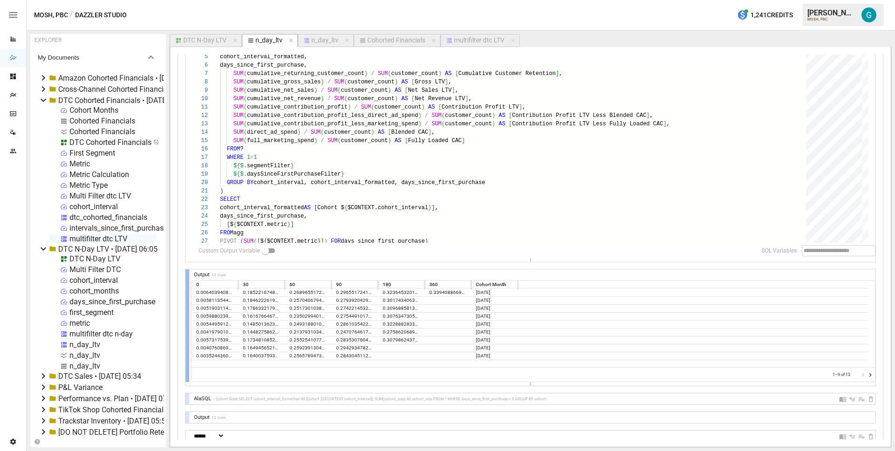
click at [187, 275] on div at bounding box center [188, 326] width 4 height 113
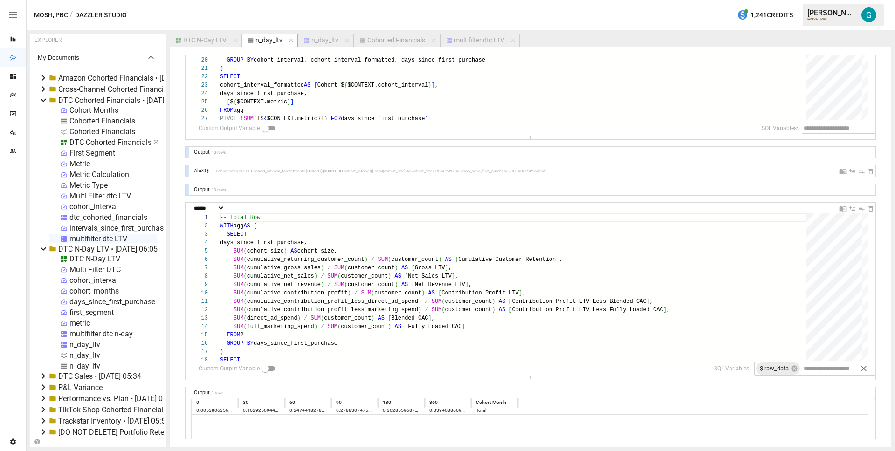
scroll to position [533, 0]
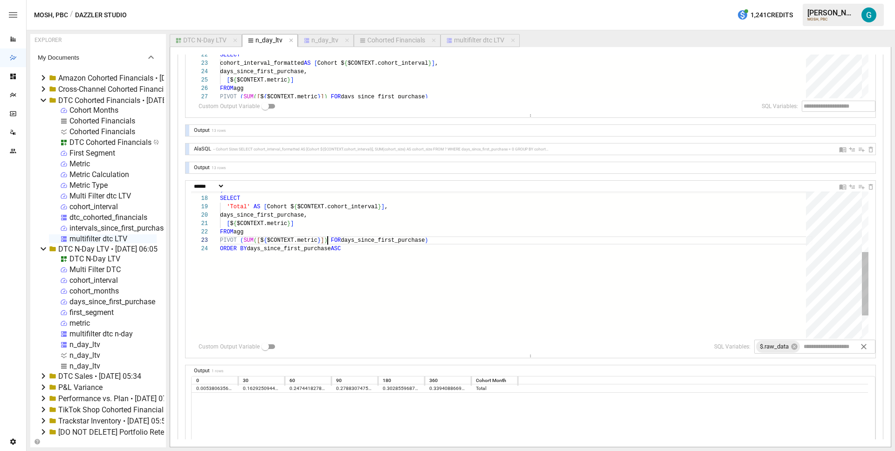
click at [328, 239] on div "days_since_first_purchase, [ $ { $CONTEXT.metric } ] FROM agg PIVOT ( SUM ( [ $…" at bounding box center [516, 222] width 593 height 340
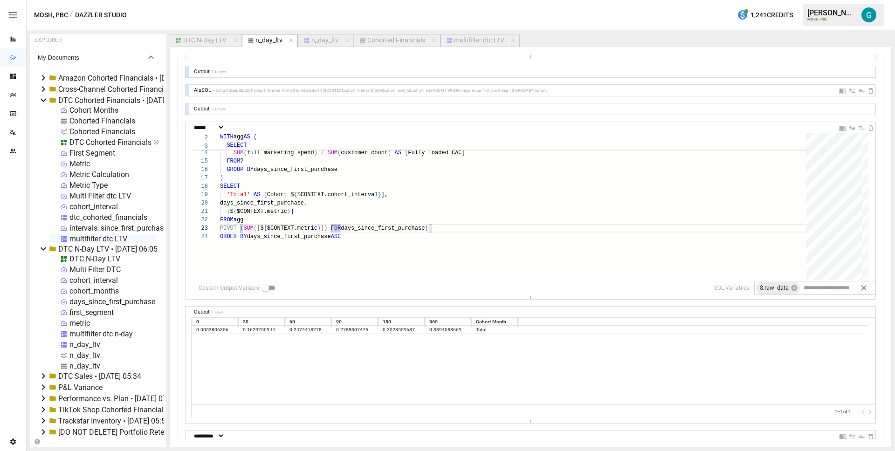
scroll to position [584, 0]
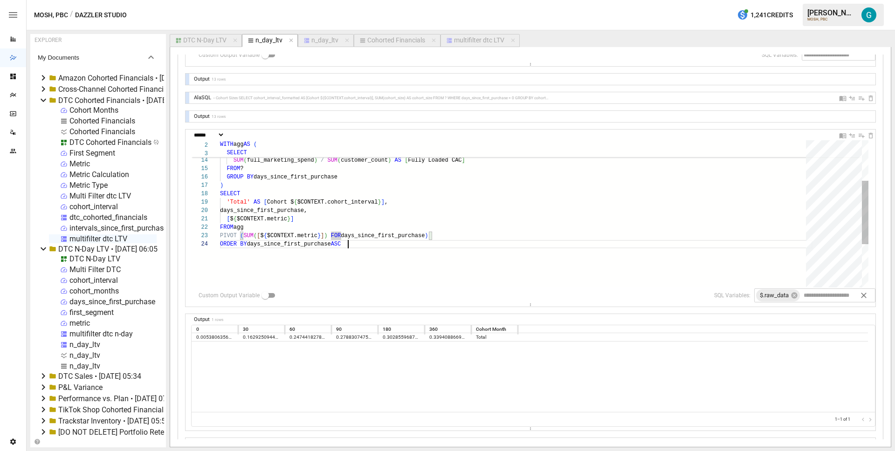
click at [434, 243] on div ") SELECT SUM ( full_marketing_spend ) / SUM ( customer_count ) AS [ Fully Loade…" at bounding box center [516, 217] width 593 height 340
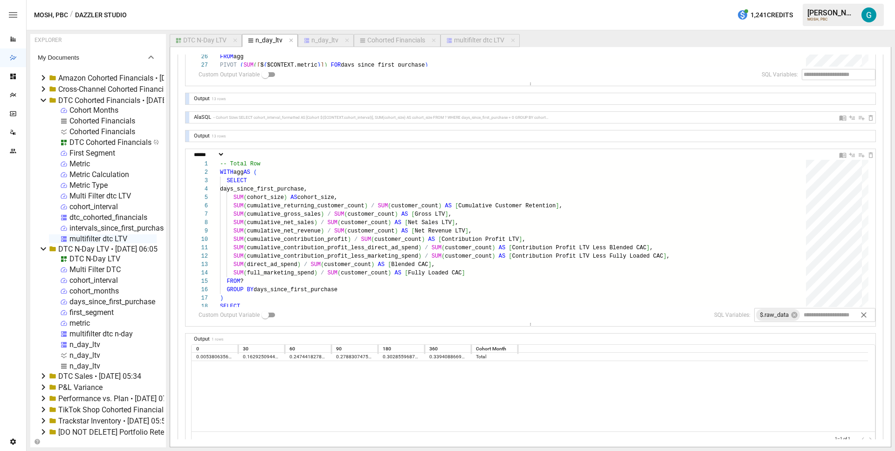
scroll to position [565, 0]
click at [327, 199] on div ") SELECT SUM ( full_marketing_spend ) / SUM ( customer_count ) AS [ Fully Loade…" at bounding box center [516, 329] width 593 height 340
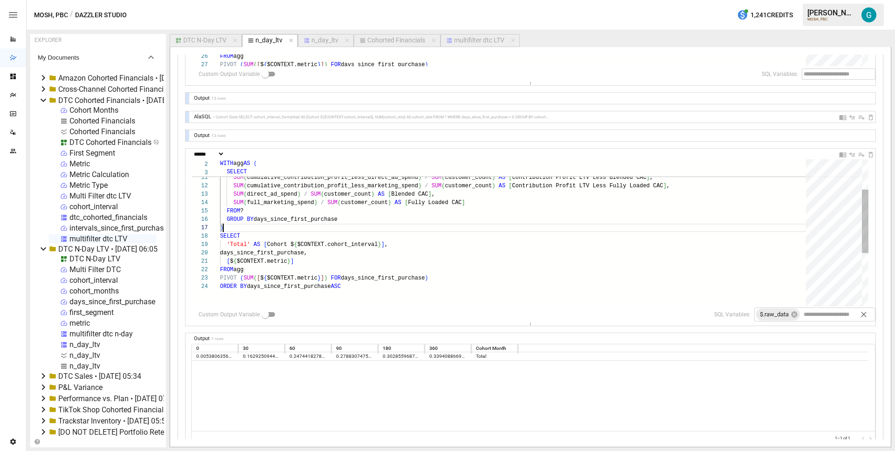
click at [260, 231] on div ") SELECT SUM ( full_marketing_spend ) / SUM ( customer_count ) AS [ Fully Loade…" at bounding box center [516, 260] width 593 height 340
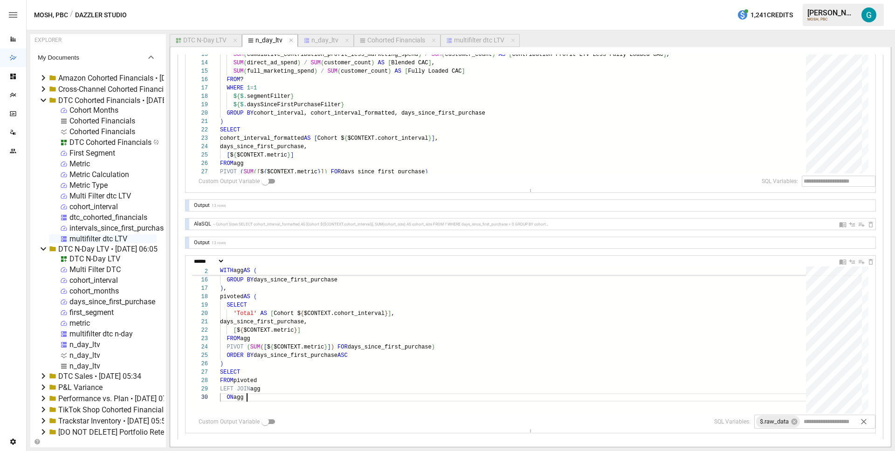
scroll to position [449, 0]
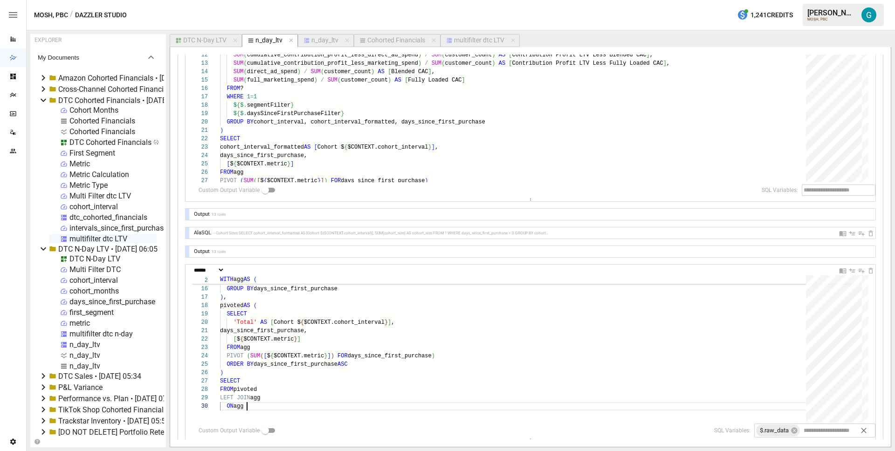
type textarea "**********"
click at [188, 231] on div at bounding box center [188, 233] width 4 height 11
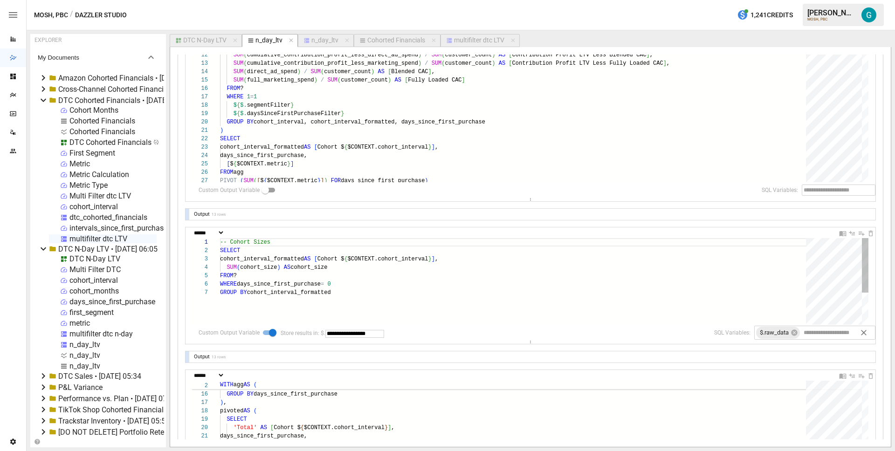
type textarea "**********"
click at [433, 259] on div "-- Cohort Sizes SELECT cohort_interval_formatted AS [ Cohort $ { $CONTEXT.cohor…" at bounding box center [516, 306] width 593 height 137
click at [429, 272] on div "-- Cohort Sizes SELECT cohort_interval_formatted AS [ Cohort $ { $CONTEXT.cohor…" at bounding box center [516, 306] width 593 height 137
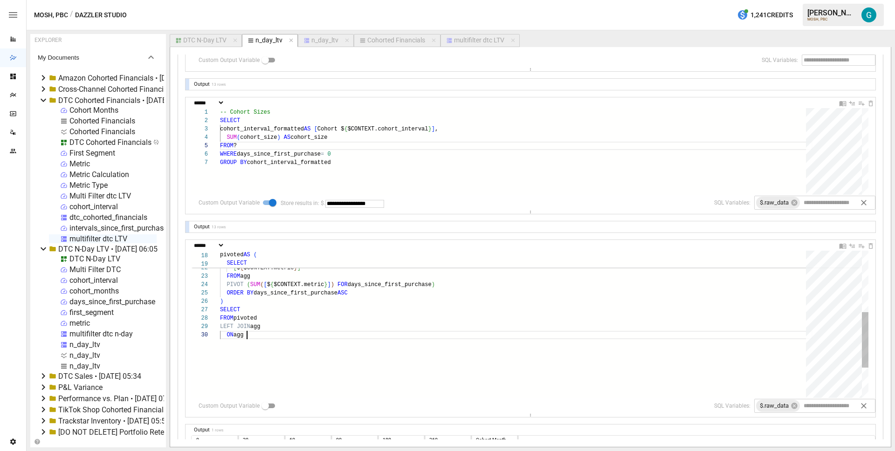
scroll to position [76, 0]
drag, startPoint x: 307, startPoint y: 344, endPoint x: 194, endPoint y: 332, distance: 113.0
click at [220, 332] on div "'Total' AS [ Cohort $ { $CONTEXT.cohort_interval } ] , days_since_first_purchas…" at bounding box center [516, 283] width 593 height 391
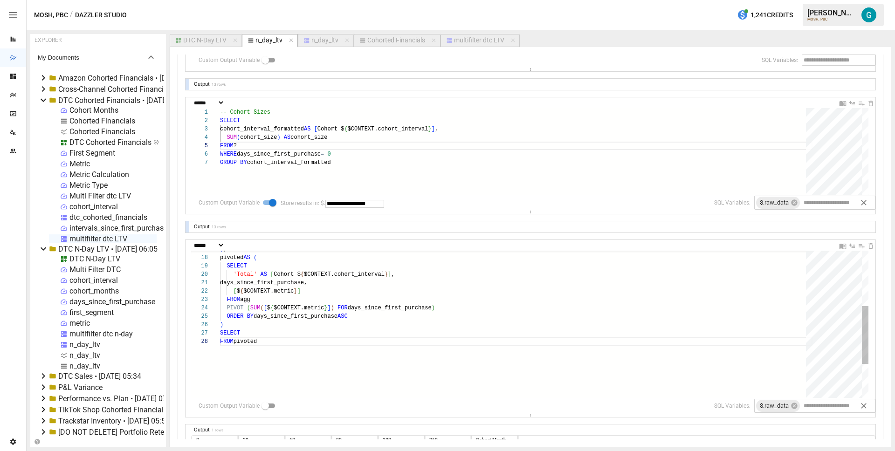
scroll to position [67, 0]
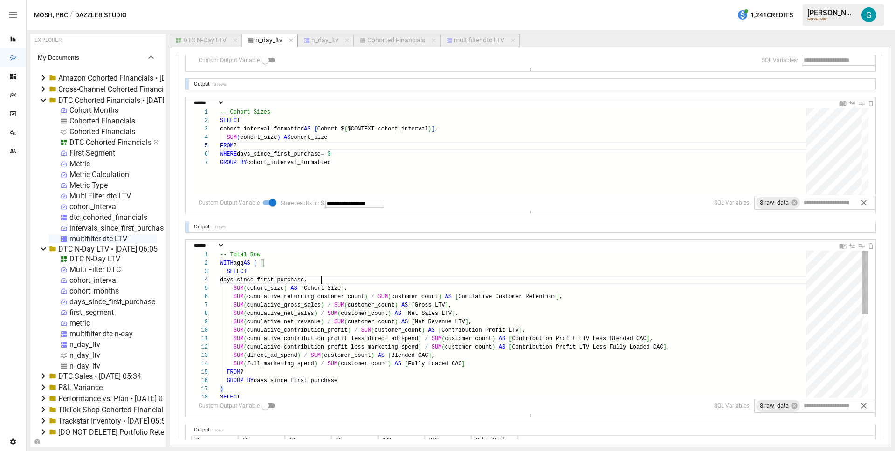
click at [371, 283] on div "SELECT SUM ( direct_ad_spend ) / SUM ( customer_count ) AS [ Blended CAC ] , SU…" at bounding box center [516, 421] width 593 height 340
type textarea "**********"
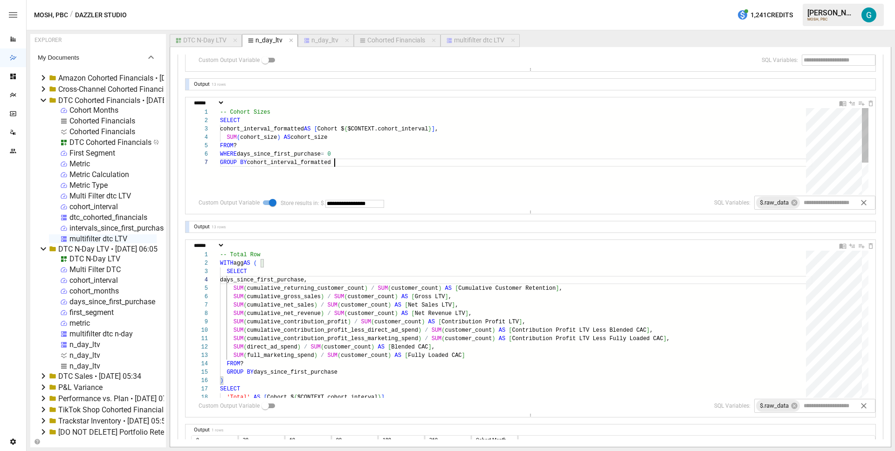
click at [379, 166] on div "-- Cohort Sizes SELECT cohort_interval_formatted AS [ Cohort $ { $CONTEXT.cohor…" at bounding box center [516, 176] width 593 height 137
click at [188, 226] on div at bounding box center [188, 227] width 4 height 11
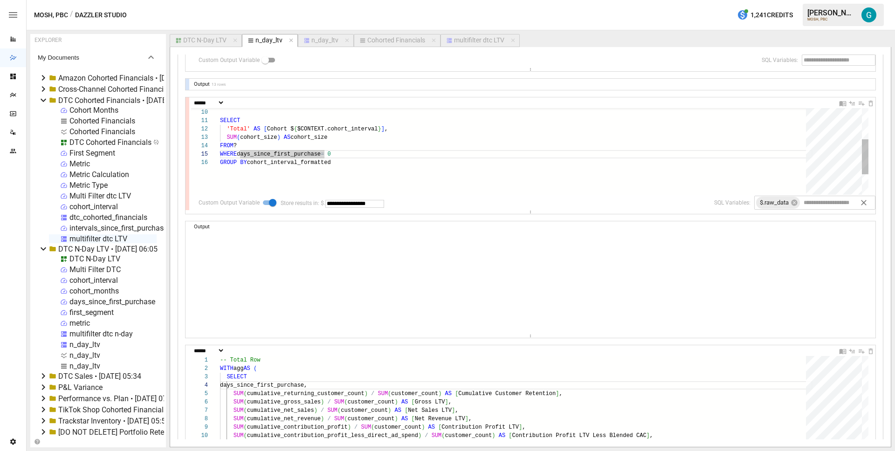
click at [283, 136] on div "SELECT 'Total' AS [ Cohort $ { $CONTEXT.cohort_interval } ] , SUM ( cohort_size…" at bounding box center [516, 139] width 593 height 213
click at [273, 181] on div "SELECT GROUP BY cohort_interval_formatted UNION ALL SUM ( cohort_size ) AS coho…" at bounding box center [516, 214] width 593 height 213
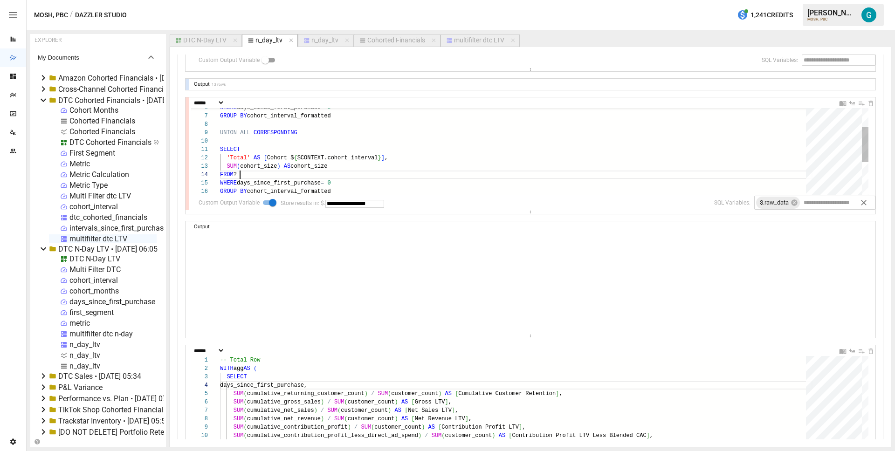
click at [289, 173] on div "'Total' AS [ Cohort $ { $CONTEXT.cohort_interval } ] , SUM ( cohort_size ) AS c…" at bounding box center [516, 168] width 593 height 213
type textarea "**********"
click at [829, 203] on input "text" at bounding box center [832, 202] width 60 height 11
type input "**********"
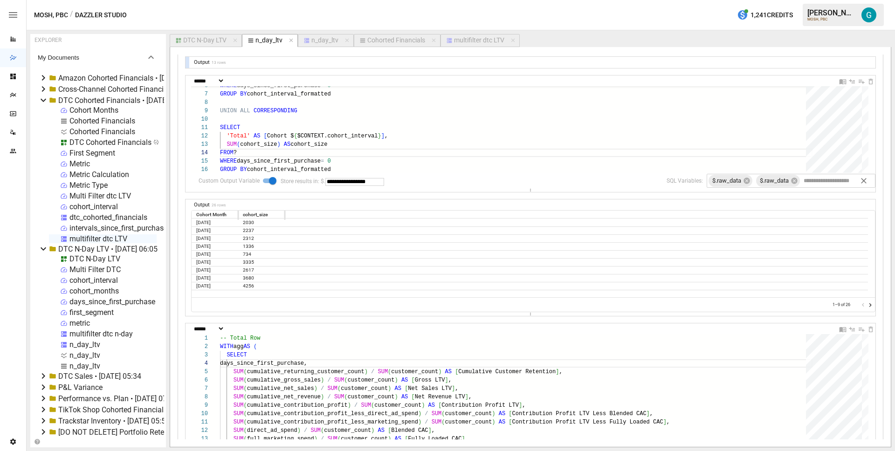
click at [867, 305] on icon "Go to next page" at bounding box center [870, 305] width 7 height 7
click at [860, 305] on icon "Go to previous page" at bounding box center [863, 305] width 7 height 7
click at [354, 171] on div "'Total' AS [ Cohort $ { $CONTEXT.cohort_interval } ] , SUM ( cohort_size ) AS c…" at bounding box center [516, 146] width 593 height 213
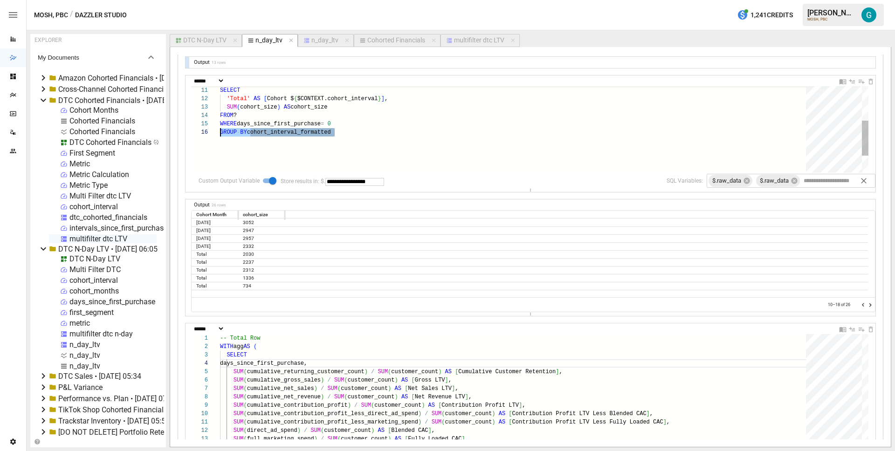
scroll to position [42, 0]
type textarea "**********"
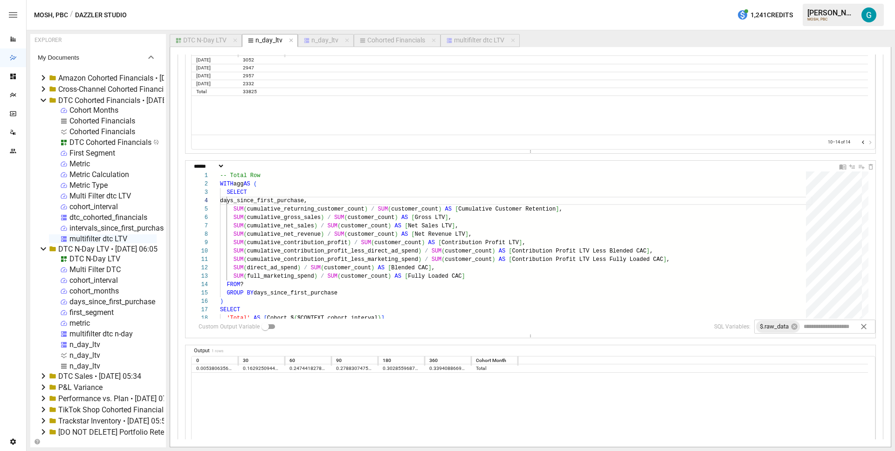
scroll to position [764, 0]
click at [349, 327] on input "text" at bounding box center [355, 328] width 59 height 8
type input "*********"
type textarea "**********"
click at [421, 291] on div "SELECT SUM ( direct_ad_spend ) / SUM ( customer_count ) AS [ Blended CAC ] , SU…" at bounding box center [516, 337] width 593 height 332
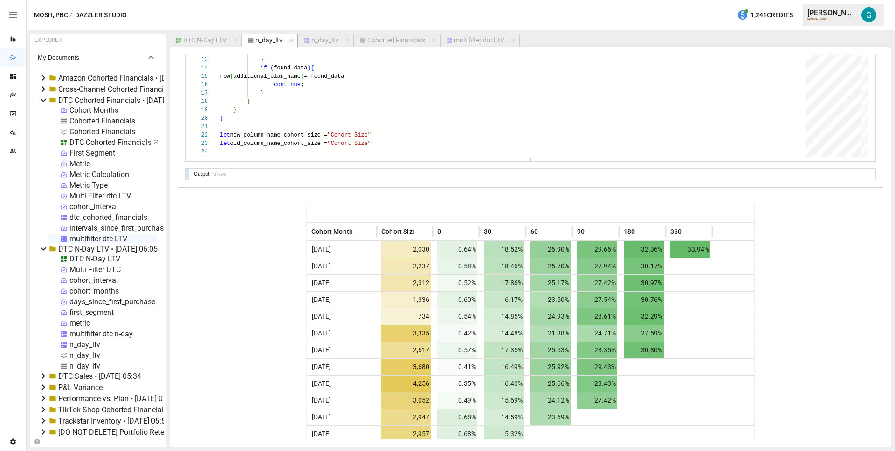
scroll to position [1309, 0]
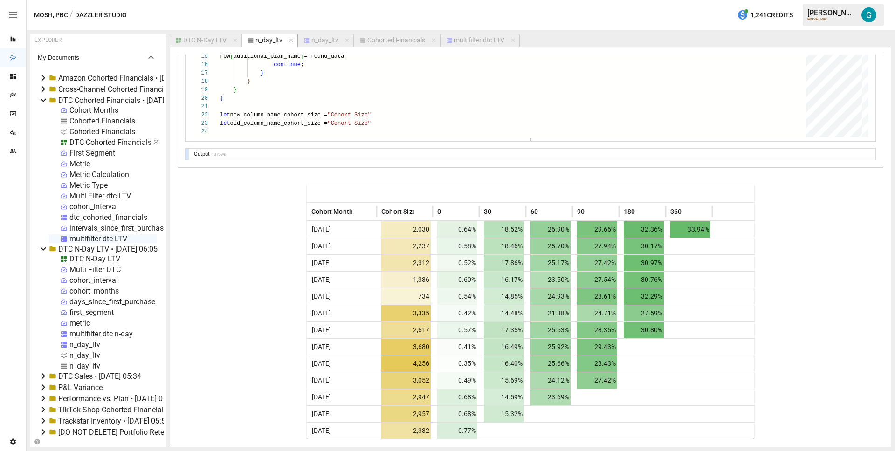
click at [219, 39] on div "DTC N-Day LTV" at bounding box center [204, 40] width 43 height 8
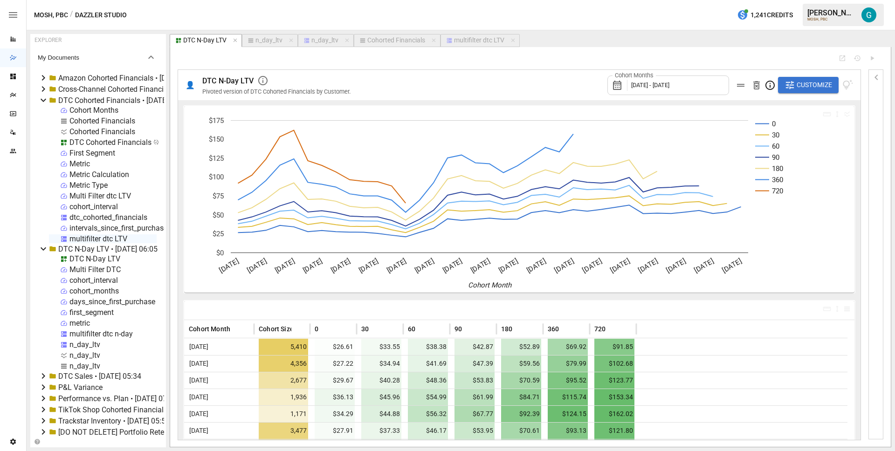
click at [272, 41] on div "n_day_ltv" at bounding box center [269, 40] width 27 height 8
select select "**********"
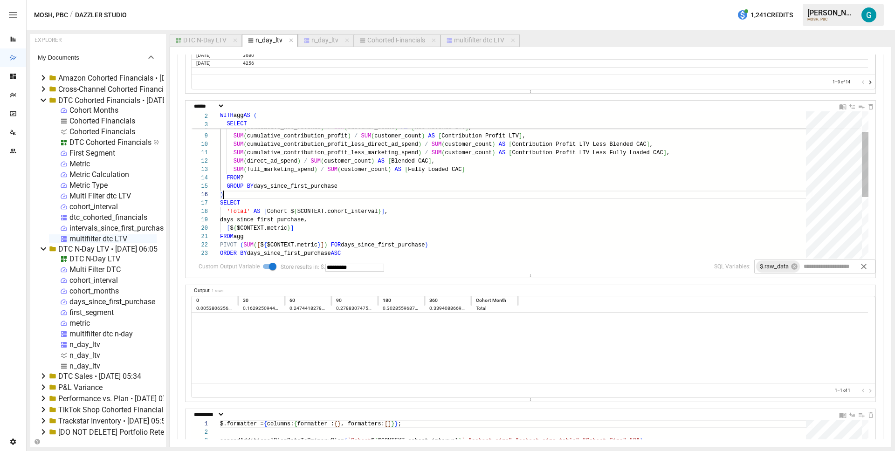
scroll to position [42, 3]
click at [249, 194] on div "SUM ( cumulative_gross_sales ) / SUM ( customer_count ) AS [ Gross LTV ] , SUM …" at bounding box center [516, 231] width 593 height 332
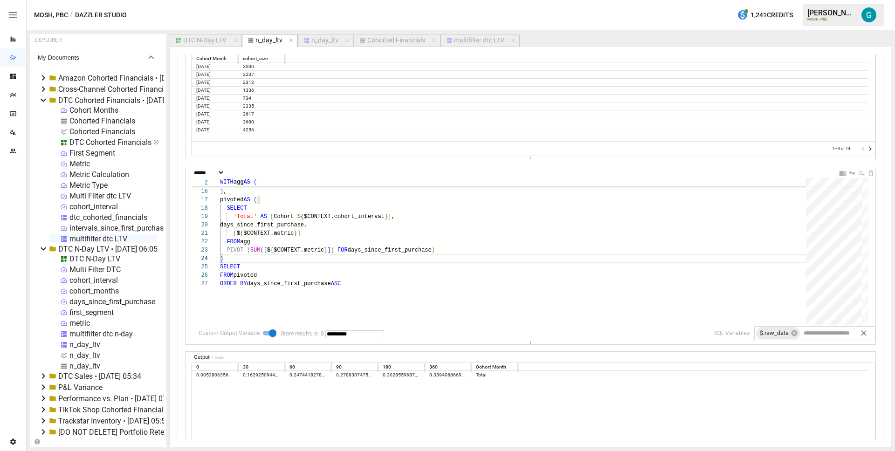
scroll to position [745, 0]
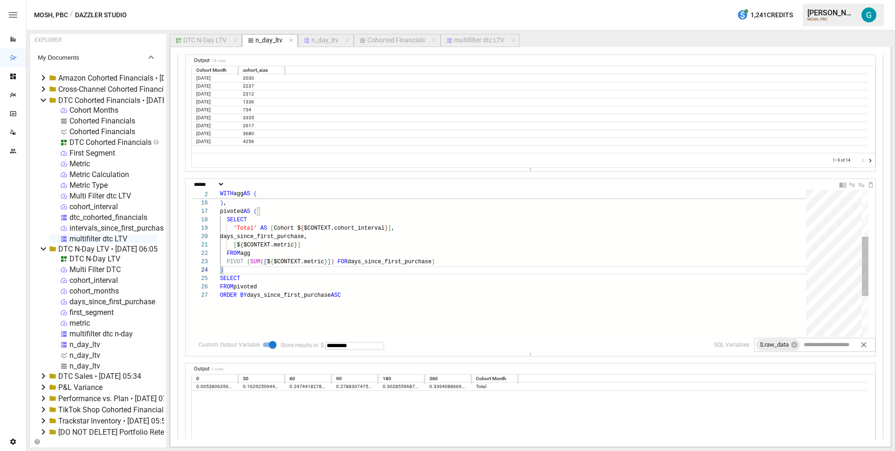
click at [301, 270] on div "SELECT pivoted AS ( 'Total' AS [ Cohort $ { $CONTEXT.cohort_interval } ] , days…" at bounding box center [516, 256] width 593 height 366
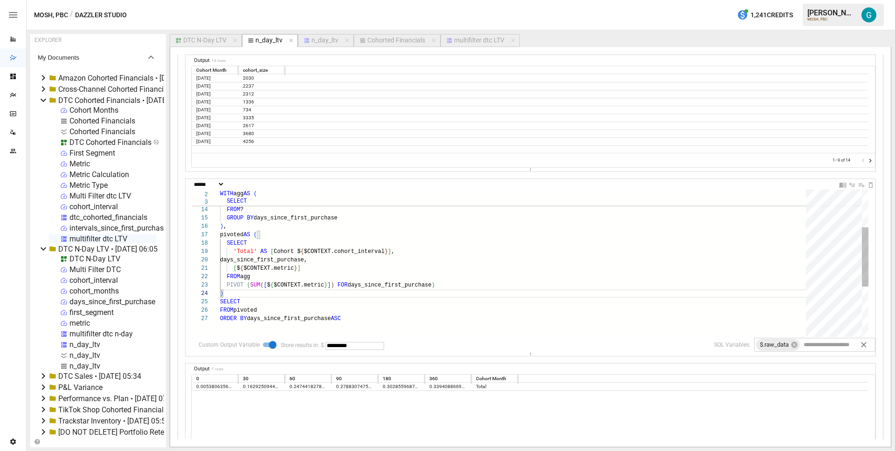
scroll to position [42, 41]
click at [302, 311] on div "SELECT pivoted AS ( 'Total' AS [ Cohort $ { $CONTEXT.cohort_interval } ] , days…" at bounding box center [516, 280] width 593 height 366
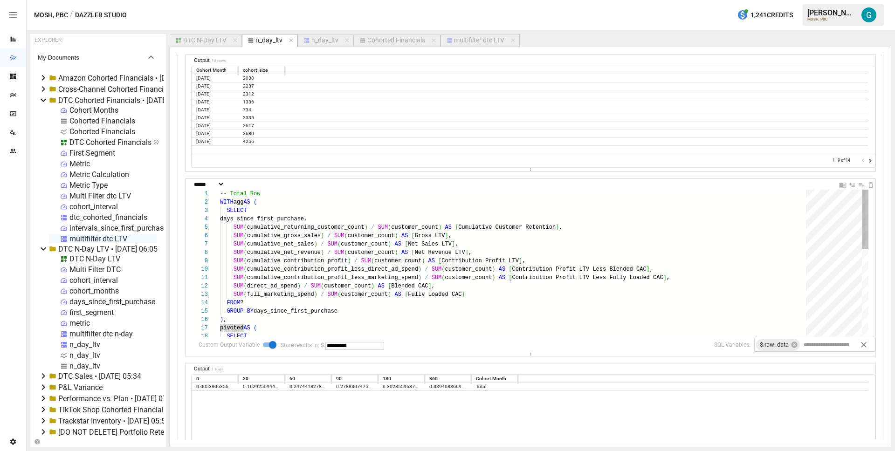
click at [335, 220] on div "SELECT pivoted AS ( FROM ? GROUP BY days_since_first_purchase ) , SUM ( direct_…" at bounding box center [516, 373] width 593 height 366
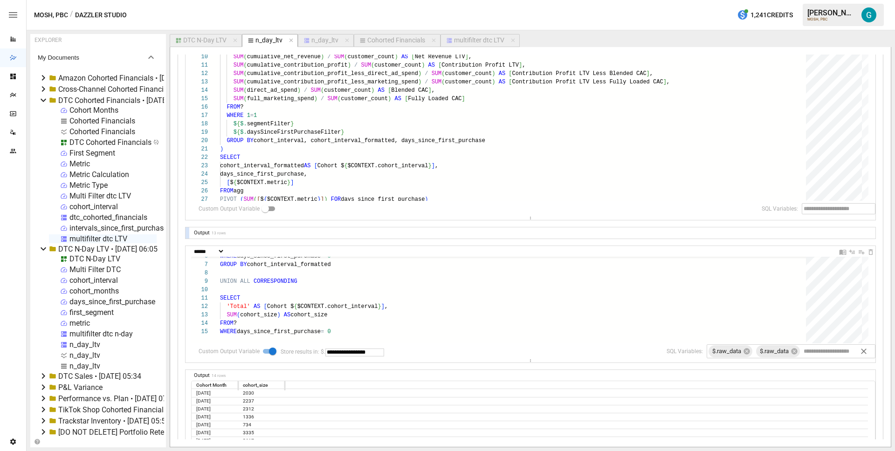
scroll to position [211, 0]
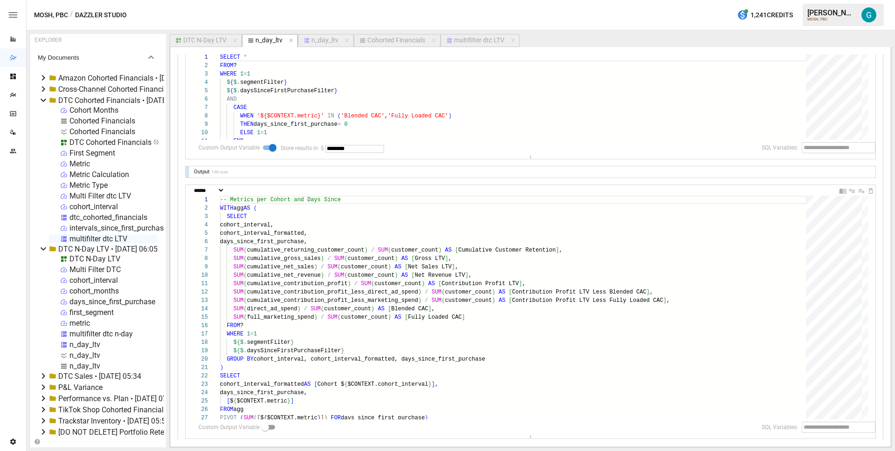
type textarea "**********"
click at [466, 300] on div "-- Metrics per Cohort and Days Since WITH agg AS ( SELECT cohort_interval, coho…" at bounding box center [516, 446] width 593 height 501
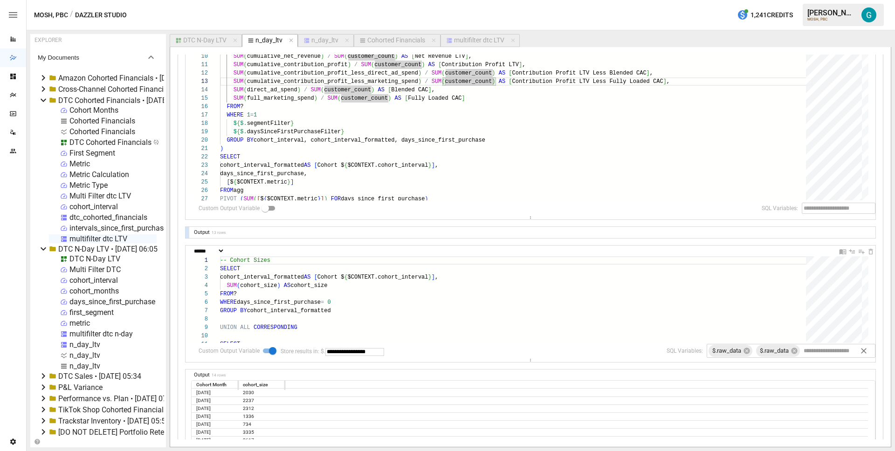
scroll to position [326, 0]
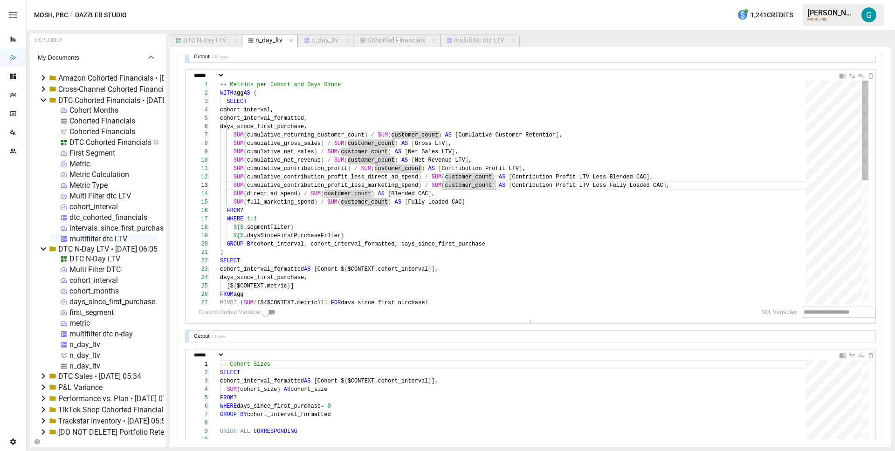
click at [380, 248] on div "-- Metrics per Cohort and Days Since WITH agg AS ( SELECT cohort_interval, coho…" at bounding box center [516, 331] width 593 height 501
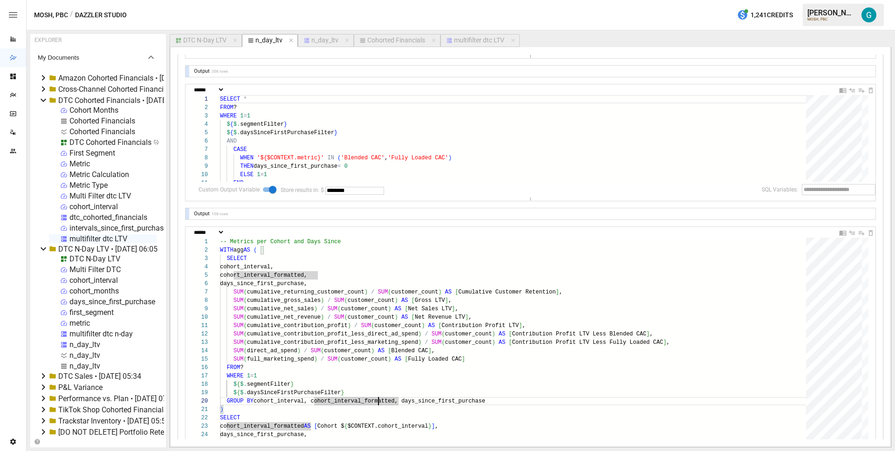
scroll to position [271, 0]
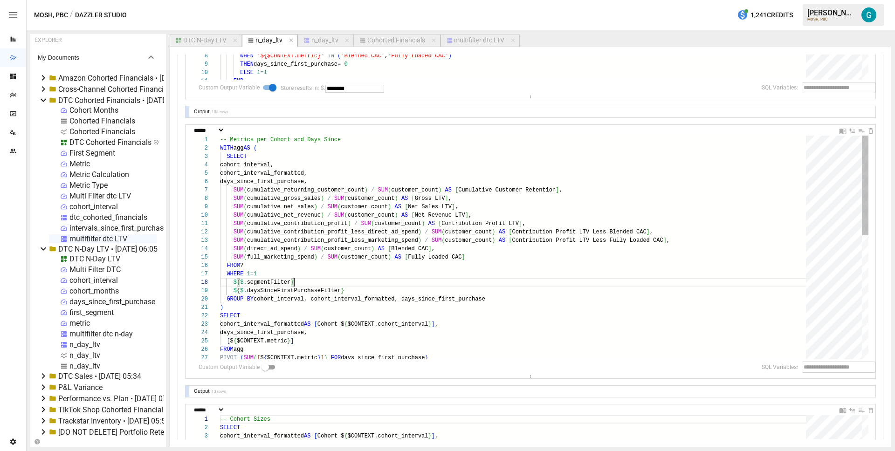
click at [423, 285] on div "SUM ( cumulative_contribution_profit_less_direct_ad_spen d ) / SUM ( customer_c…" at bounding box center [516, 386] width 593 height 501
drag, startPoint x: 423, startPoint y: 291, endPoint x: 192, endPoint y: 274, distance: 231.4
click at [220, 274] on div "SUM ( cumulative_contribution_profit_less_direct_ad_spen d ) / SUM ( customer_c…" at bounding box center [516, 386] width 593 height 501
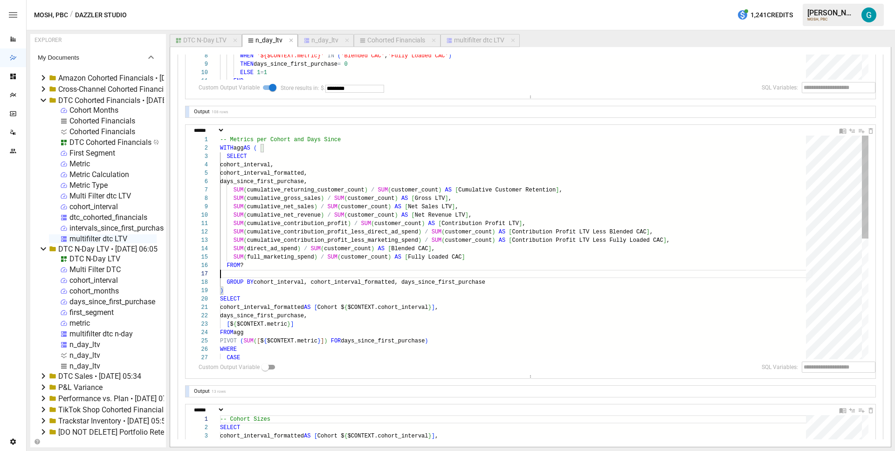
type textarea "**********"
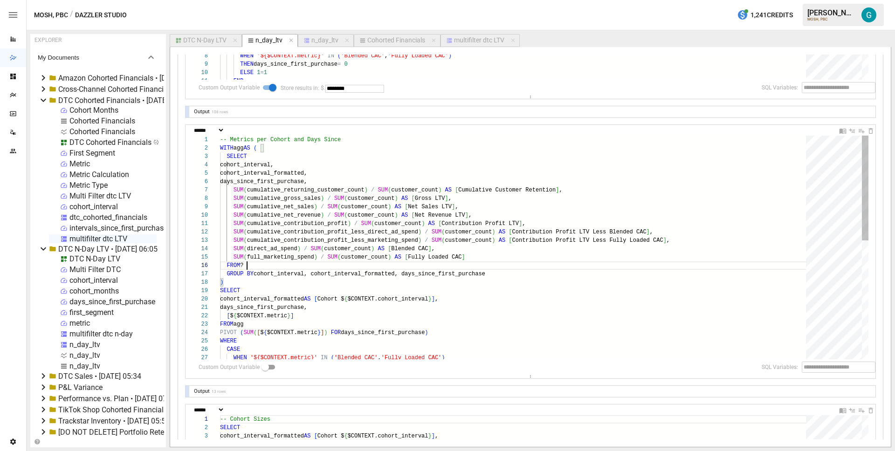
scroll to position [42, 27]
click at [818, 367] on input "text" at bounding box center [832, 367] width 60 height 11
type input "**********"
click at [635, 280] on div "SUM ( cumulative_contribution_profit_less_direct_ad_spen d ) / SUM ( customer_c…" at bounding box center [516, 374] width 593 height 476
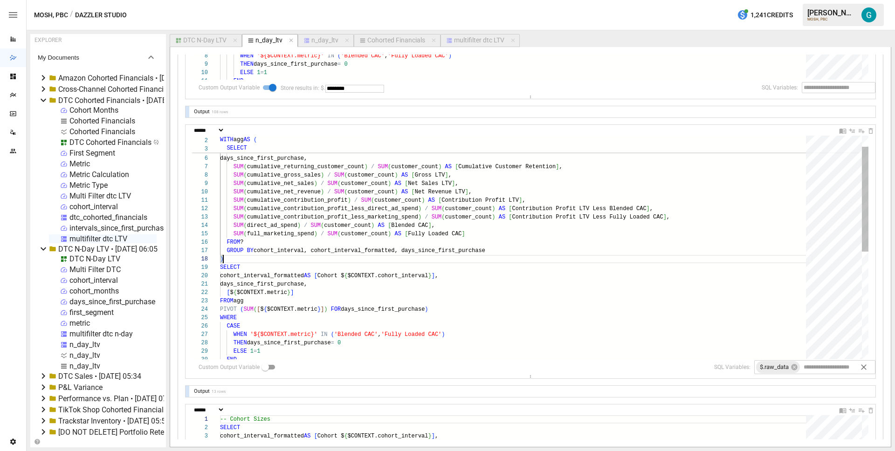
click at [603, 298] on div "SUM ( cumulative_contribution_profit_less_direct_ad_spen d ) / SUM ( customer_c…" at bounding box center [516, 350] width 593 height 476
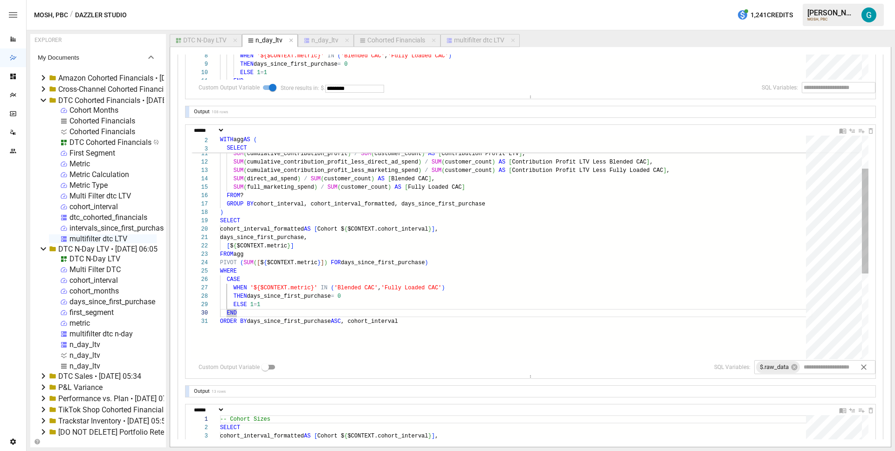
scroll to position [34, 0]
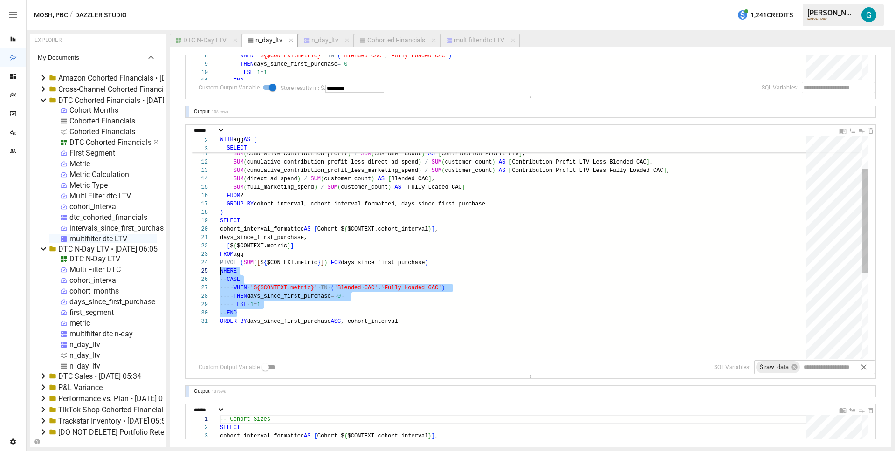
drag, startPoint x: 358, startPoint y: 314, endPoint x: 170, endPoint y: 268, distance: 193.1
click at [220, 268] on div "SUM ( cumulative_contribution_profit_less_direct_ad_spen d ) / SUM ( customer_c…" at bounding box center [516, 304] width 593 height 476
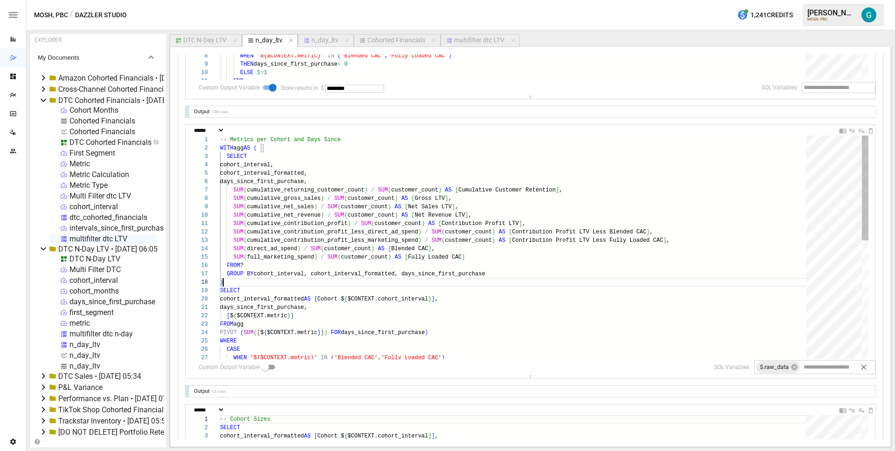
click at [351, 286] on div "SUM ( cumulative_contribution_profit_less_direct_ad_spen d ) / SUM ( customer_c…" at bounding box center [516, 374] width 593 height 476
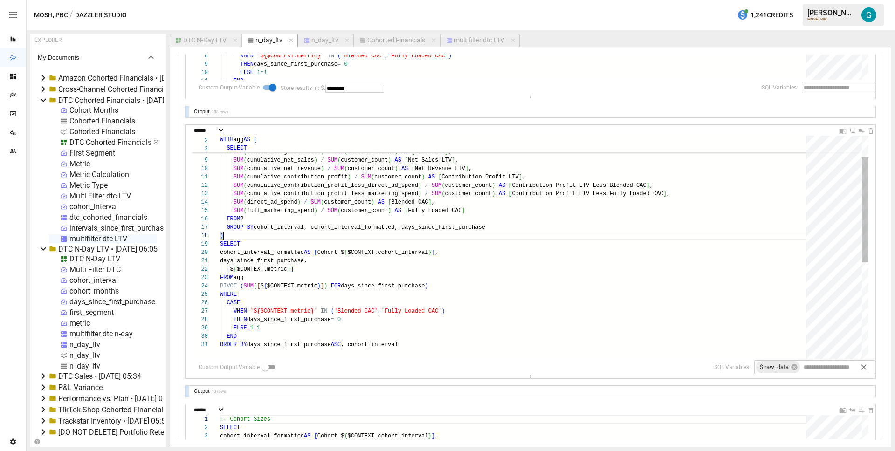
click at [338, 285] on div "SUM ( cumulative_contribution_profit_less_direct_ad_spen d ) / SUM ( customer_c…" at bounding box center [516, 327] width 593 height 476
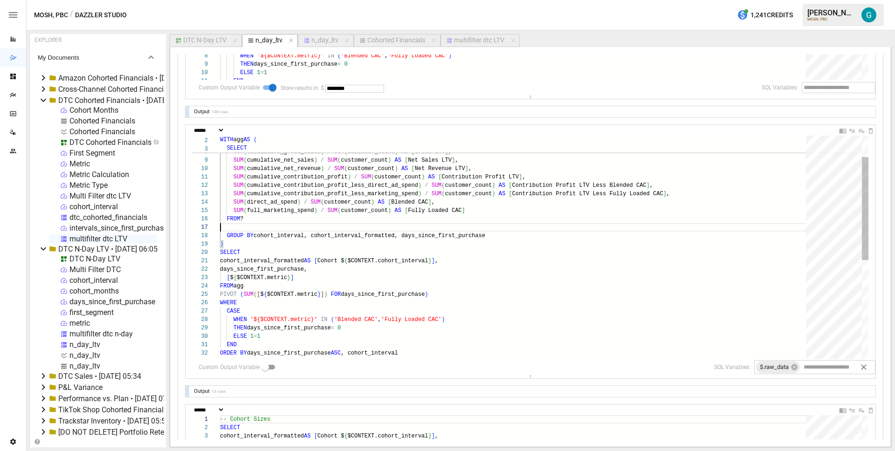
type textarea "**********"
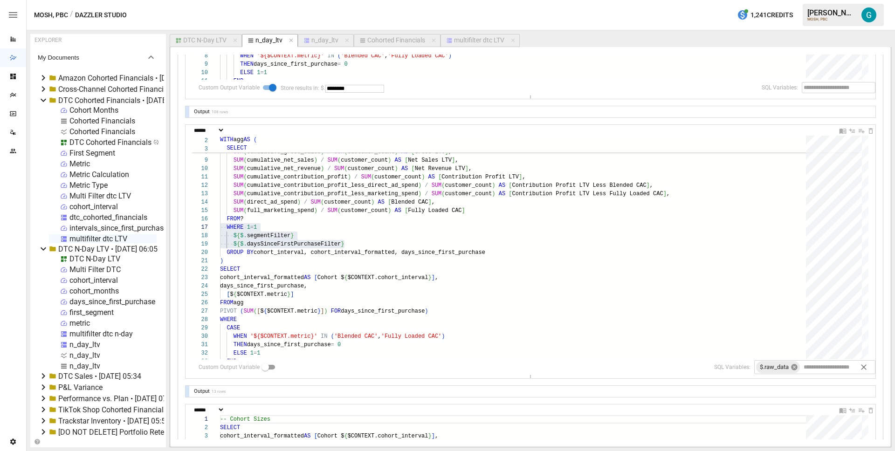
click at [791, 368] on icon at bounding box center [794, 367] width 6 height 6
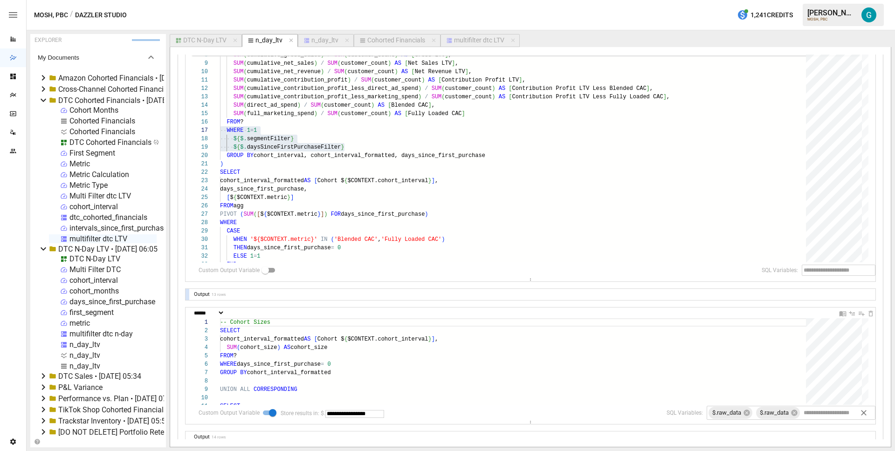
scroll to position [511, 0]
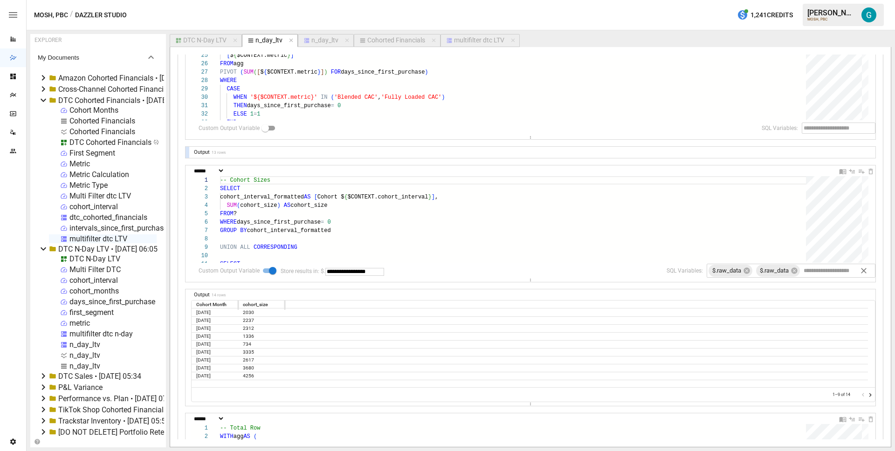
click at [181, 330] on div "**********" at bounding box center [531, 270] width 706 height 1393
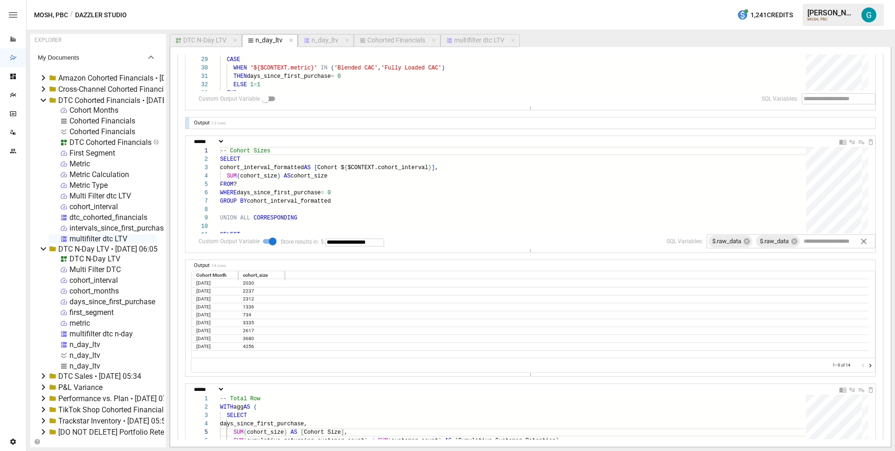
scroll to position [551, 0]
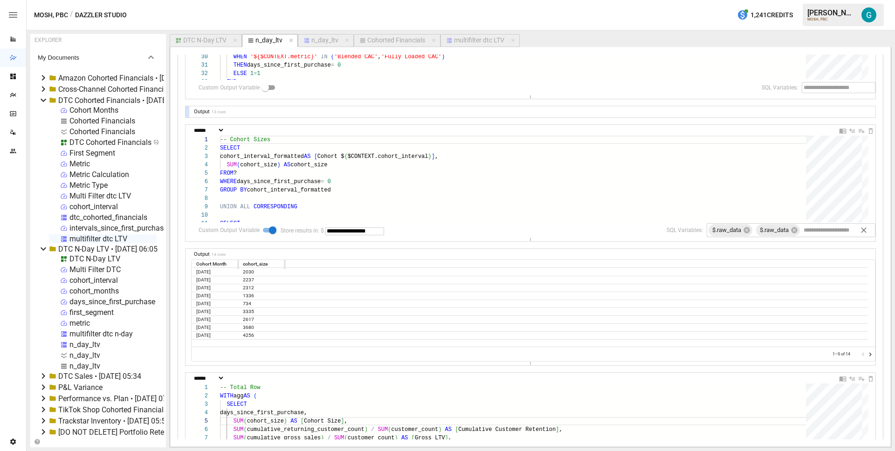
click at [867, 352] on icon "Go to next page" at bounding box center [870, 354] width 7 height 7
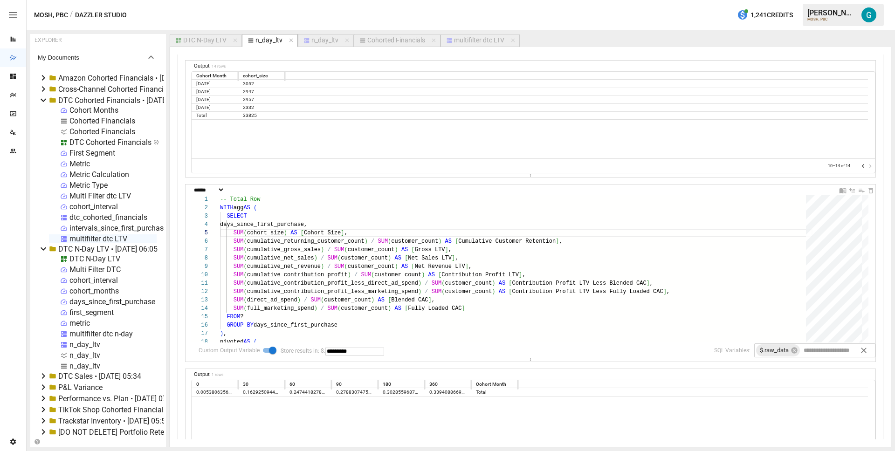
scroll to position [847, 0]
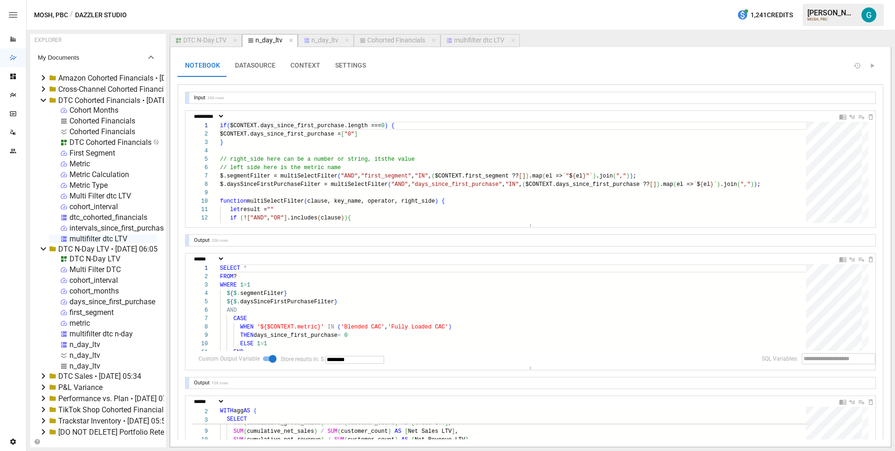
select select "**********"
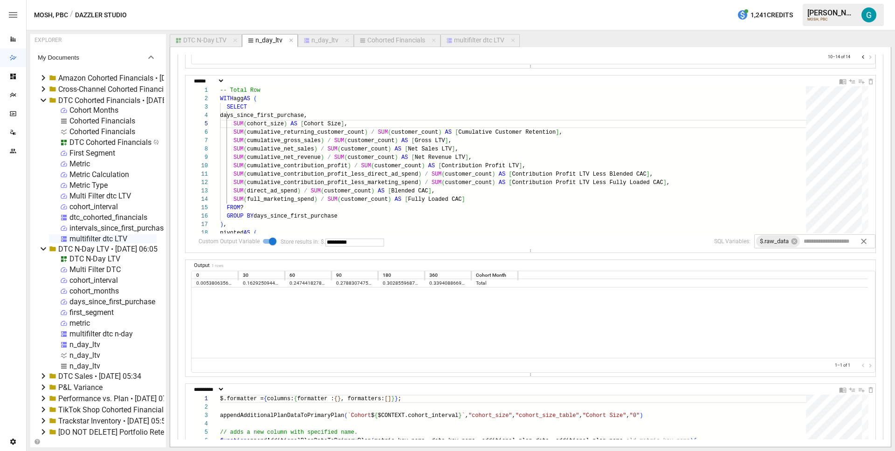
scroll to position [849, 0]
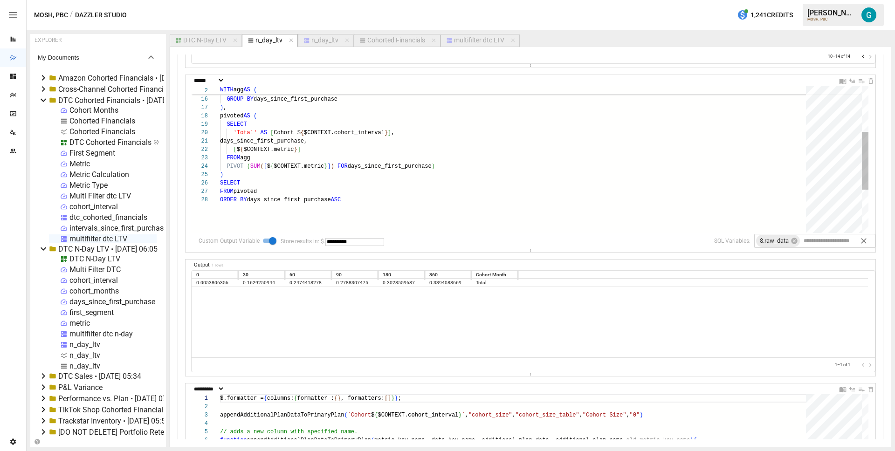
click at [275, 191] on div "FROM ? GROUP BY days_since_first_purchase ) , pivoted AS ( SUM ( full_marketing…" at bounding box center [516, 156] width 593 height 374
click at [308, 172] on div "FROM ? GROUP BY days_since_first_purchase ) , pivoted AS ( SUM ( full_marketing…" at bounding box center [516, 156] width 593 height 374
click at [451, 134] on div "FROM ? GROUP BY days_since_first_purchase ) , pivoted AS ( SUM ( full_marketing…" at bounding box center [516, 156] width 593 height 374
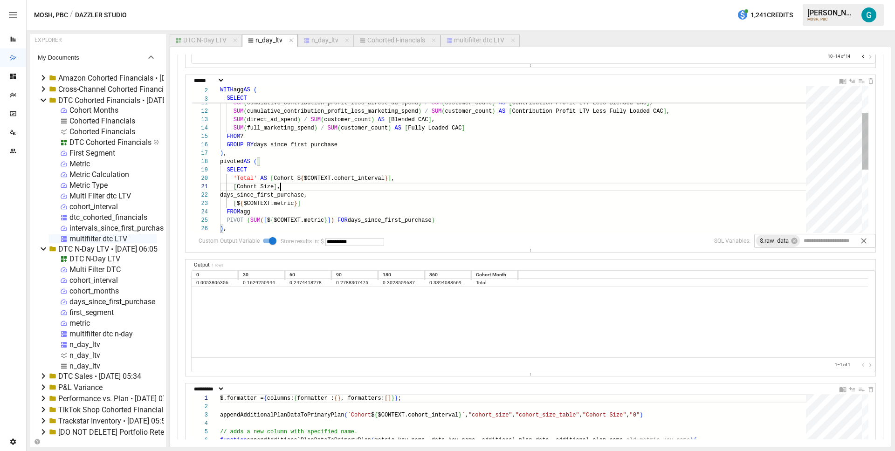
scroll to position [0, 61]
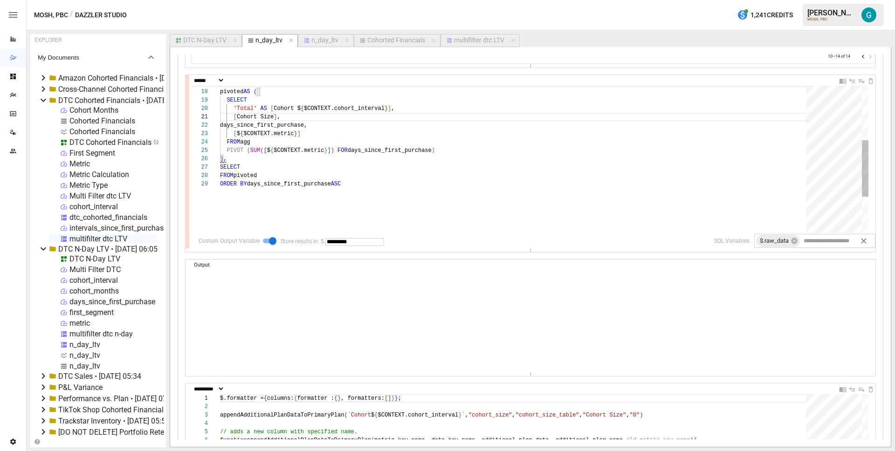
click at [354, 162] on div "[ $ { $CONTEXT.metric } ] FROM agg PIVOT ( SUM ( [ $ { $CONTEXT.metric } ] ) FO…" at bounding box center [516, 136] width 593 height 382
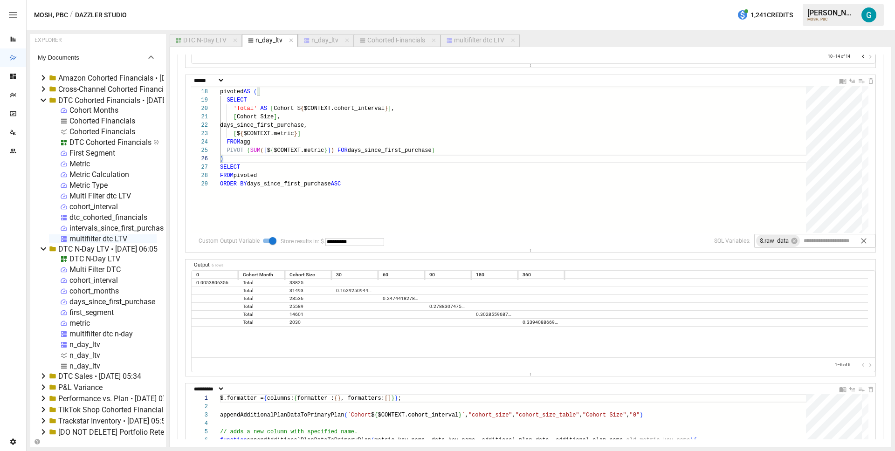
scroll to position [835, 0]
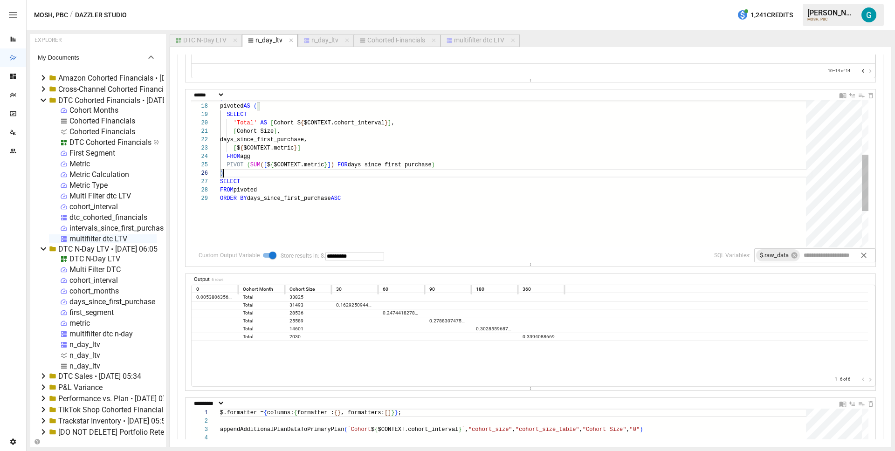
click at [331, 123] on div "[ $ { $CONTEXT.metric } ] FROM agg PIVOT ( SUM ( [ $ { $CONTEXT.metric } ] ) FO…" at bounding box center [516, 150] width 593 height 382
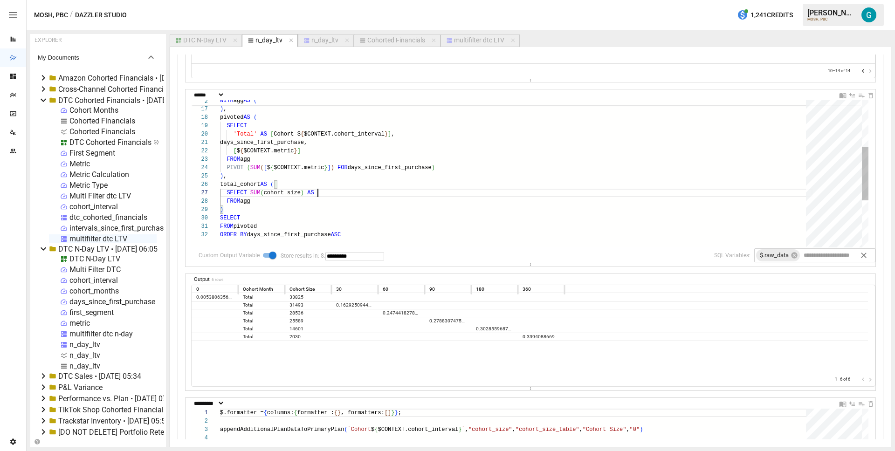
scroll to position [50, 98]
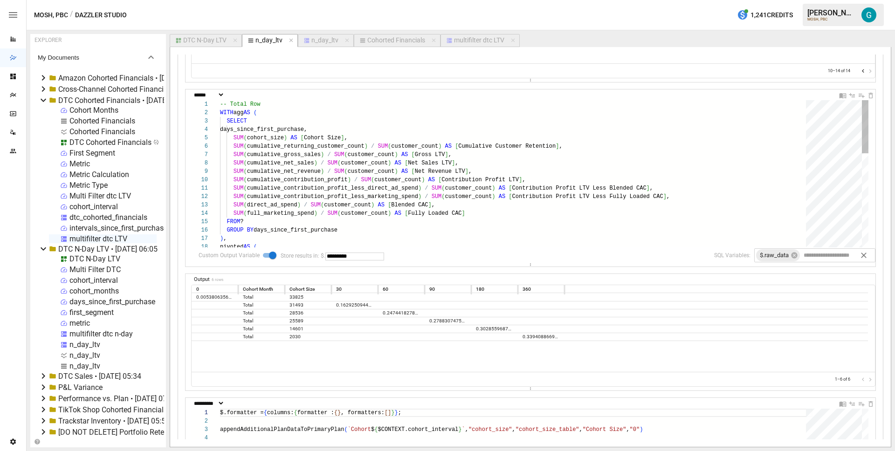
click at [302, 138] on div ") , pivoted AS ( GROUP BY days_since_first_purchase SUM ( direct_ad_spend ) / S…" at bounding box center [516, 304] width 593 height 408
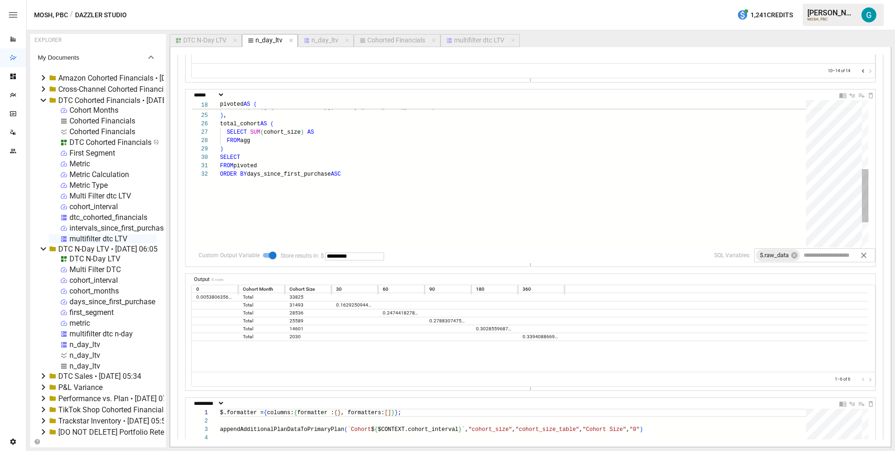
click at [350, 128] on div "ORDER BY days_since_first_purchase ASC ) SELECT FROM pivoted total_cohort AS ( …" at bounding box center [516, 114] width 593 height 408
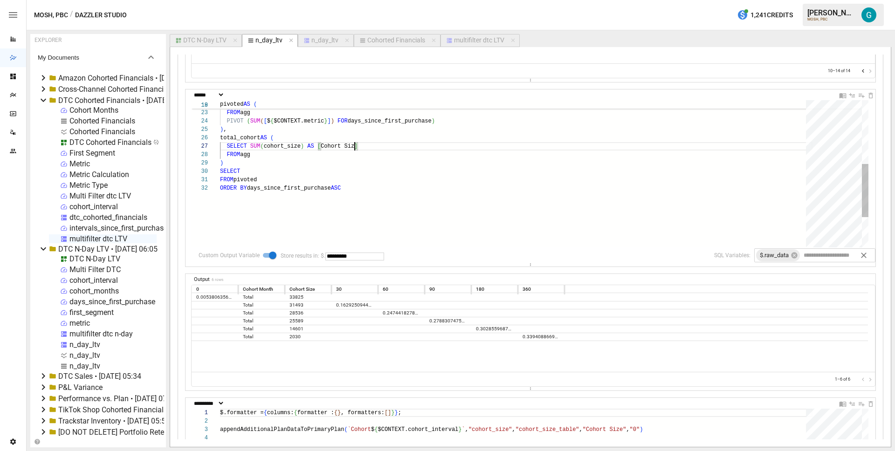
scroll to position [50, 138]
click at [453, 158] on div "ORDER BY days_since_first_purchase ASC ) SELECT FROM pivoted total_cohort AS ( …" at bounding box center [516, 128] width 593 height 408
click at [436, 156] on div "ORDER BY days_since_first_purchase ASC ) SELECT FROM pivoted total_cohort AS ( …" at bounding box center [516, 128] width 593 height 408
click at [406, 166] on div "ORDER BY days_since_first_purchase ASC ) SELECT FROM pivoted total_cohort AS ( …" at bounding box center [516, 128] width 593 height 408
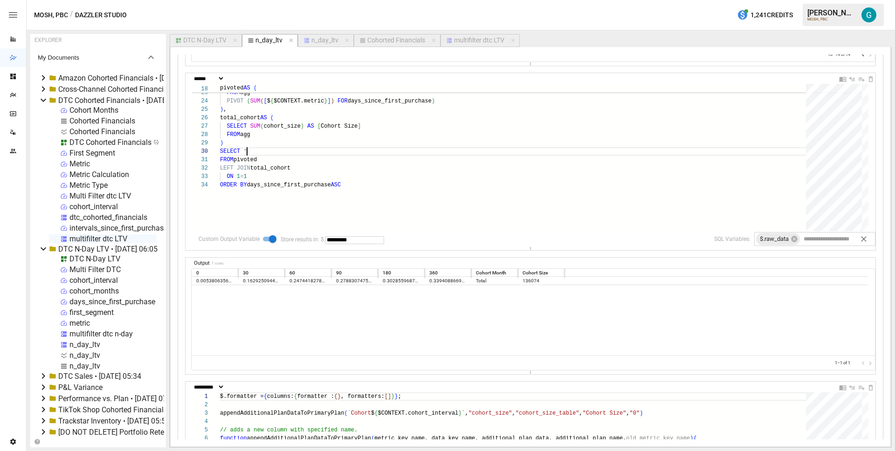
scroll to position [721, 0]
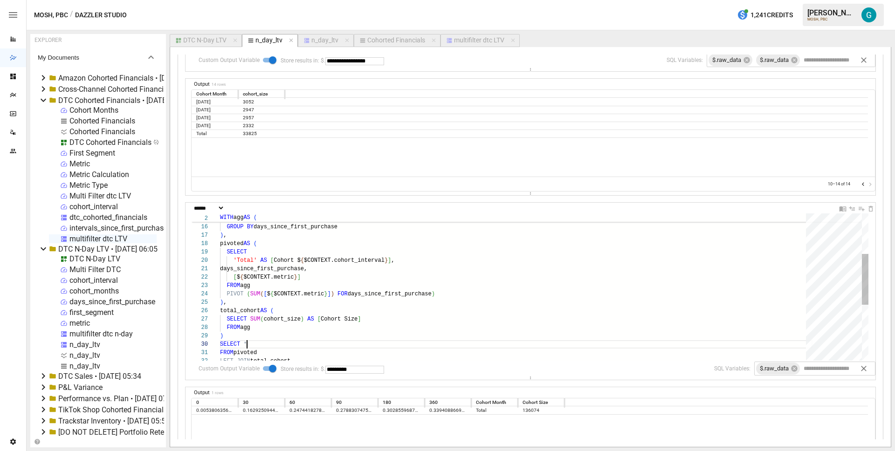
click at [263, 321] on div "GROUP BY days_since_first_purchase ) , pivoted AS ( SUM ( full_marketing_spend …" at bounding box center [516, 309] width 593 height 424
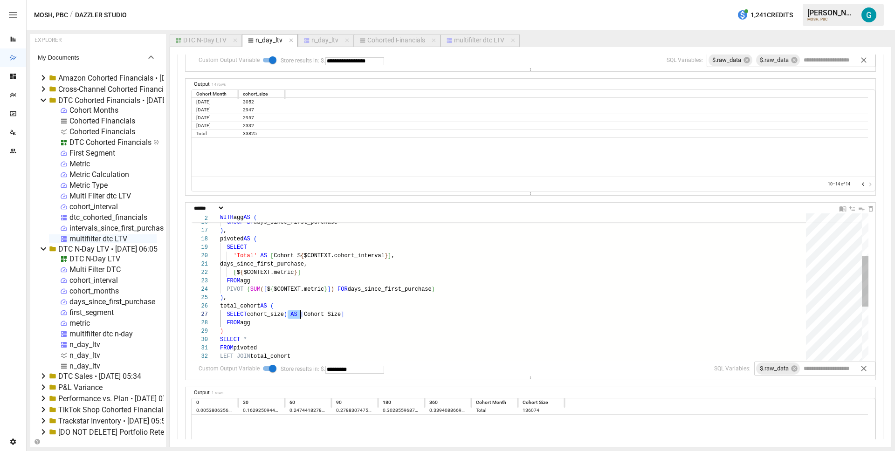
scroll to position [50, 30]
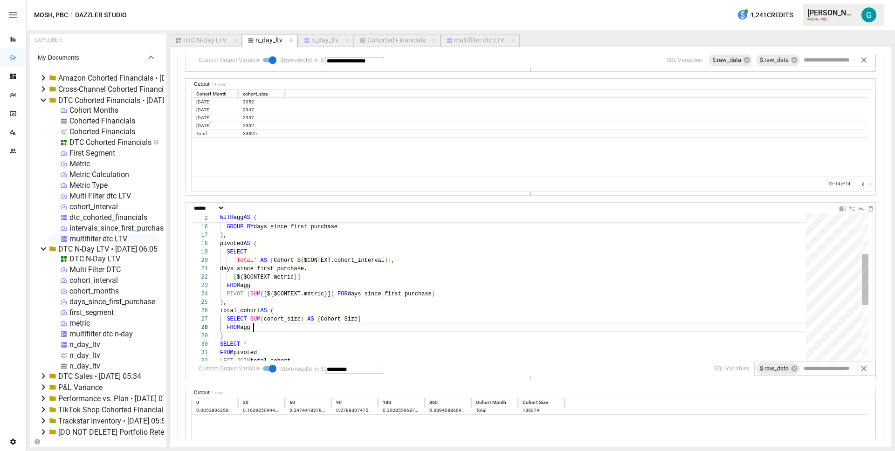
click at [296, 328] on div "GROUP BY days_since_first_purchase ) , pivoted AS ( FROM ? SUM ( full_marketing…" at bounding box center [516, 309] width 593 height 424
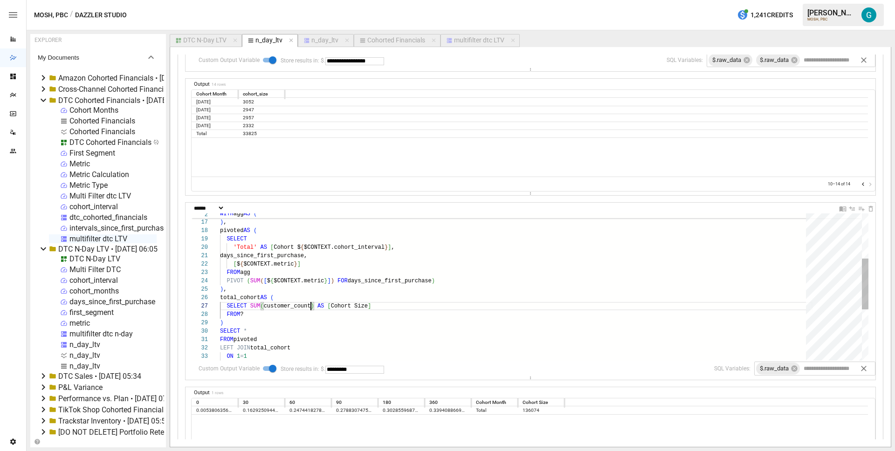
scroll to position [50, 91]
type textarea "**********"
click at [818, 367] on input "text" at bounding box center [832, 368] width 60 height 11
type input "**********"
click at [554, 294] on div "GROUP BY days_since_first_purchase ) , pivoted AS ( SELECT 'Total' AS [ Cohort …" at bounding box center [516, 296] width 593 height 424
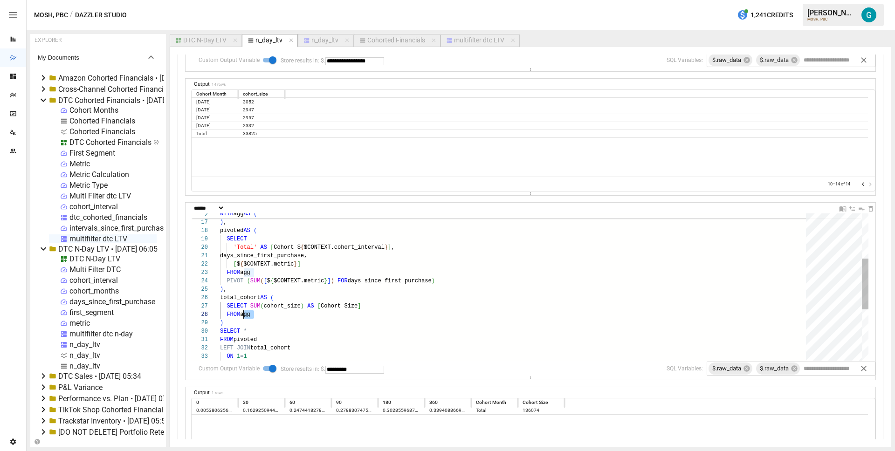
scroll to position [76, 20]
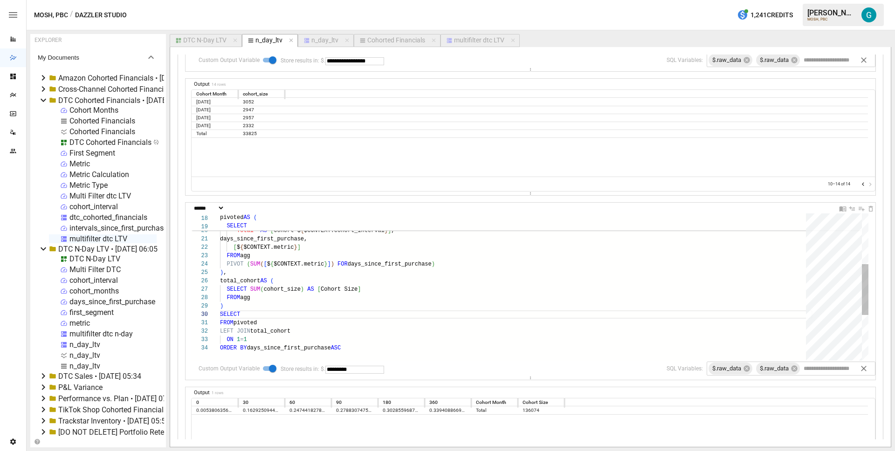
type textarea "**********"
click at [791, 370] on icon at bounding box center [794, 368] width 7 height 7
click at [598, 316] on div "pivoted AS ( SELECT 'Total' AS [ Cohort $ { $CONTEXT.cohort_interval } ] , days…" at bounding box center [516, 279] width 593 height 424
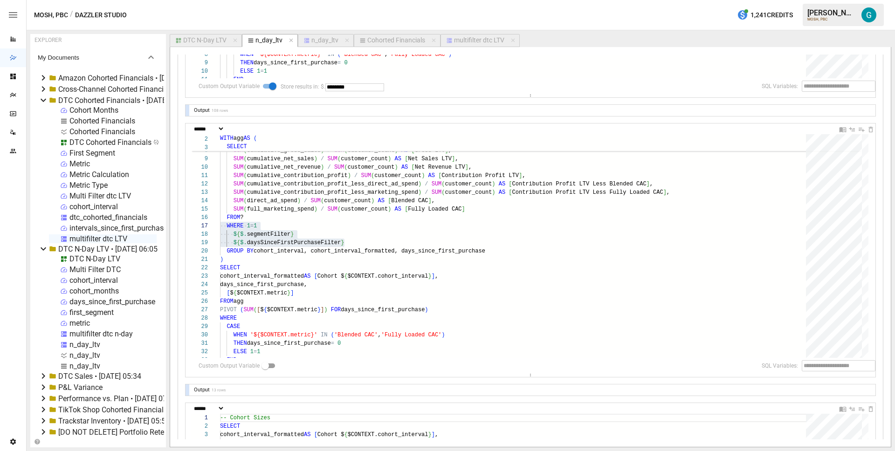
scroll to position [267, 0]
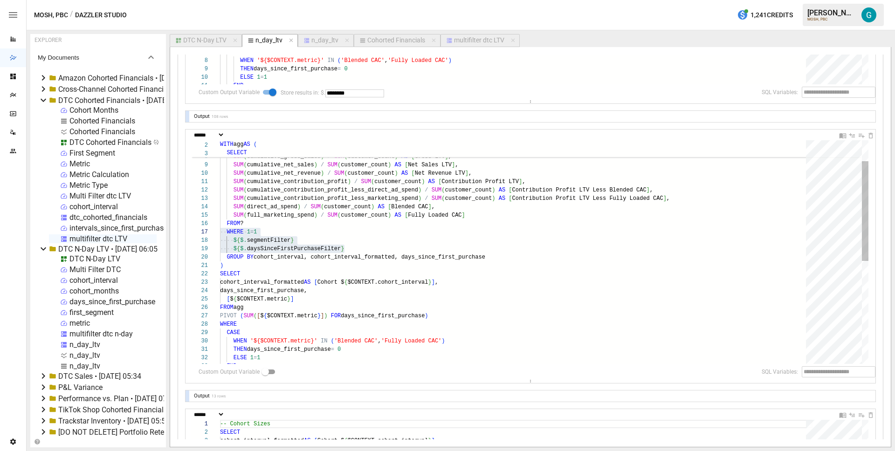
click at [423, 240] on div "SUM ( cumulative_contribution_profit_less_direct_ad_spen d ) / SUM ( customer_c…" at bounding box center [516, 344] width 593 height 501
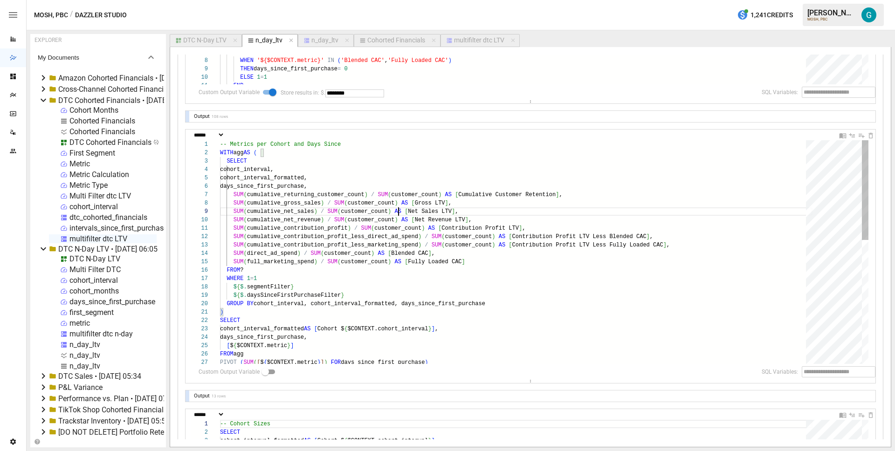
click at [400, 213] on div "FROM agg PIVOT ( SUM ( [ $ { $CONTEXT.metric } ] ) FOR days_since_first_purchas…" at bounding box center [516, 390] width 593 height 501
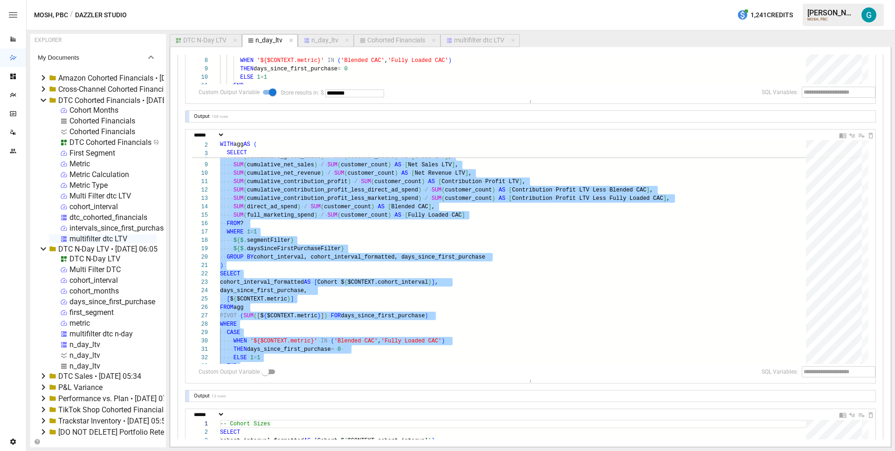
type textarea "**********"
click at [290, 232] on div "FROM agg PIVOT ( SUM ( [ $ { $CONTEXT.metric } ] ) FOR days_since_first_purchas…" at bounding box center [516, 344] width 593 height 501
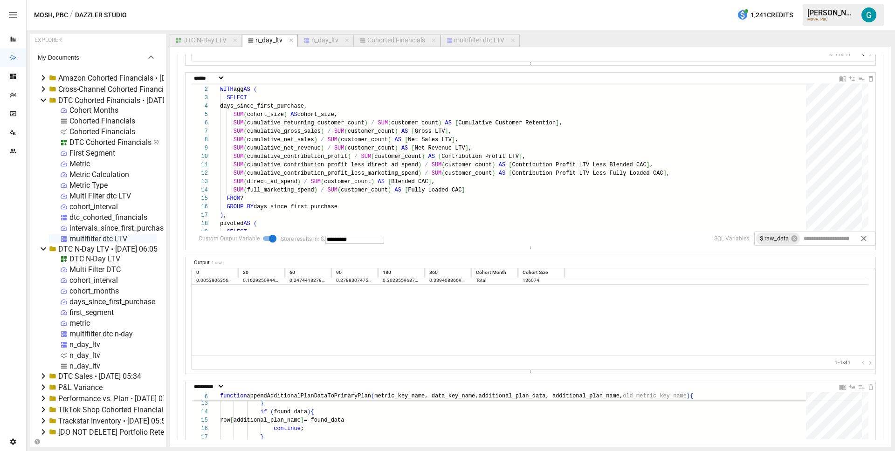
scroll to position [840, 0]
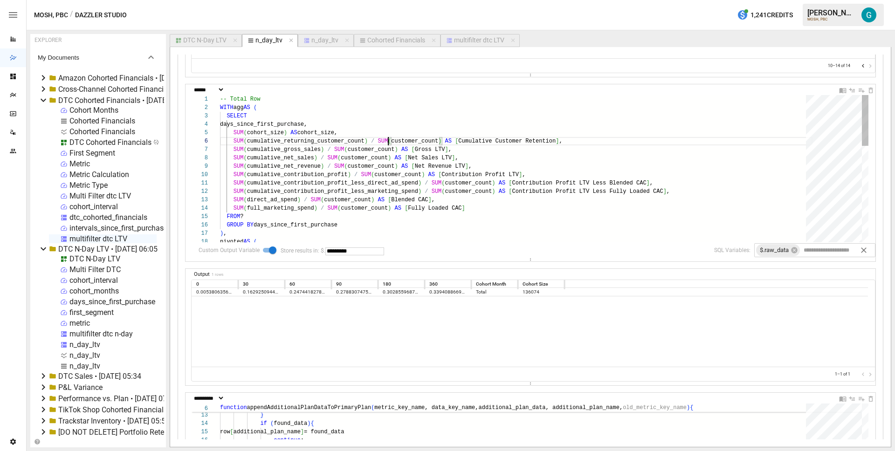
click at [389, 146] on div "pivoted AS ( FROM ? GROUP BY days_since_first_purchase ) , SUM ( cumulative_con…" at bounding box center [516, 307] width 593 height 424
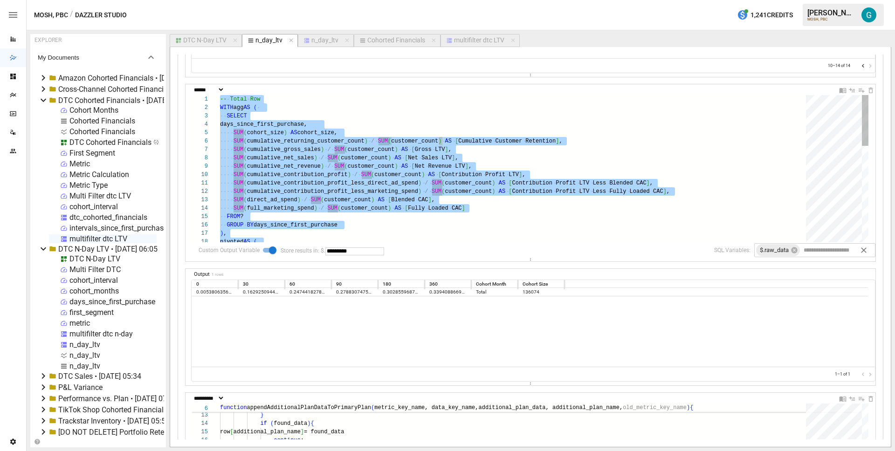
type textarea "**********"
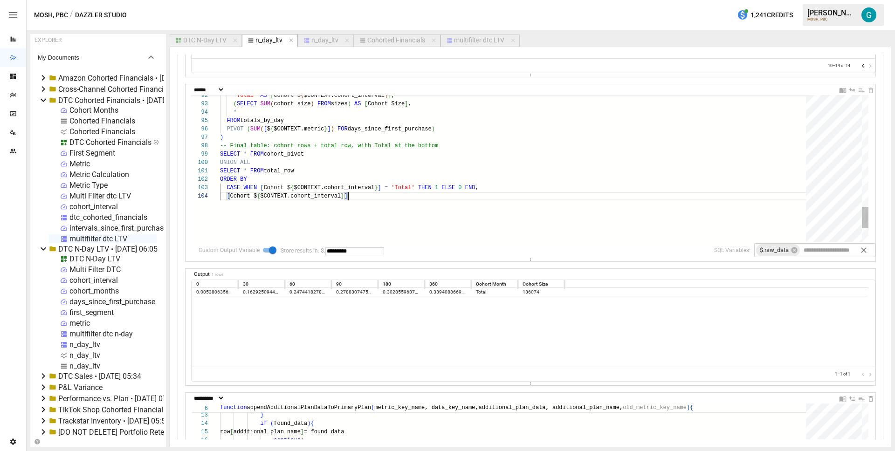
scroll to position [25, 128]
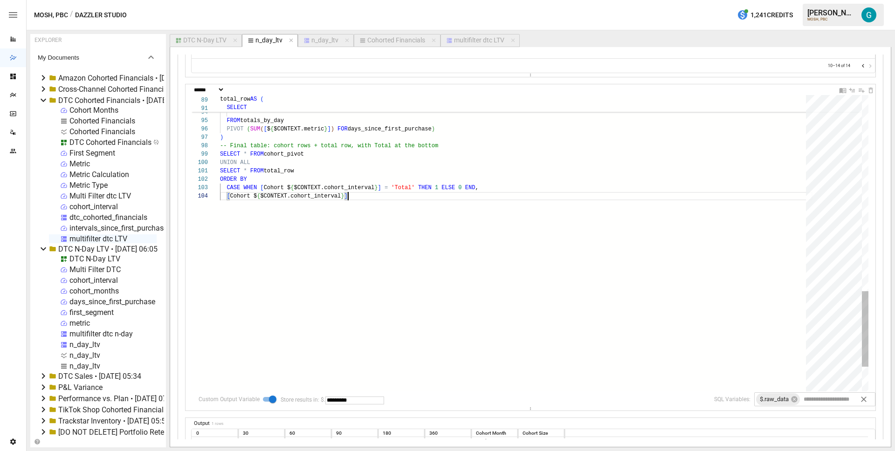
drag, startPoint x: 524, startPoint y: 261, endPoint x: 491, endPoint y: 447, distance: 189.5
click at [491, 450] on article "EXPLORER My Documents Amazon Cohorted Financials • [DATE] 03:44 Cross-Channel C…" at bounding box center [461, 240] width 869 height 421
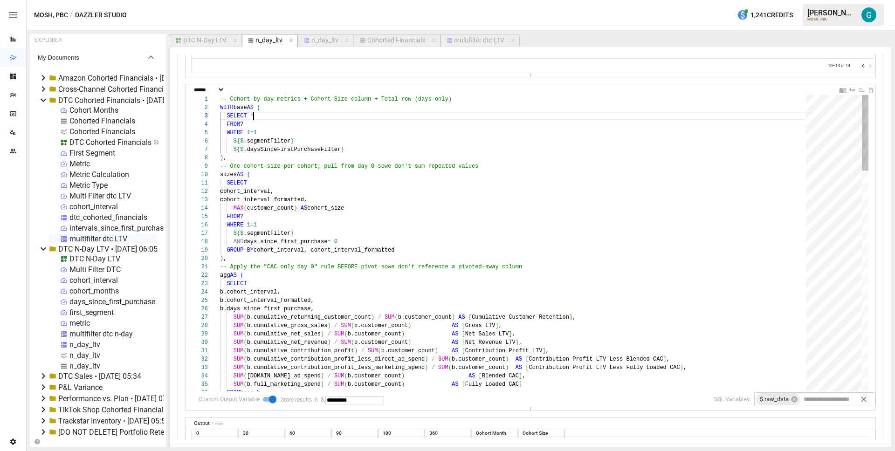
type textarea "**********"
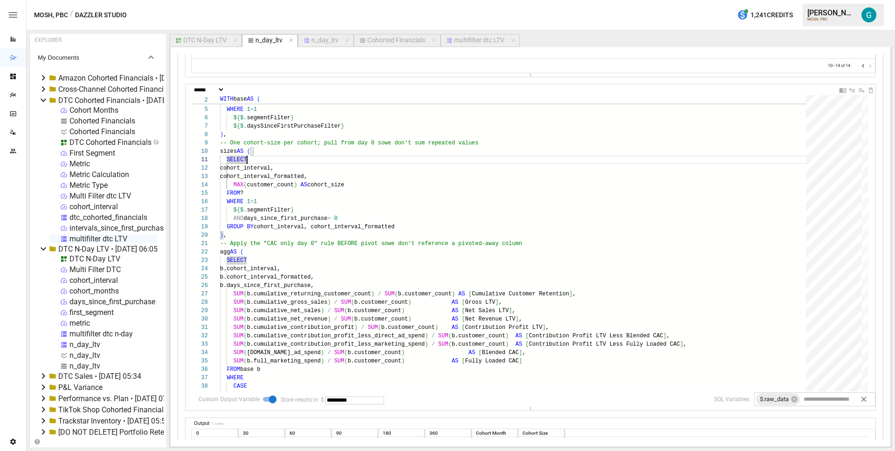
click at [824, 403] on input "text" at bounding box center [832, 399] width 60 height 11
type input "**********"
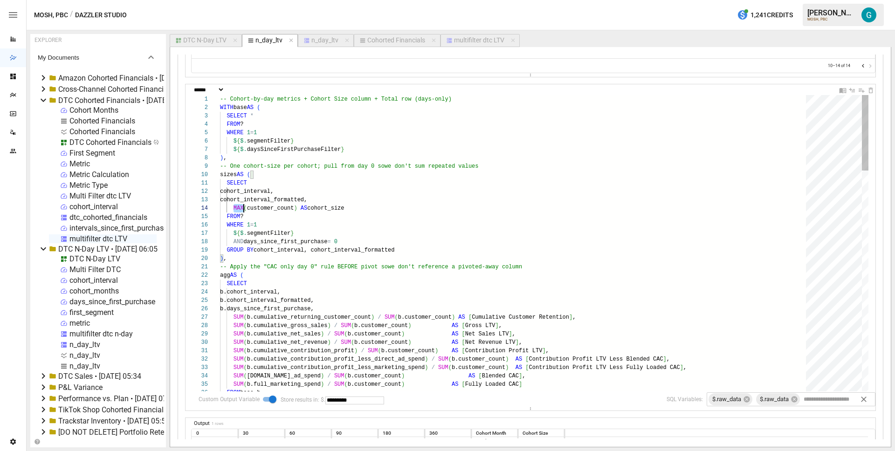
scroll to position [25, 24]
click at [319, 43] on div "n_day_ltv" at bounding box center [325, 40] width 27 height 8
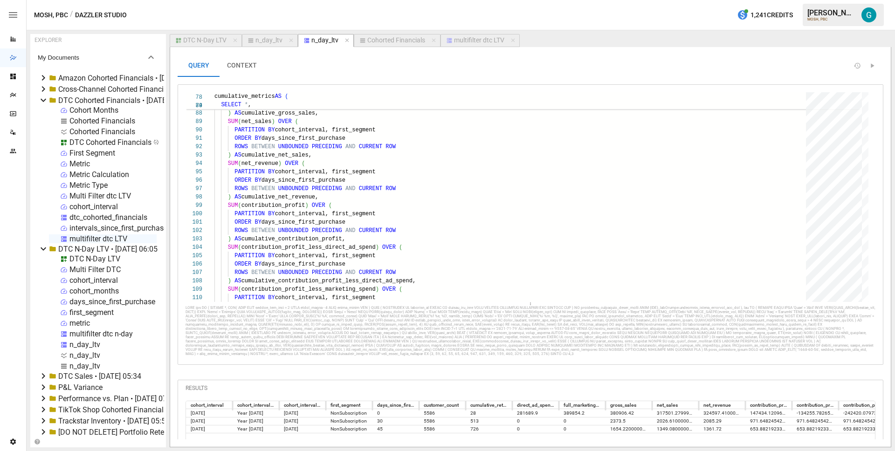
click at [268, 42] on div "n_day_ltv" at bounding box center [269, 40] width 27 height 8
select select "**********"
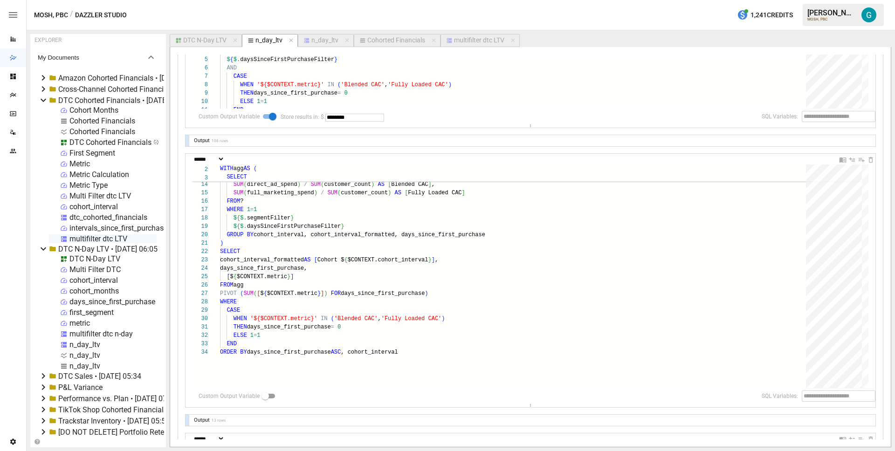
scroll to position [244, 0]
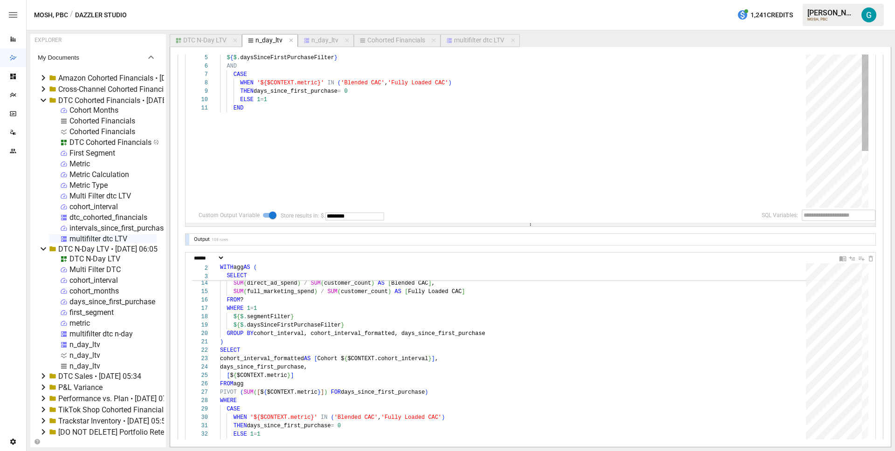
drag, startPoint x: 522, startPoint y: 122, endPoint x: 517, endPoint y: 226, distance: 104.6
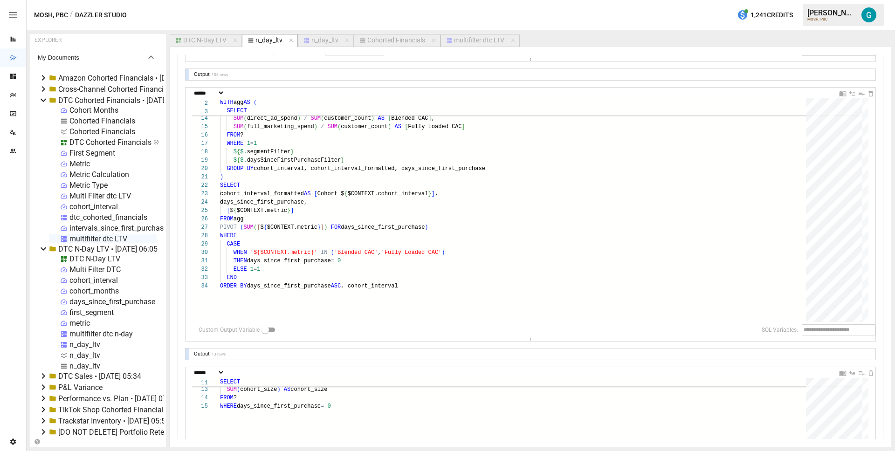
scroll to position [409, 0]
click at [187, 354] on div at bounding box center [188, 353] width 4 height 11
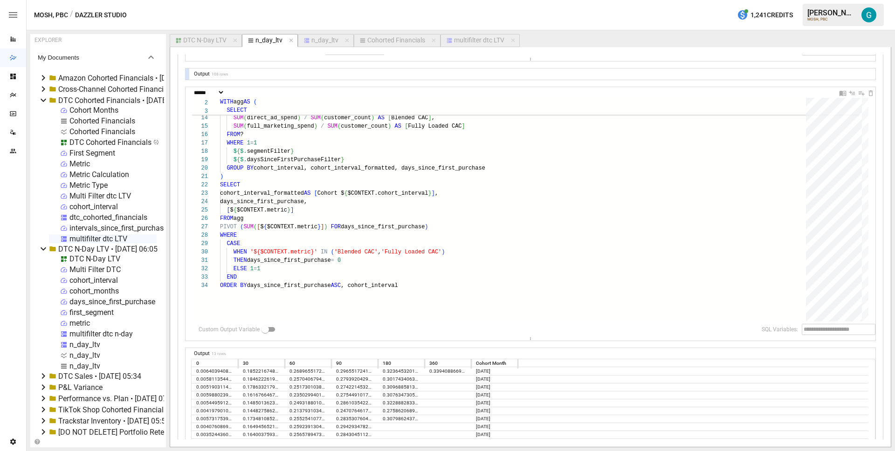
scroll to position [502, 0]
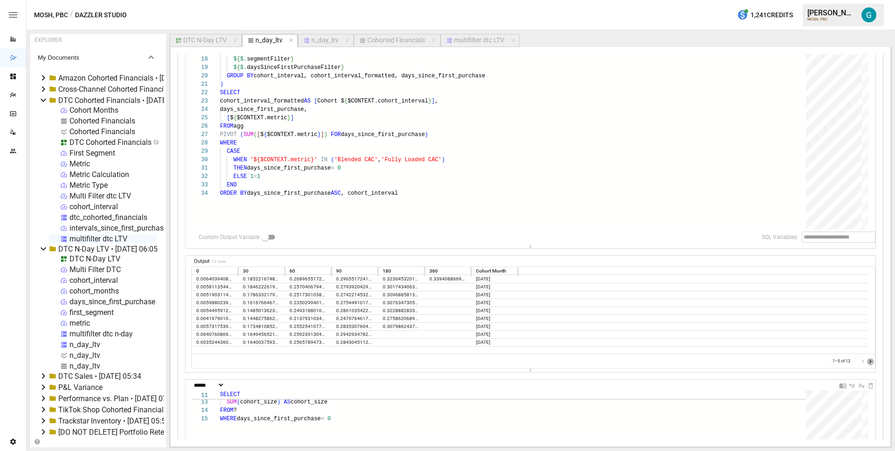
click at [867, 360] on icon "Go to next page" at bounding box center [870, 361] width 7 height 7
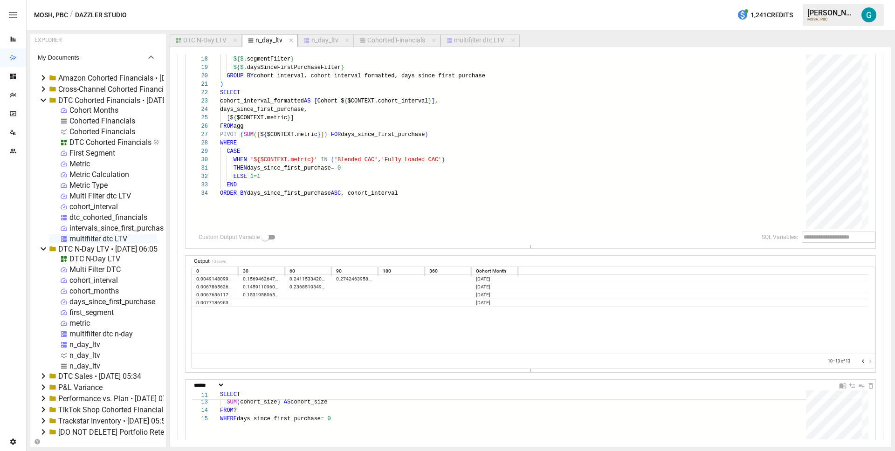
click at [864, 360] on div at bounding box center [867, 361] width 14 height 9
click at [862, 362] on icon "Go to previous page" at bounding box center [863, 362] width 2 height 4
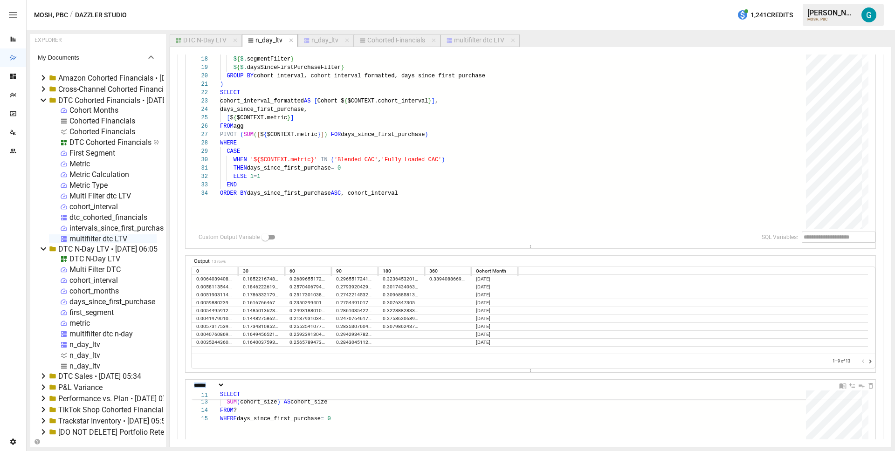
click at [860, 362] on div at bounding box center [867, 361] width 14 height 9
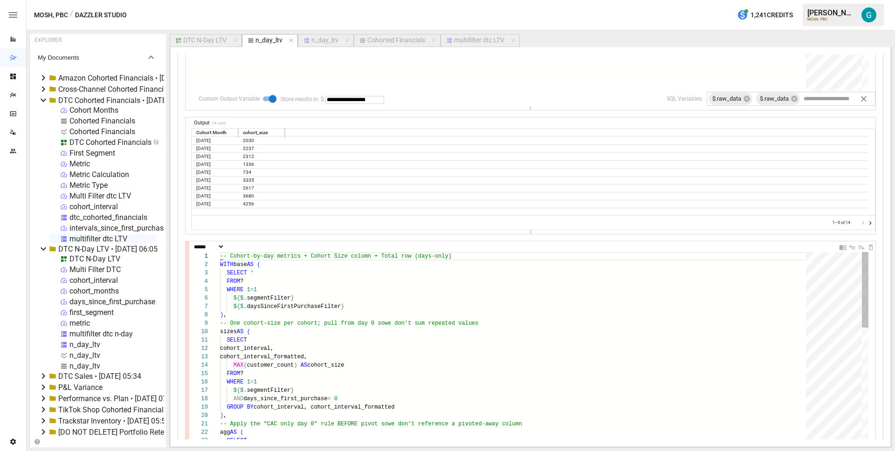
scroll to position [76, 34]
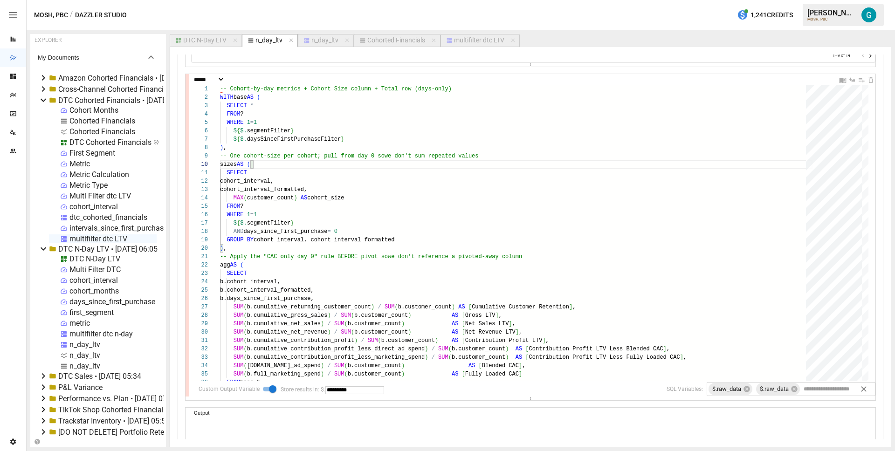
scroll to position [1038, 0]
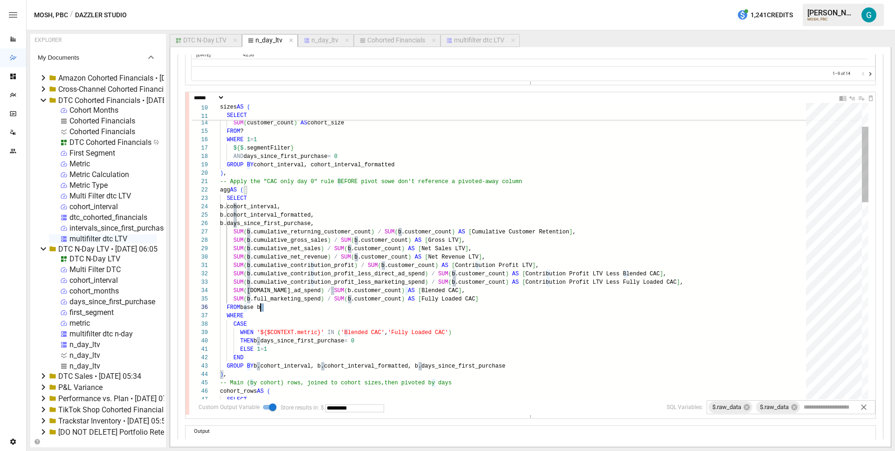
scroll to position [42, 37]
type textarea "**********"
